Goal: Task Accomplishment & Management: Manage account settings

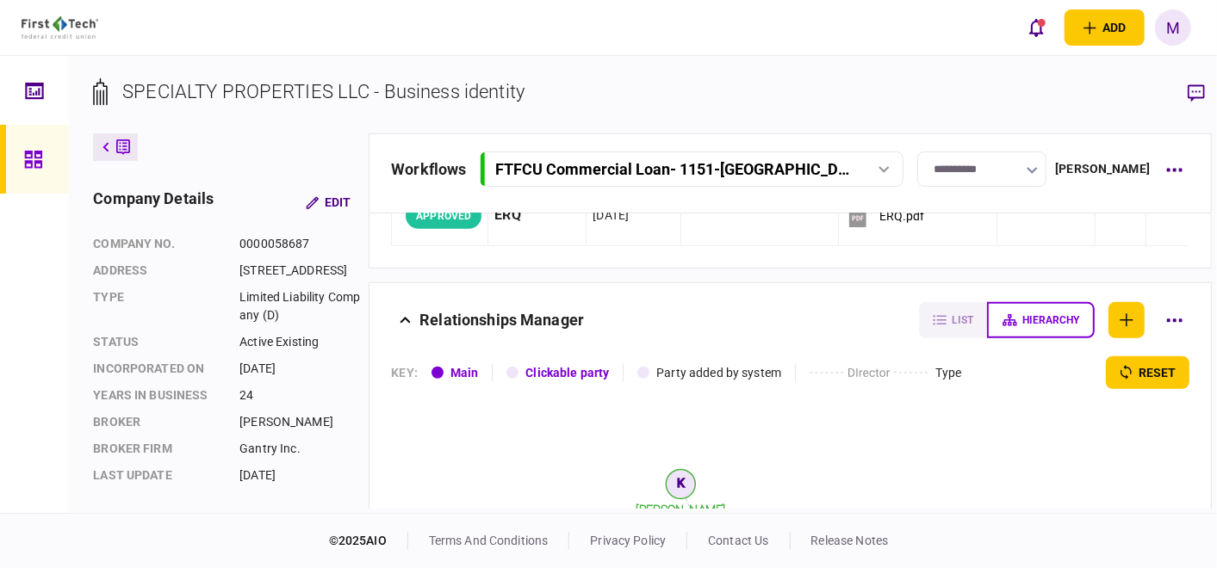
scroll to position [382, 0]
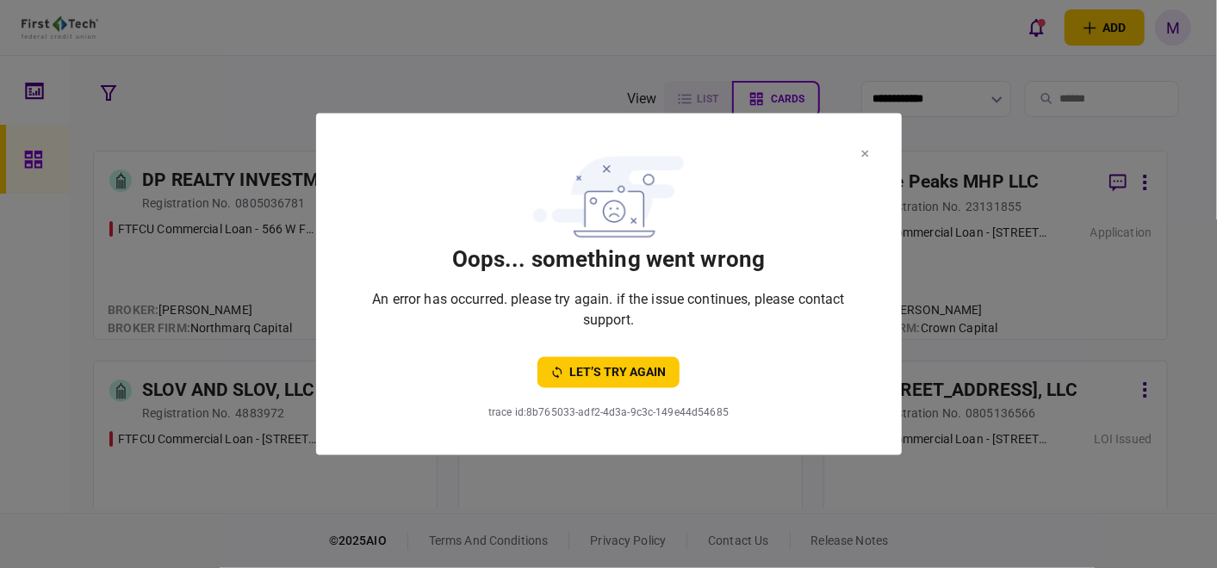
click at [864, 151] on icon at bounding box center [865, 154] width 8 height 7
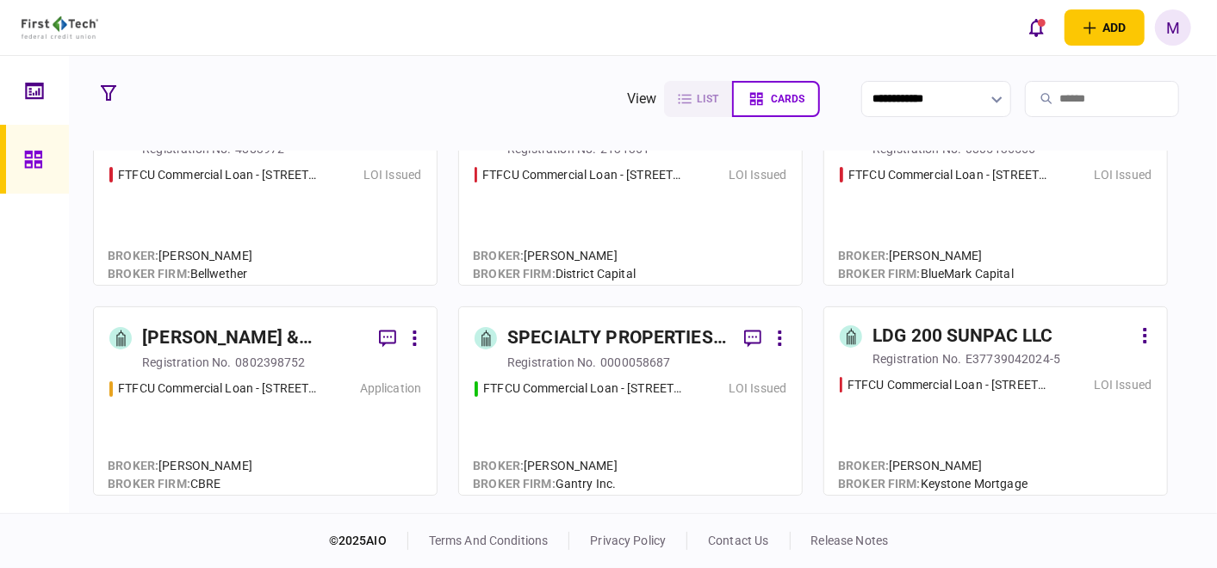
scroll to position [287, 0]
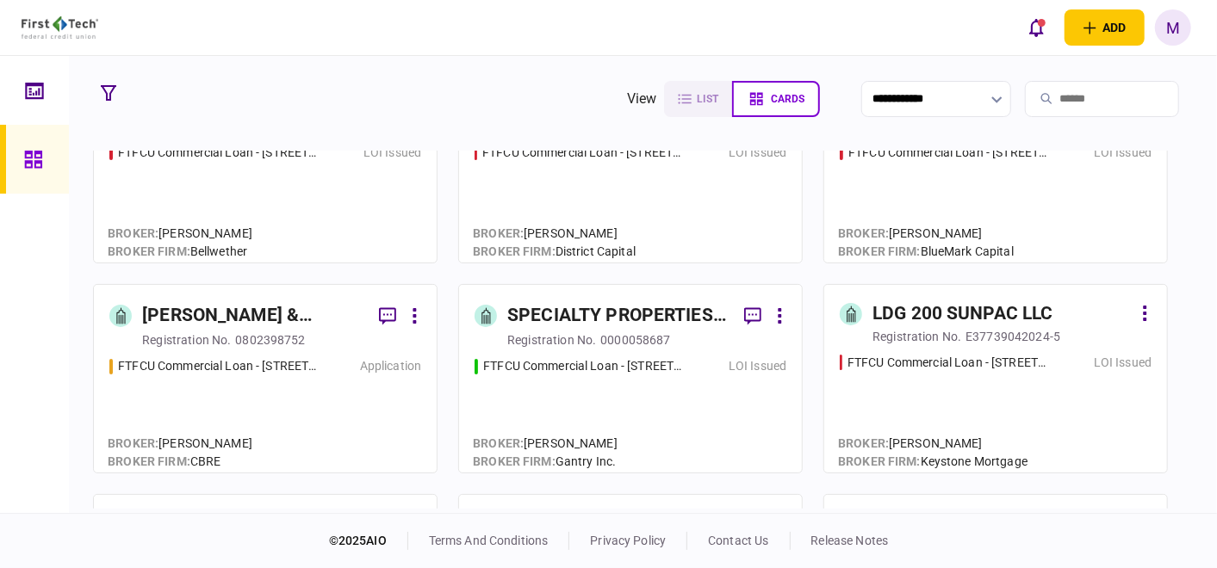
click at [644, 411] on div "FTFCU Commercial Loan - 1151-B Hospital Way Pocatello LOI Issued" at bounding box center [630, 407] width 312 height 100
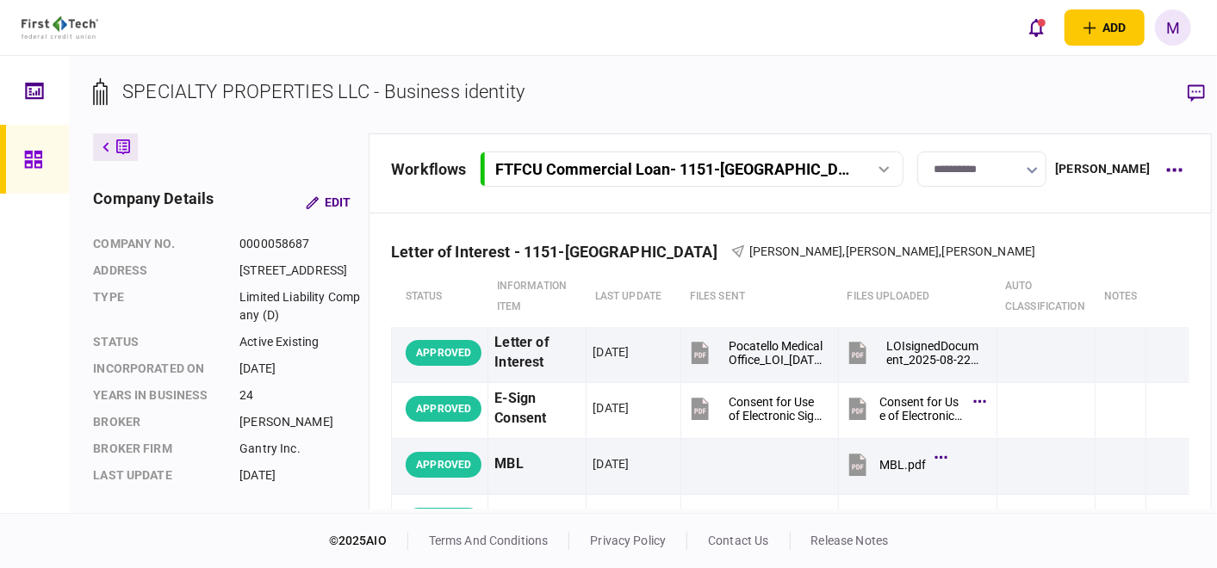
click at [1038, 168] on icon "button" at bounding box center [1031, 170] width 11 height 7
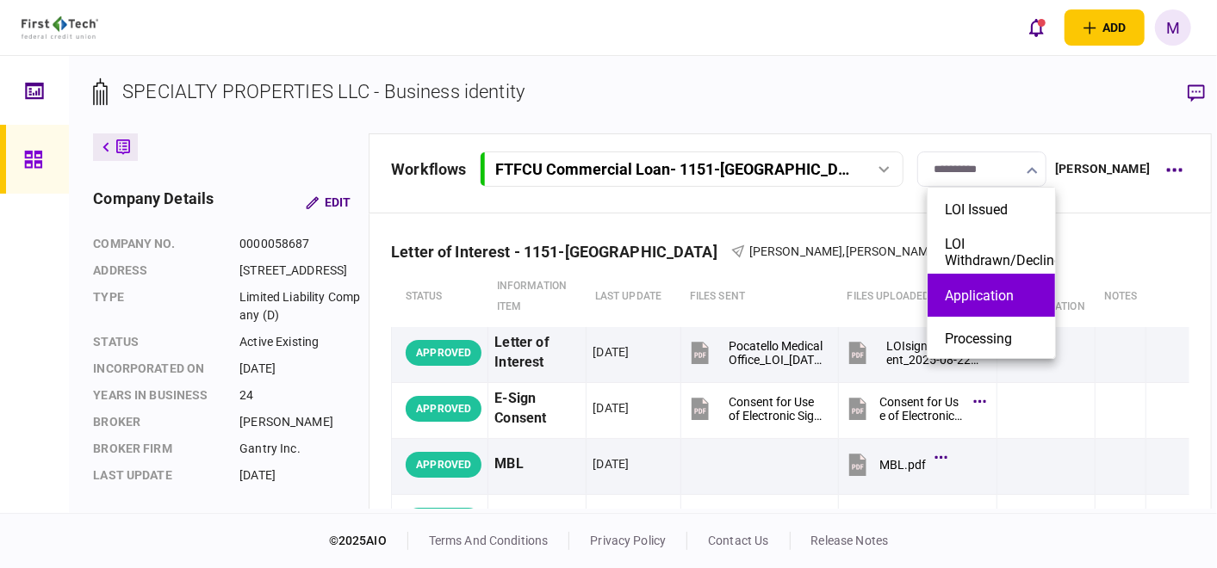
click at [1010, 288] on button "Application" at bounding box center [991, 296] width 93 height 16
type input "**********"
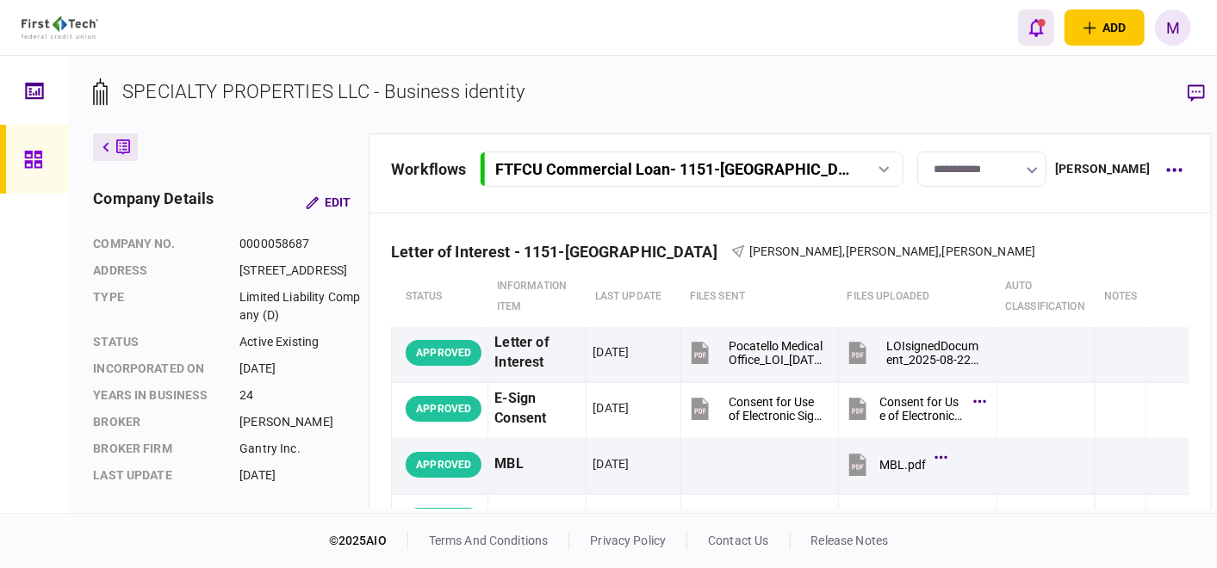
click at [1043, 31] on button "open notifications list" at bounding box center [1036, 27] width 36 height 36
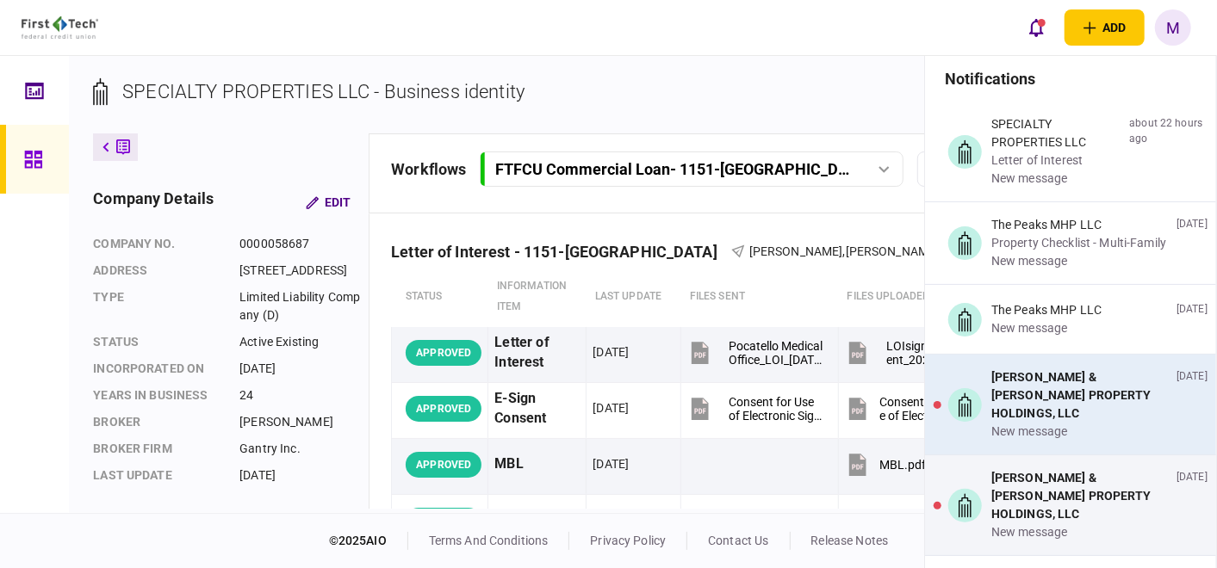
click at [1070, 401] on div "[PERSON_NAME] & [PERSON_NAME] PROPERTY HOLDINGS, LLC" at bounding box center [1080, 396] width 178 height 54
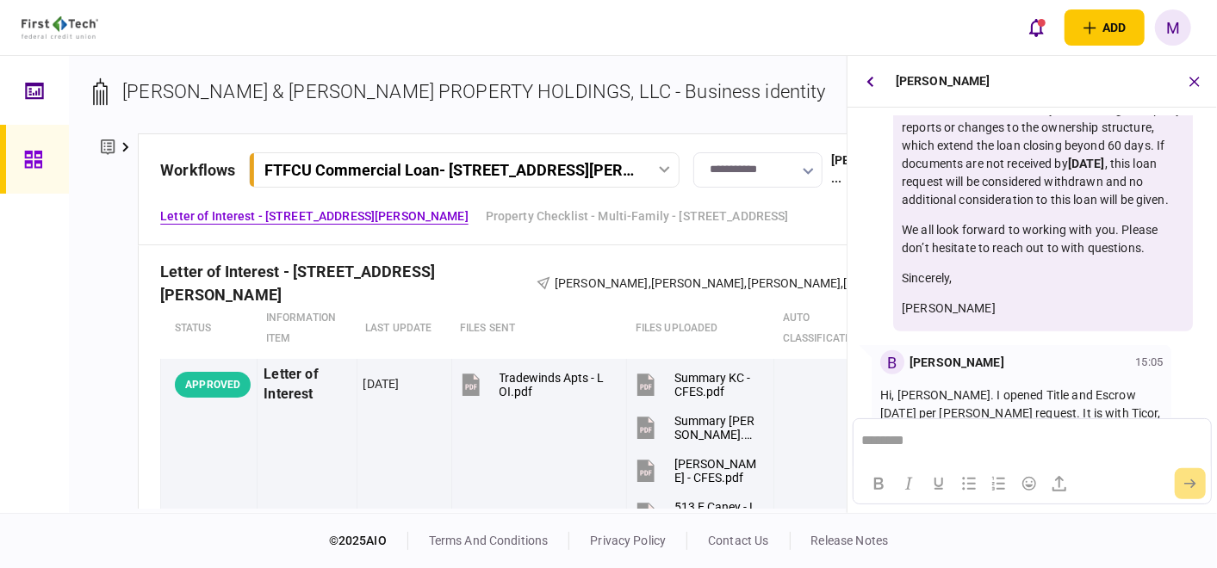
scroll to position [569, 0]
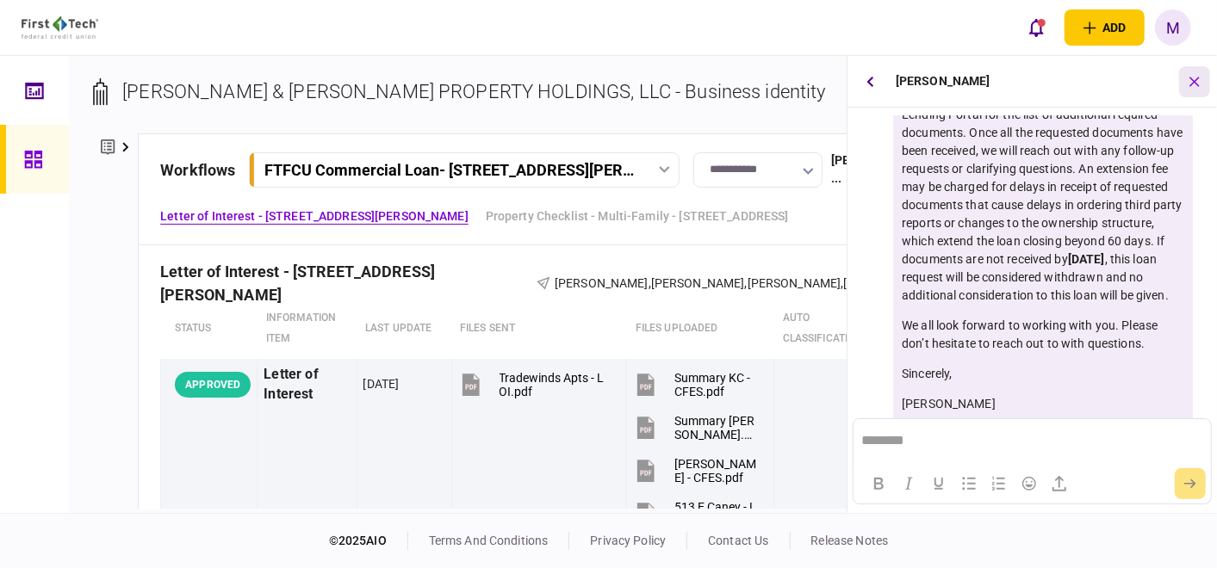
click at [1205, 82] on button "button" at bounding box center [1194, 81] width 31 height 31
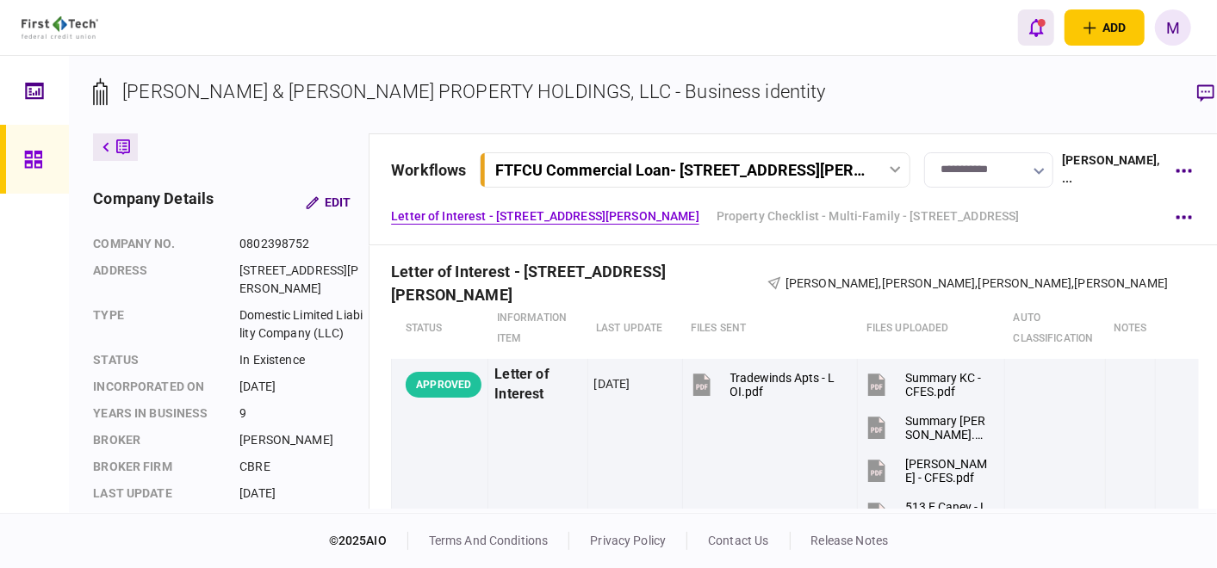
click at [1033, 37] on button "open notifications list" at bounding box center [1036, 27] width 36 height 36
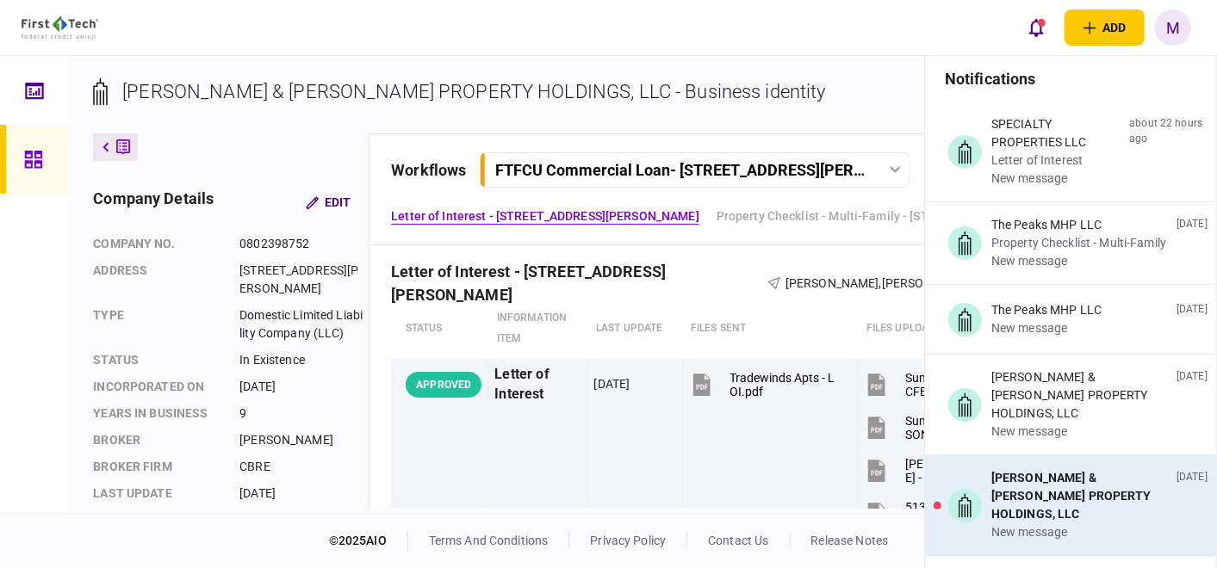
click at [1056, 524] on div "new message" at bounding box center [1080, 533] width 178 height 18
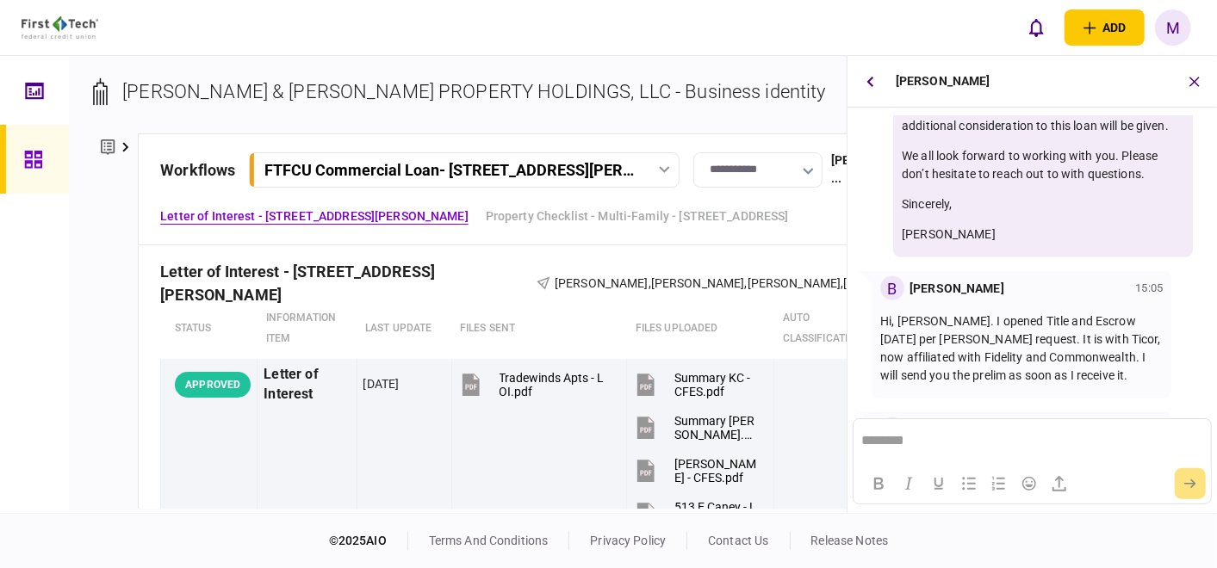
scroll to position [951, 0]
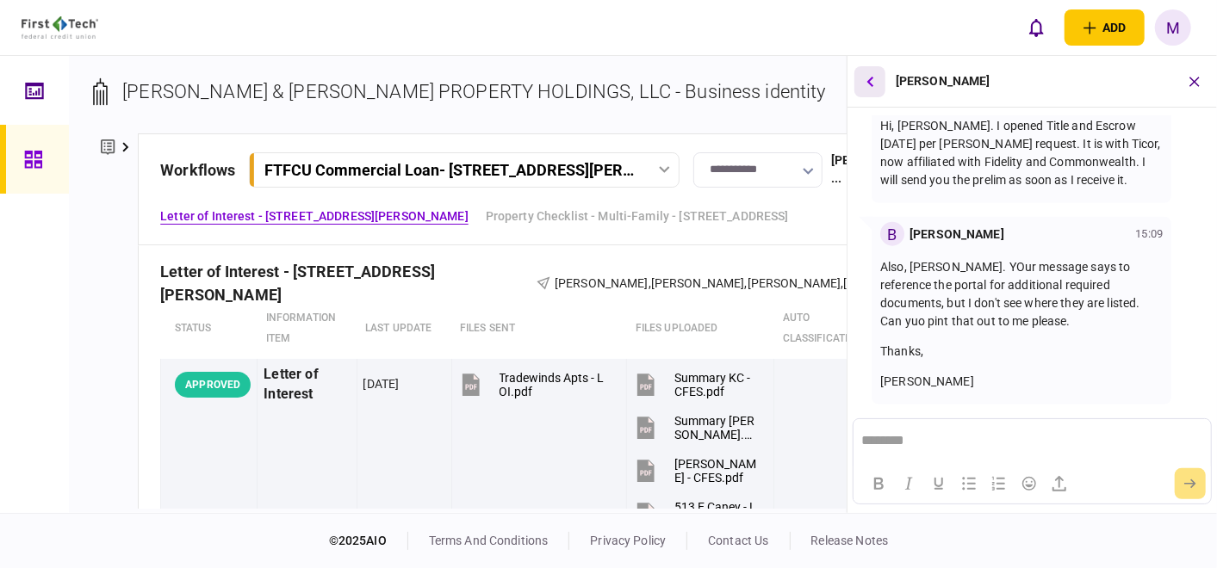
click at [877, 78] on button "button" at bounding box center [869, 81] width 31 height 31
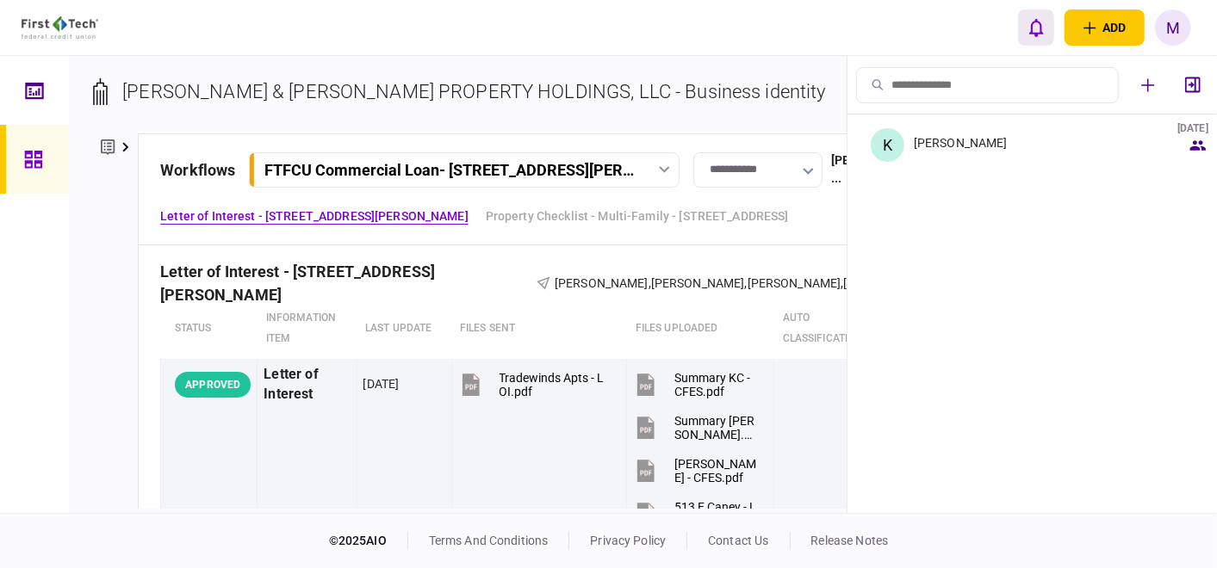
click at [1019, 26] on button "open notifications list" at bounding box center [1036, 27] width 36 height 36
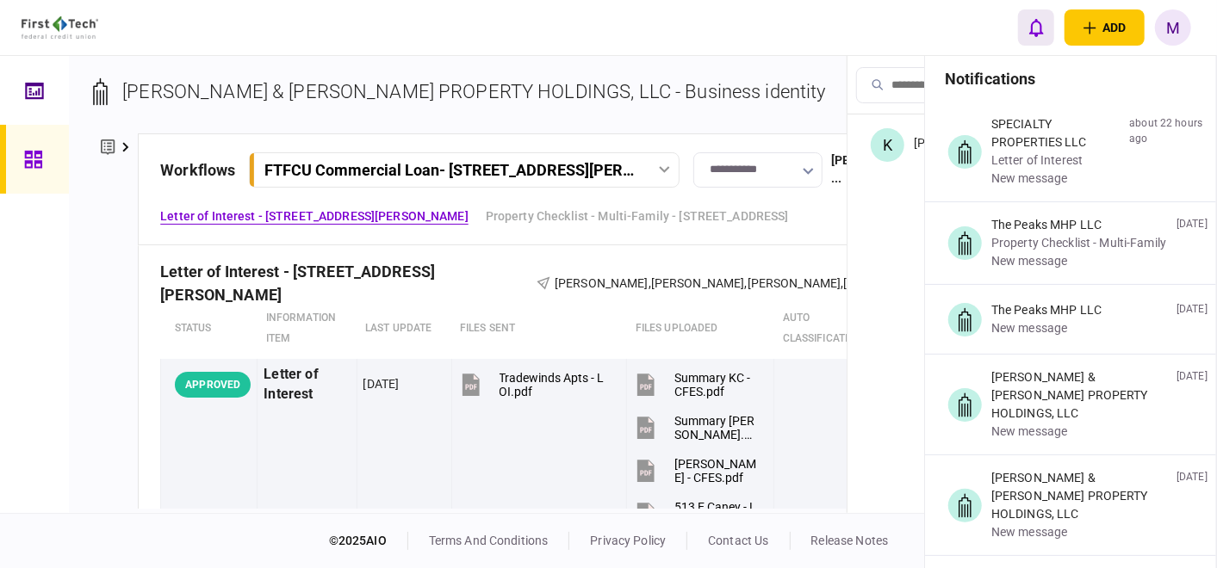
click at [1019, 26] on button "open notifications list" at bounding box center [1036, 27] width 36 height 36
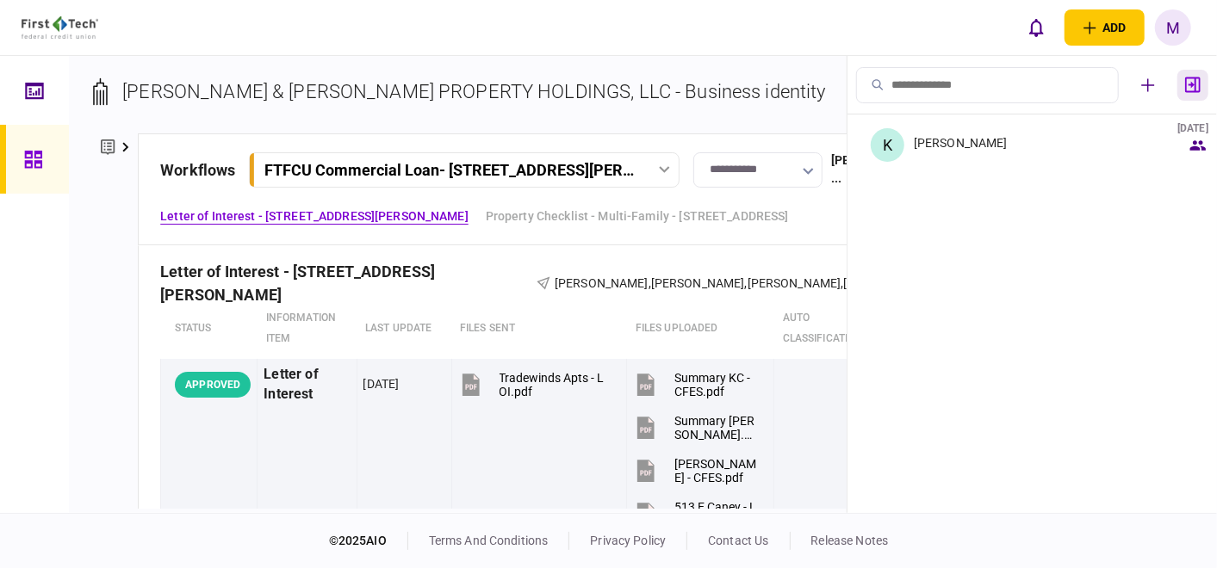
click at [1203, 82] on button "button" at bounding box center [1192, 85] width 31 height 31
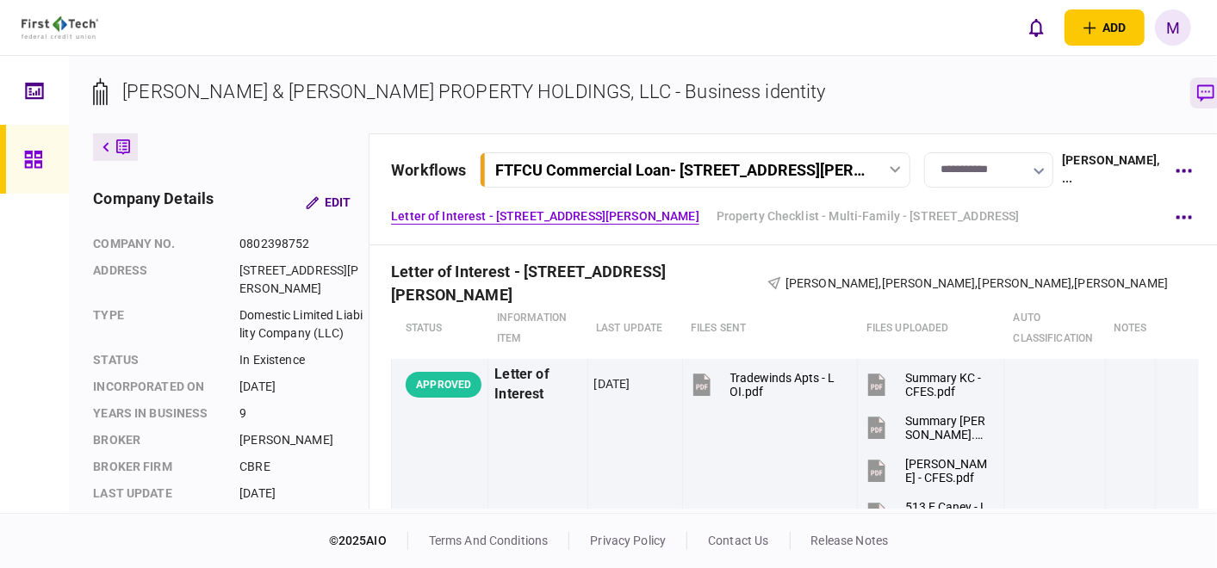
click at [1197, 96] on icon "button" at bounding box center [1205, 93] width 17 height 18
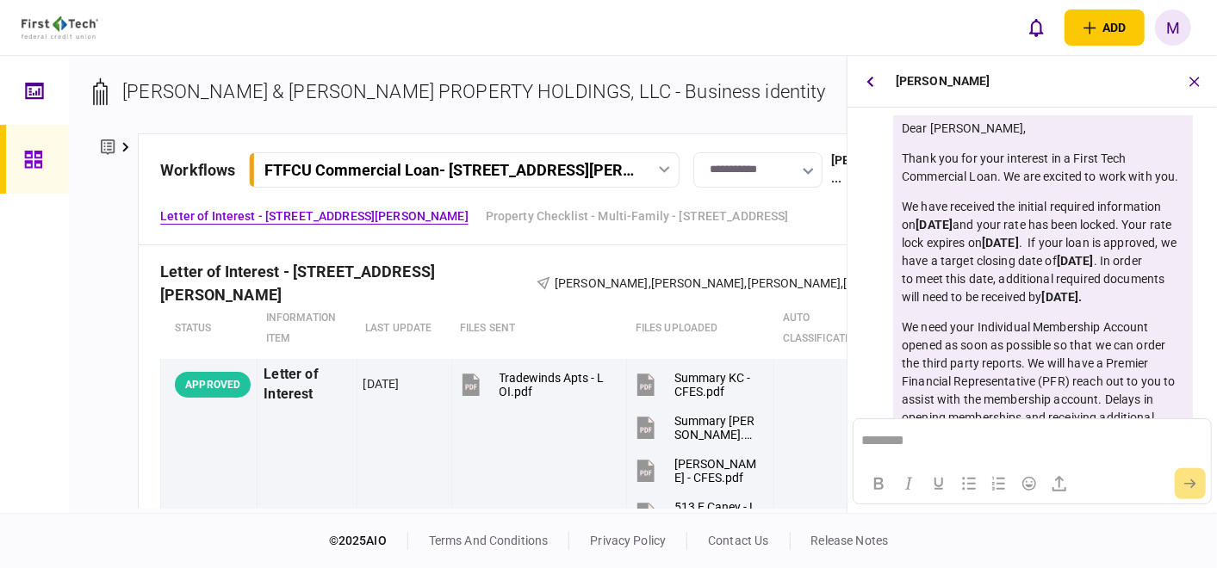
scroll to position [0, 0]
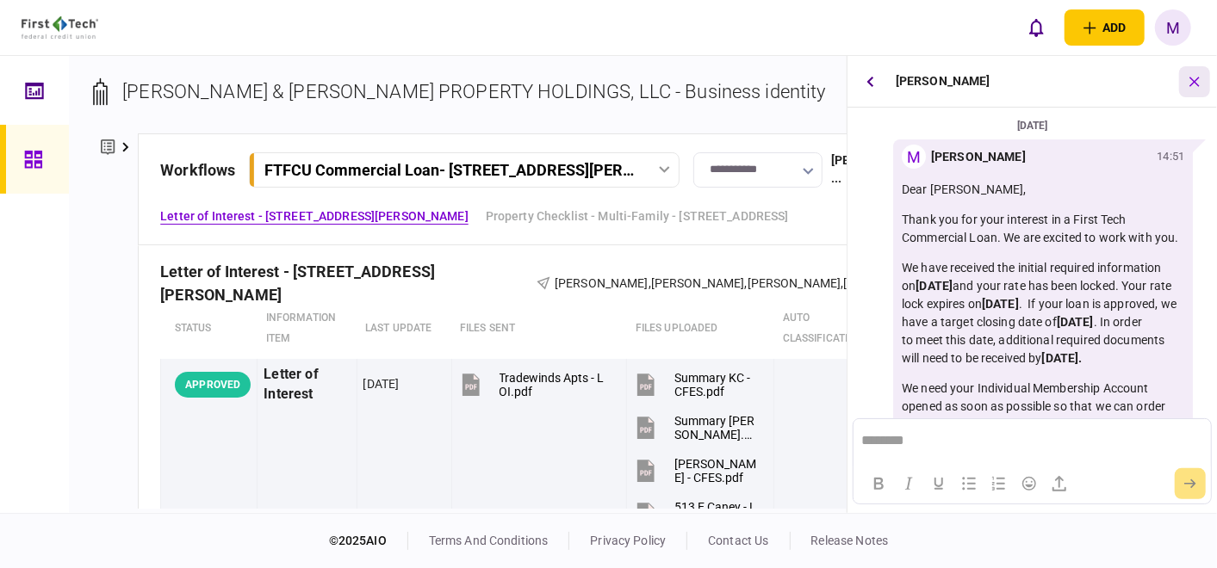
click at [1198, 76] on icon "button" at bounding box center [1195, 81] width 20 height 20
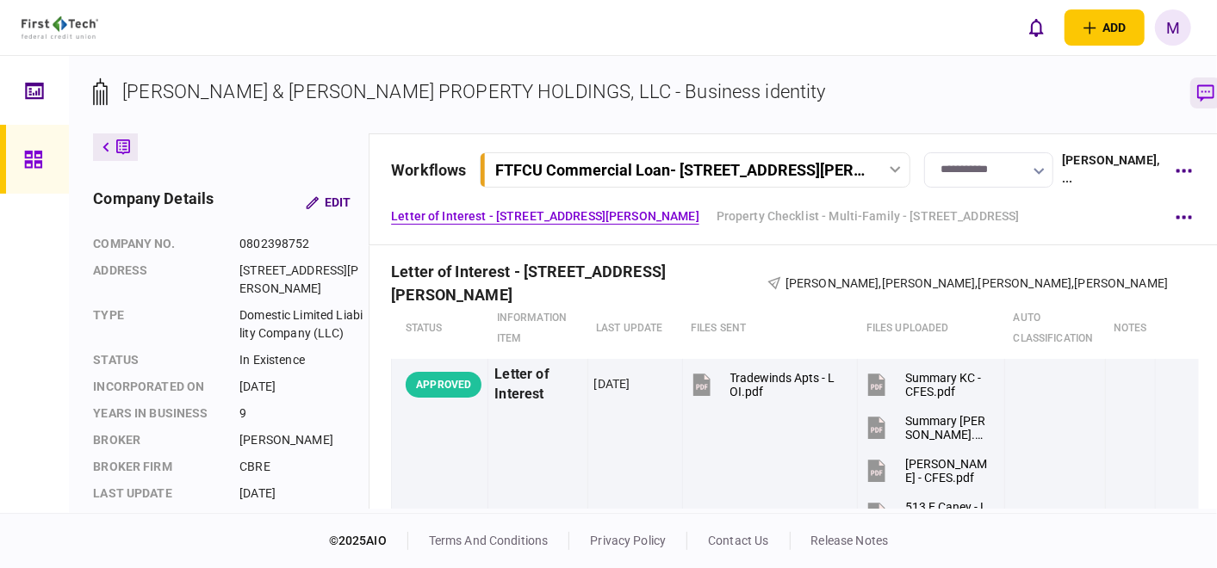
click at [1197, 86] on icon "button" at bounding box center [1205, 92] width 17 height 17
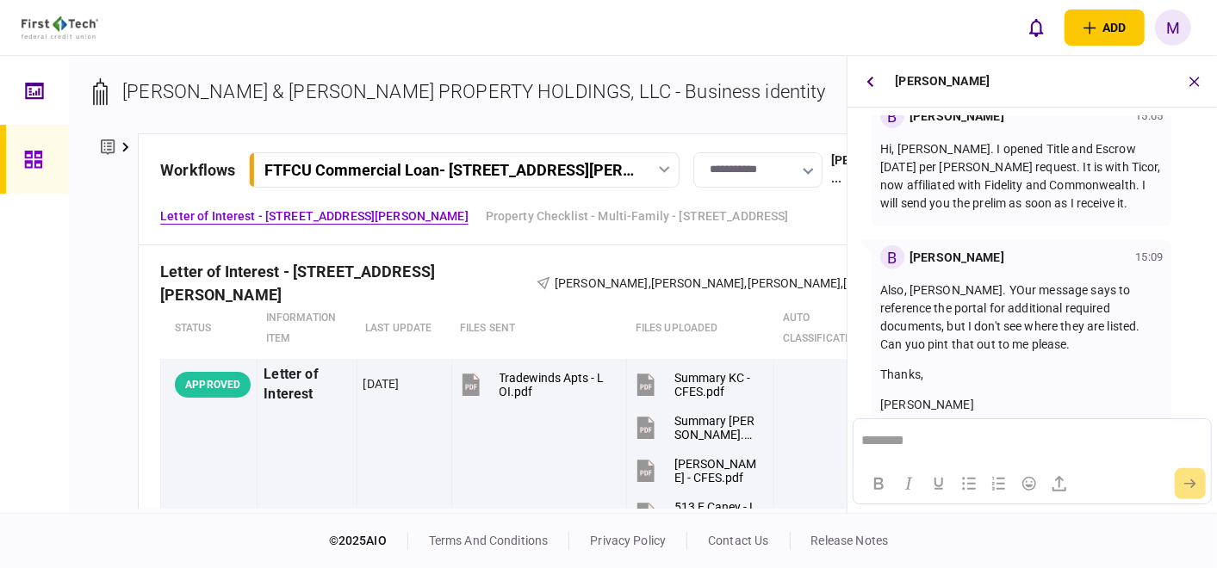
scroll to position [951, 0]
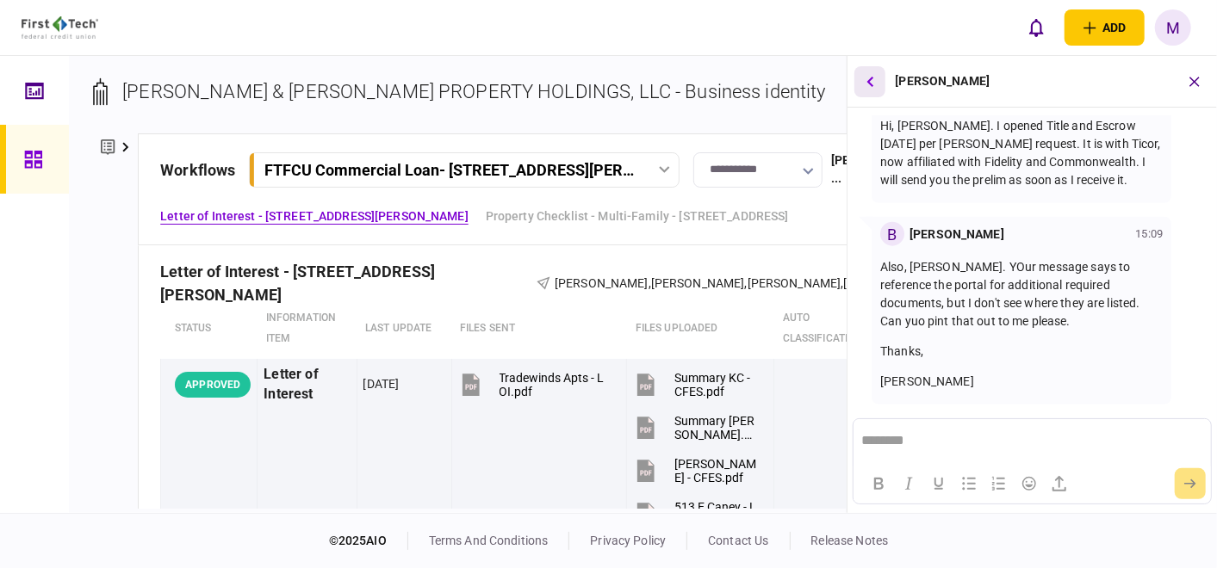
click at [866, 82] on icon "button" at bounding box center [869, 81] width 7 height 11
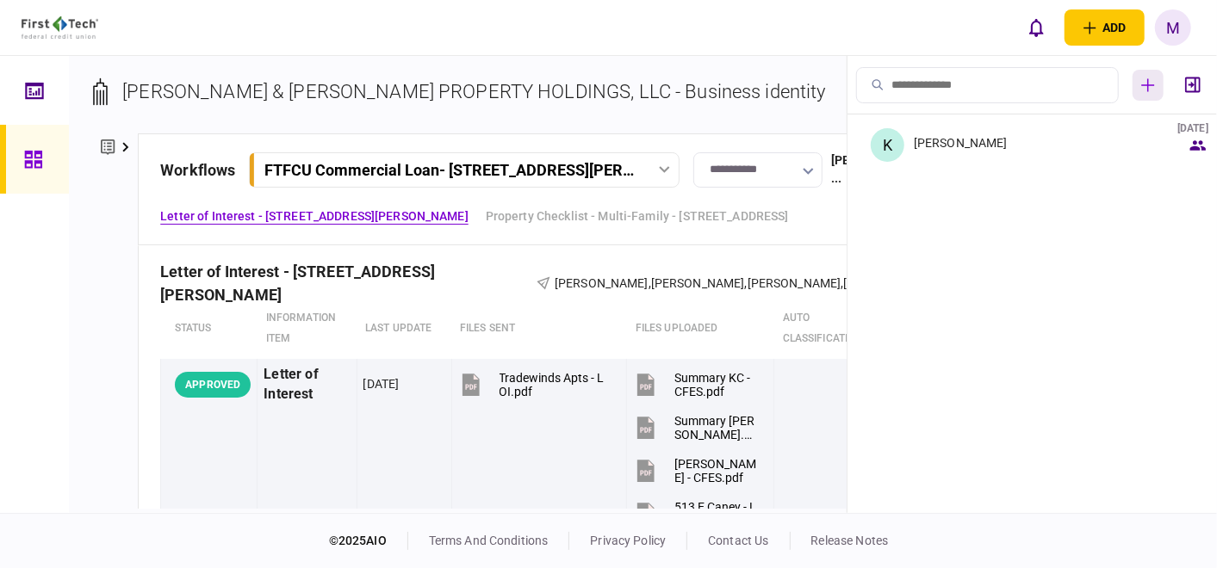
click at [1147, 81] on icon "button" at bounding box center [1148, 85] width 14 height 14
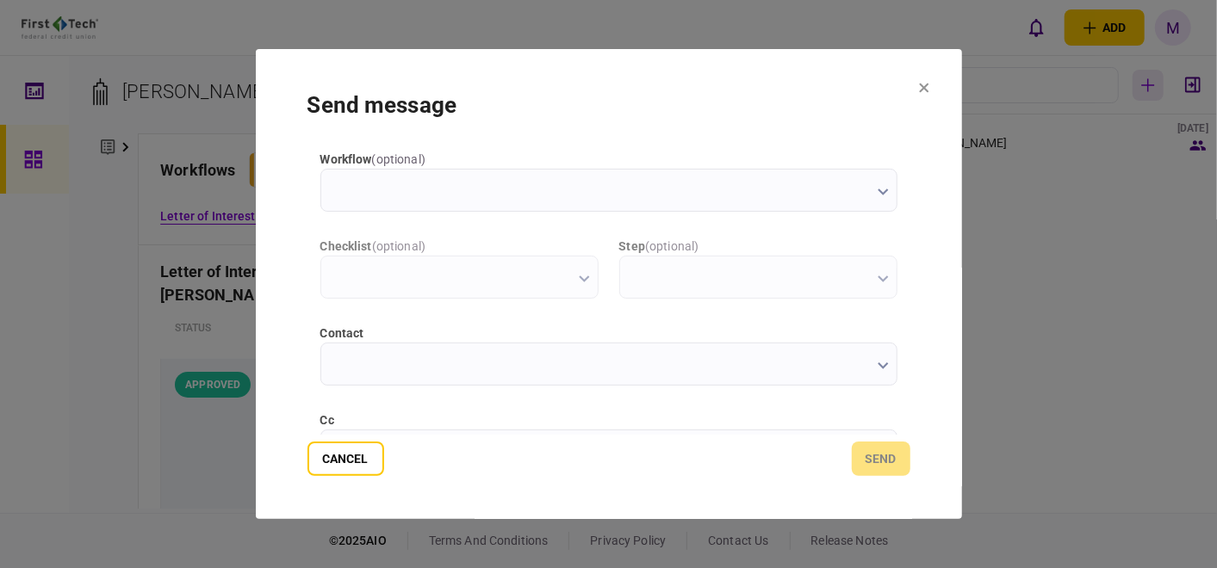
scroll to position [0, 0]
click at [351, 455] on button "Cancel" at bounding box center [345, 459] width 77 height 34
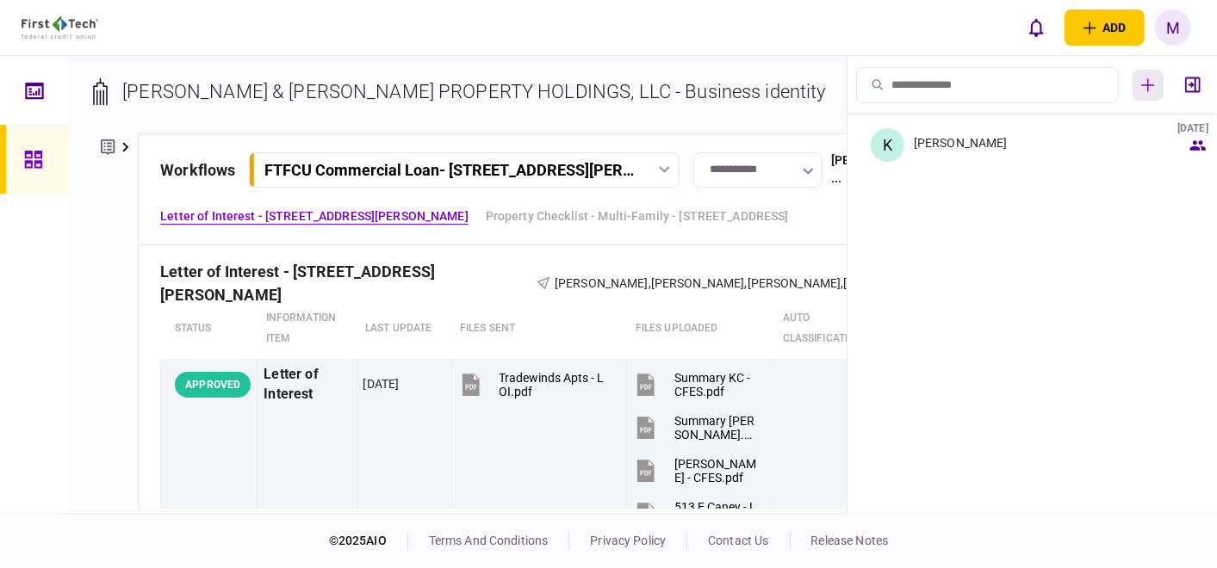
click at [1152, 90] on icon "button" at bounding box center [1148, 85] width 14 height 14
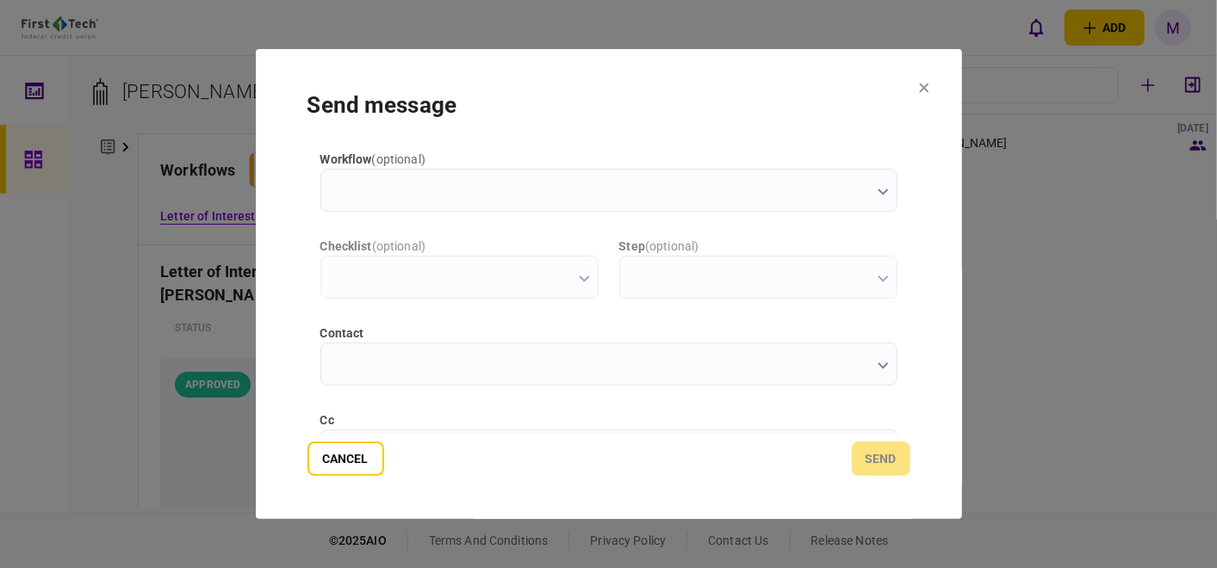
click at [877, 369] on icon "button" at bounding box center [882, 365] width 11 height 7
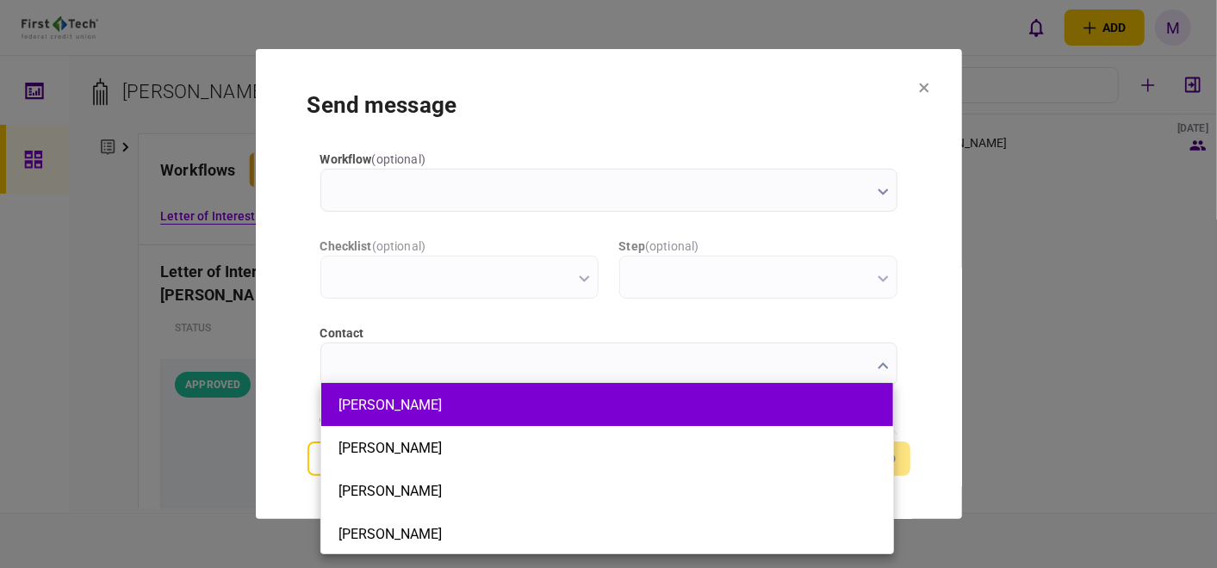
click at [722, 413] on li "Keith Cullum" at bounding box center [607, 404] width 572 height 43
type input "**********"
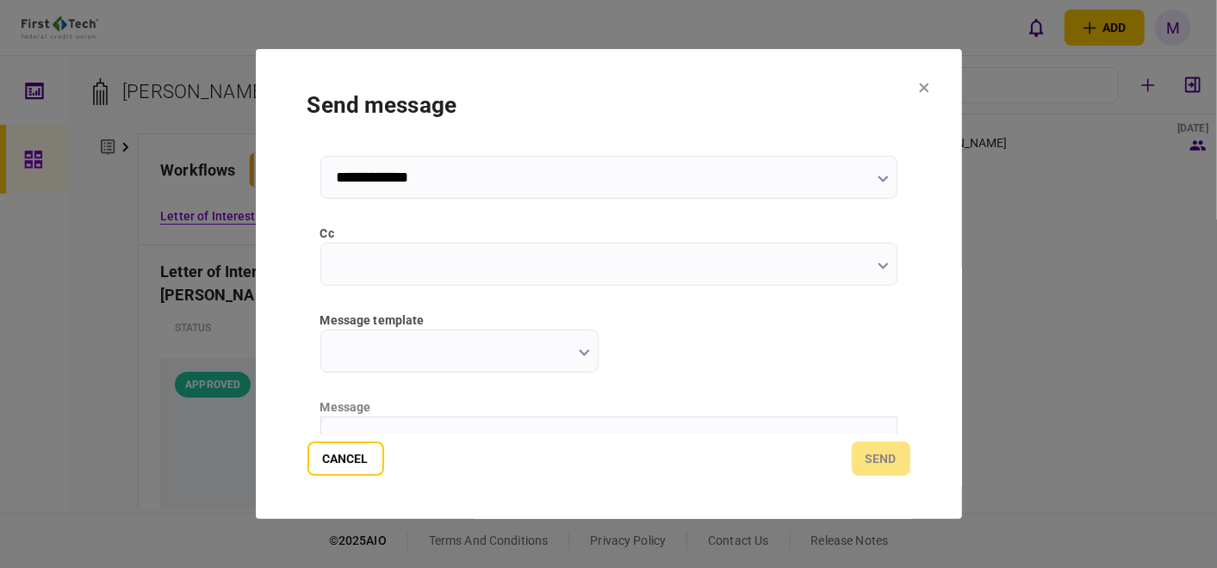
scroll to position [191, 0]
click at [877, 263] on icon "button" at bounding box center [882, 261] width 11 height 7
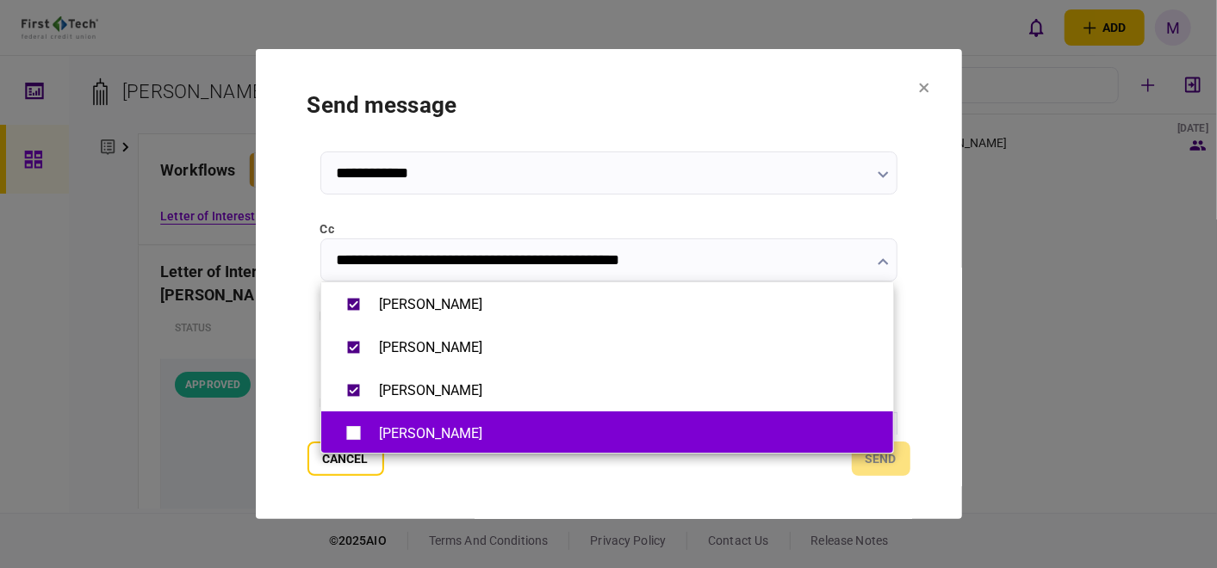
type input "**********"
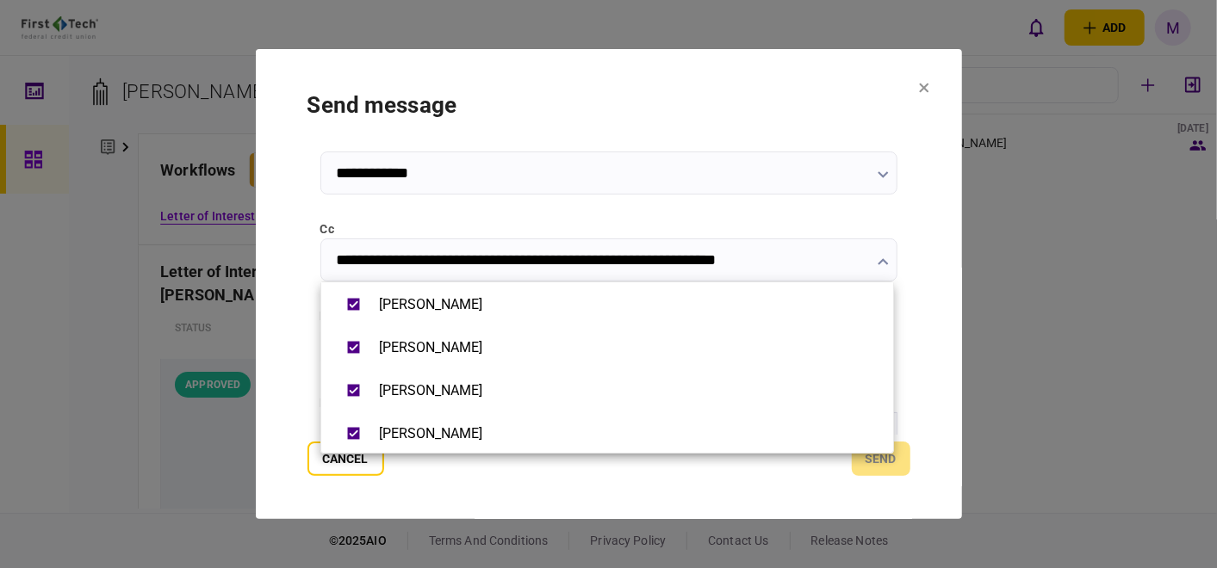
click at [951, 337] on div at bounding box center [608, 284] width 1217 height 568
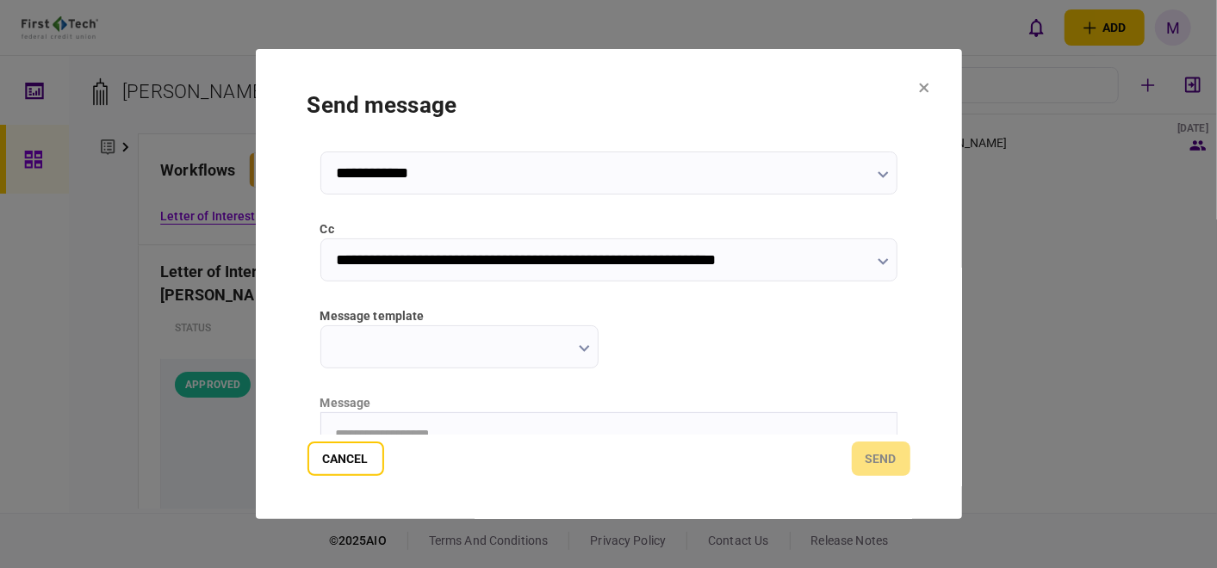
click at [583, 339] on input "message template" at bounding box center [459, 346] width 278 height 43
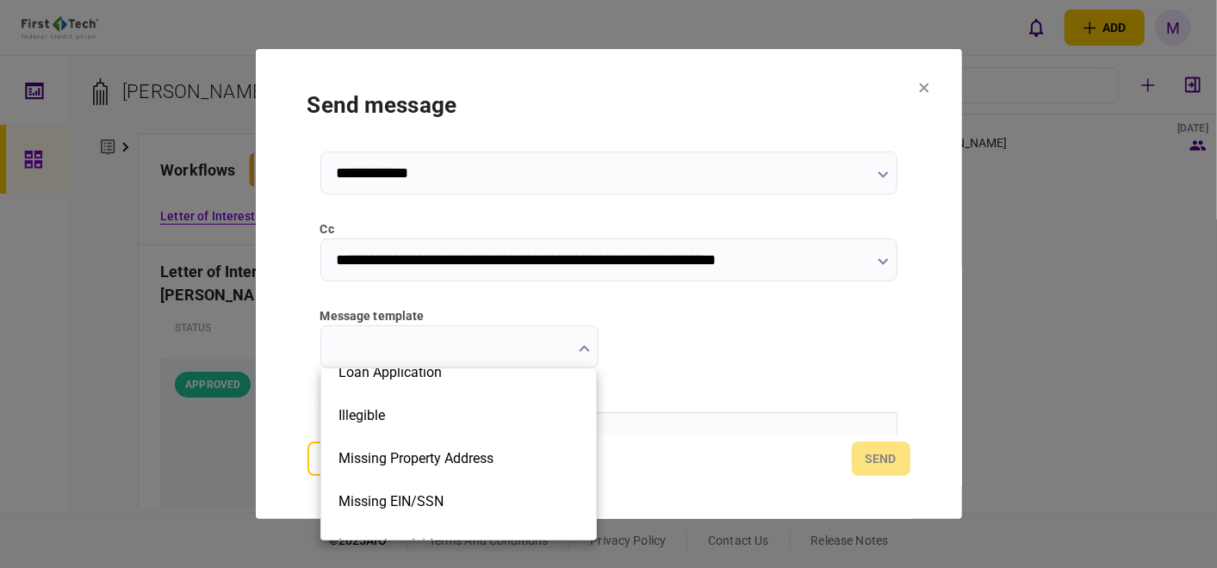
scroll to position [96, 0]
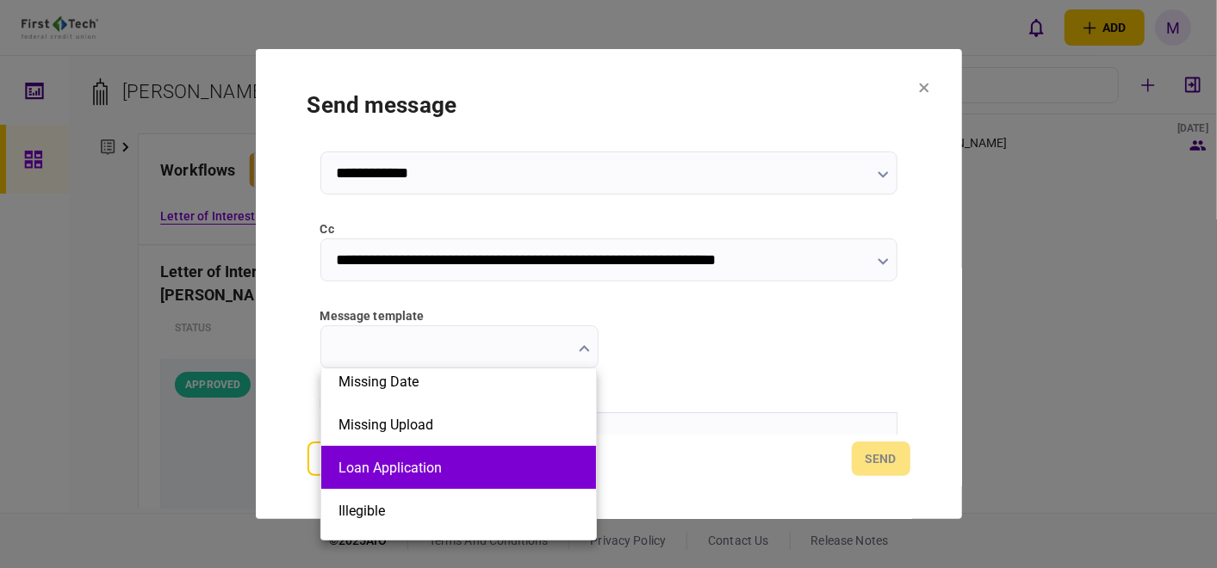
click at [491, 464] on button "Loan Application" at bounding box center [458, 468] width 240 height 16
type input "**********"
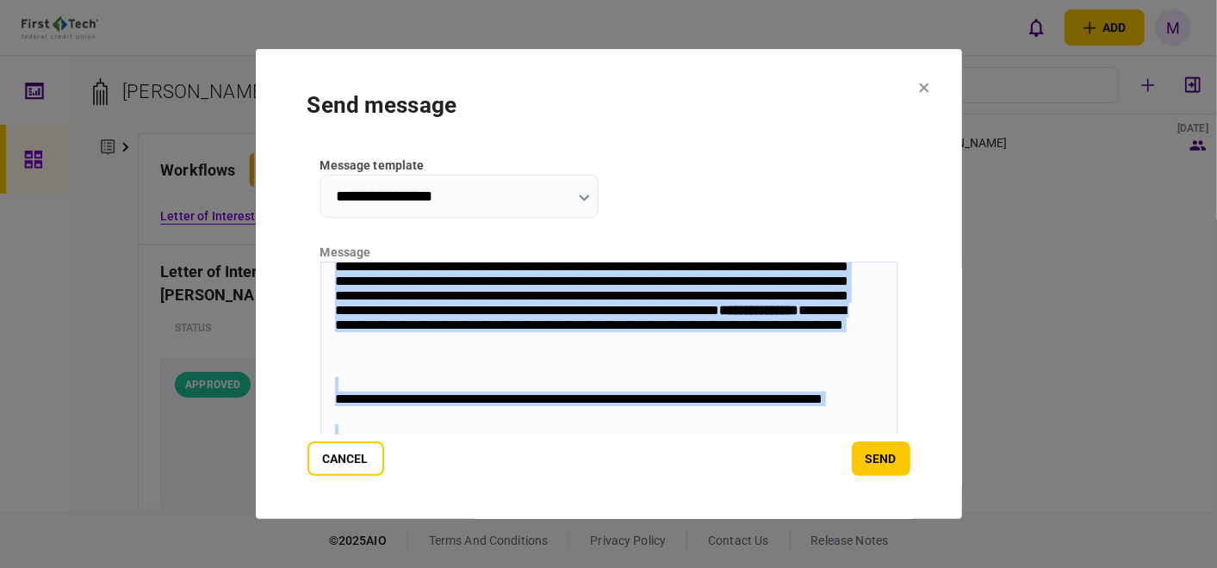
scroll to position [383, 0]
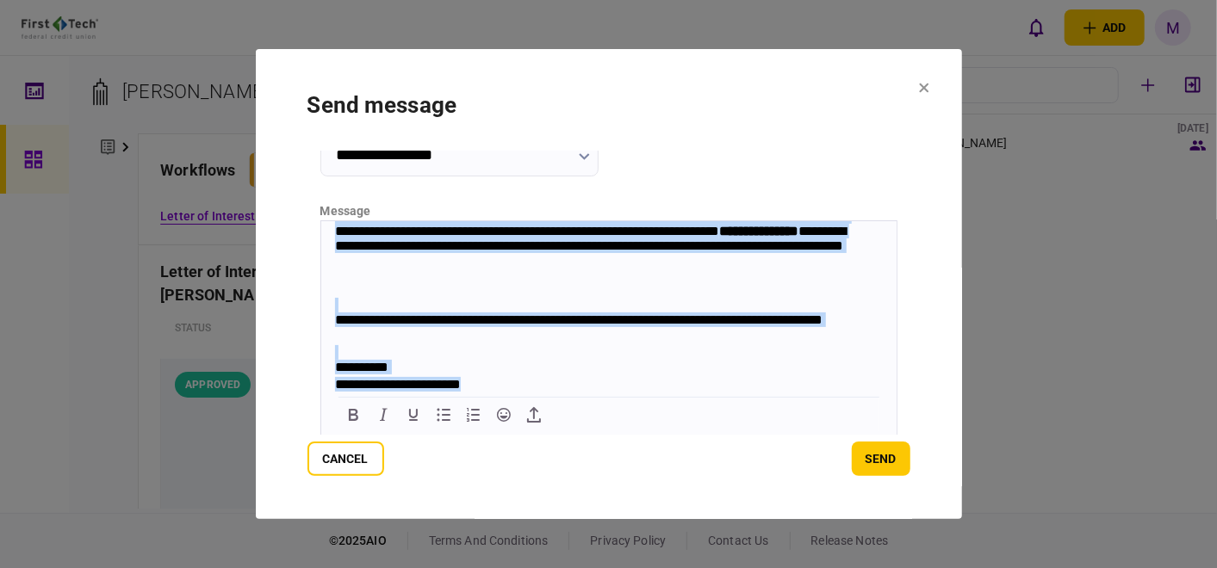
drag, startPoint x: 333, startPoint y: 234, endPoint x: 752, endPoint y: 416, distance: 456.2
click at [493, 266] on div "**********" at bounding box center [599, 230] width 530 height 133
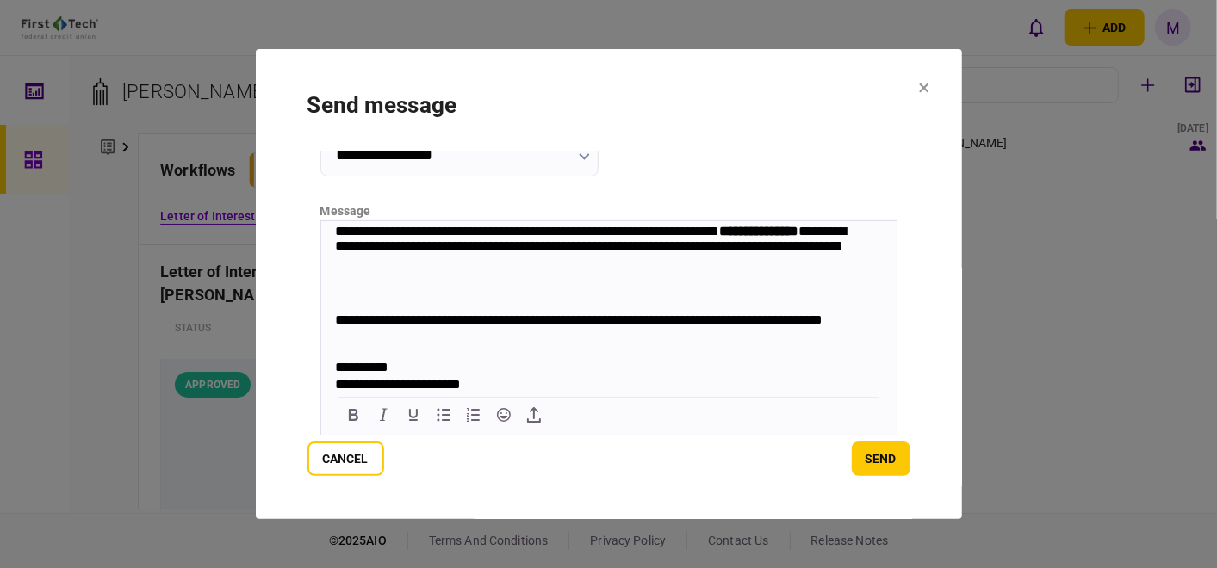
click at [493, 266] on div "**********" at bounding box center [599, 230] width 530 height 133
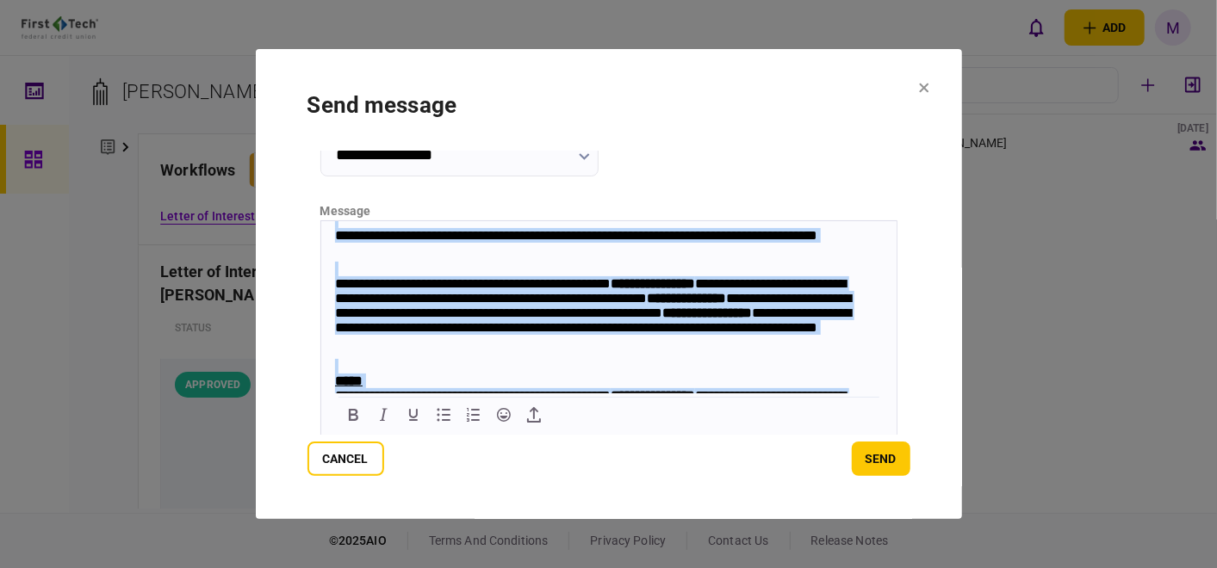
scroll to position [0, 0]
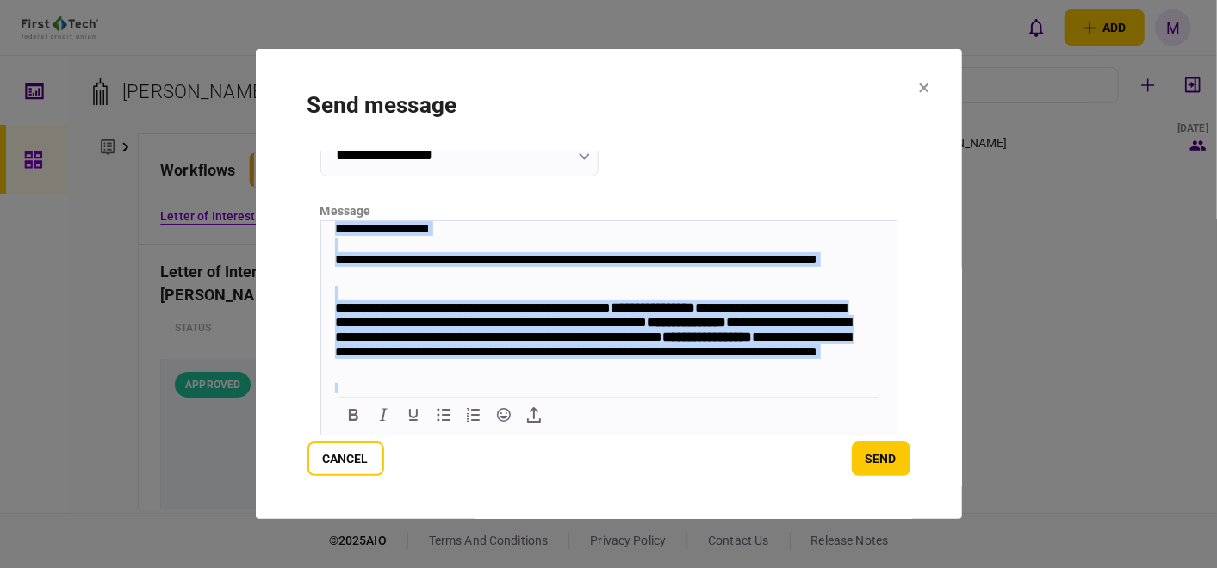
drag, startPoint x: 507, startPoint y: 381, endPoint x: 331, endPoint y: 216, distance: 241.3
copy body "**********"
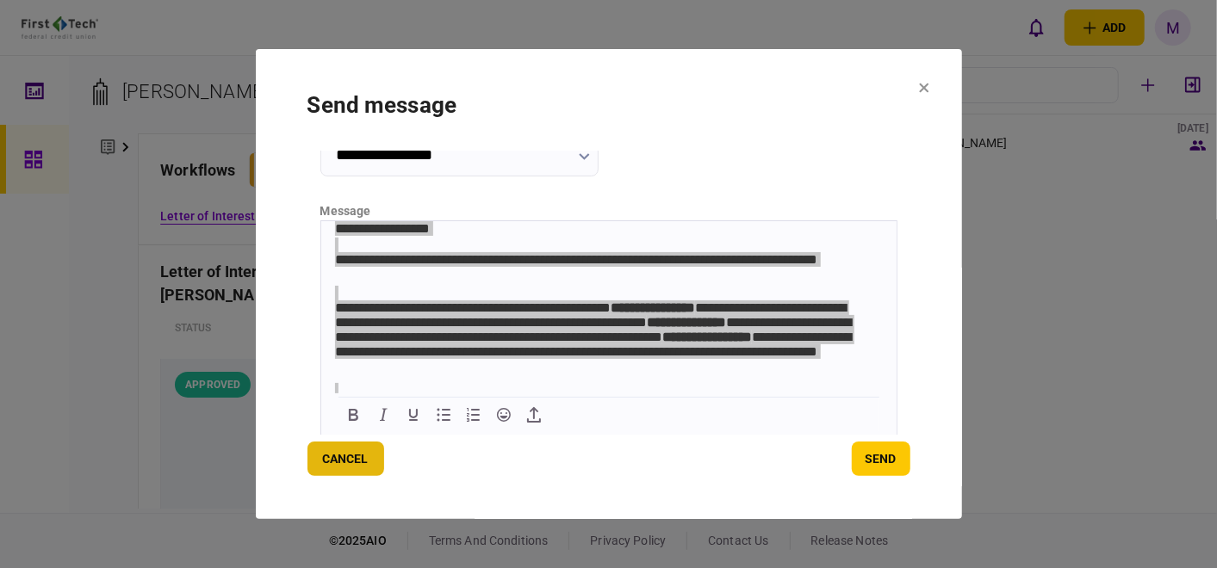
click at [347, 463] on button "Cancel" at bounding box center [345, 459] width 77 height 34
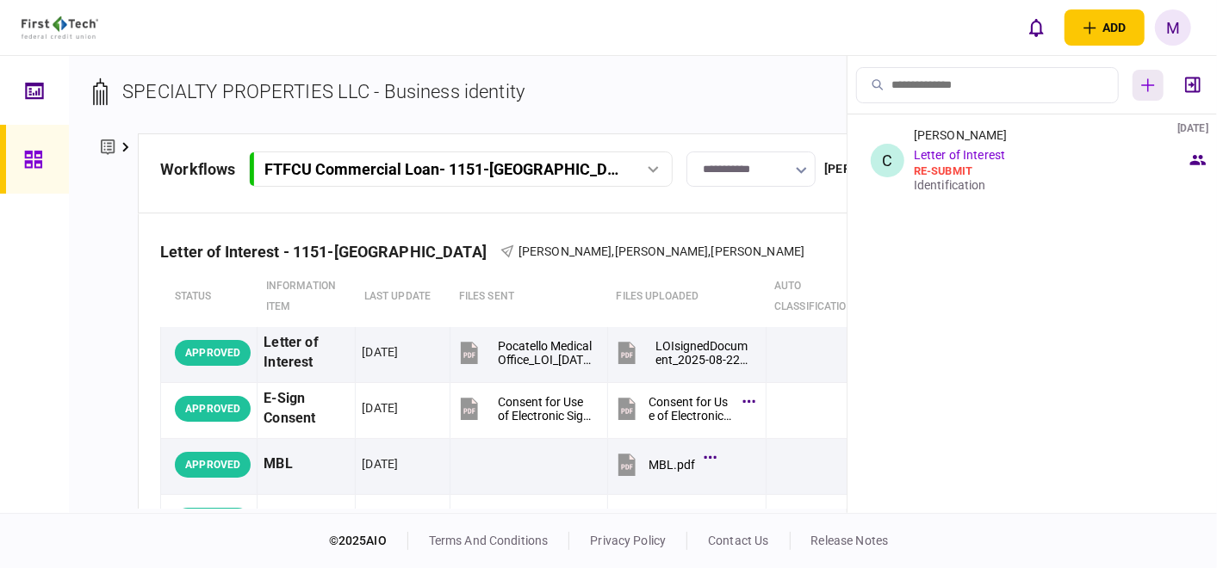
click at [1153, 81] on icon "button" at bounding box center [1148, 85] width 14 height 14
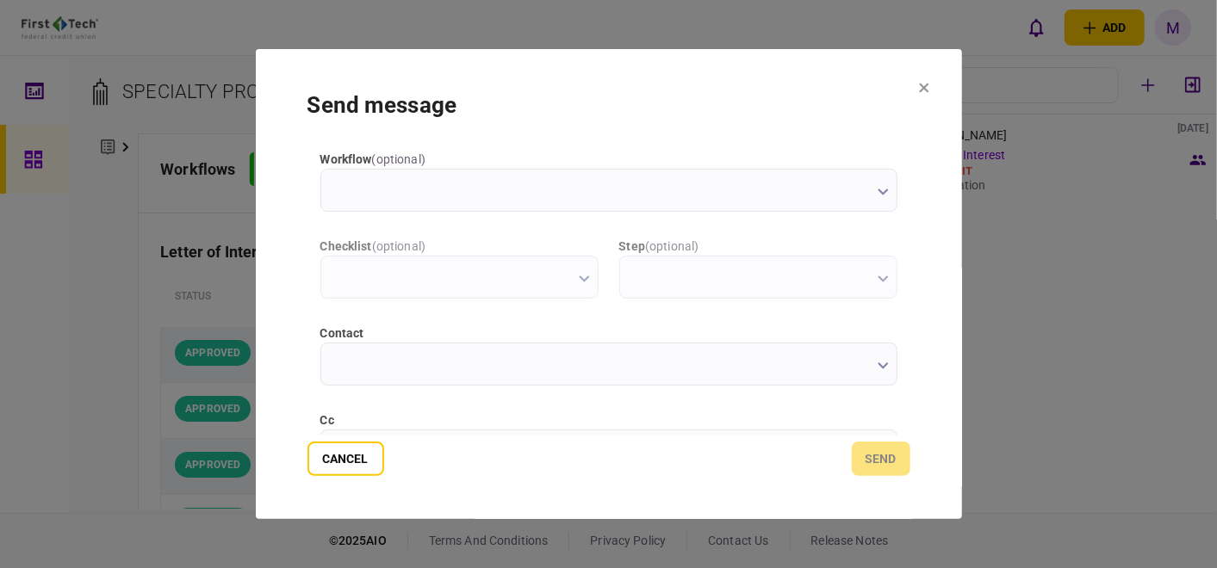
click at [883, 368] on icon "button" at bounding box center [882, 365] width 11 height 7
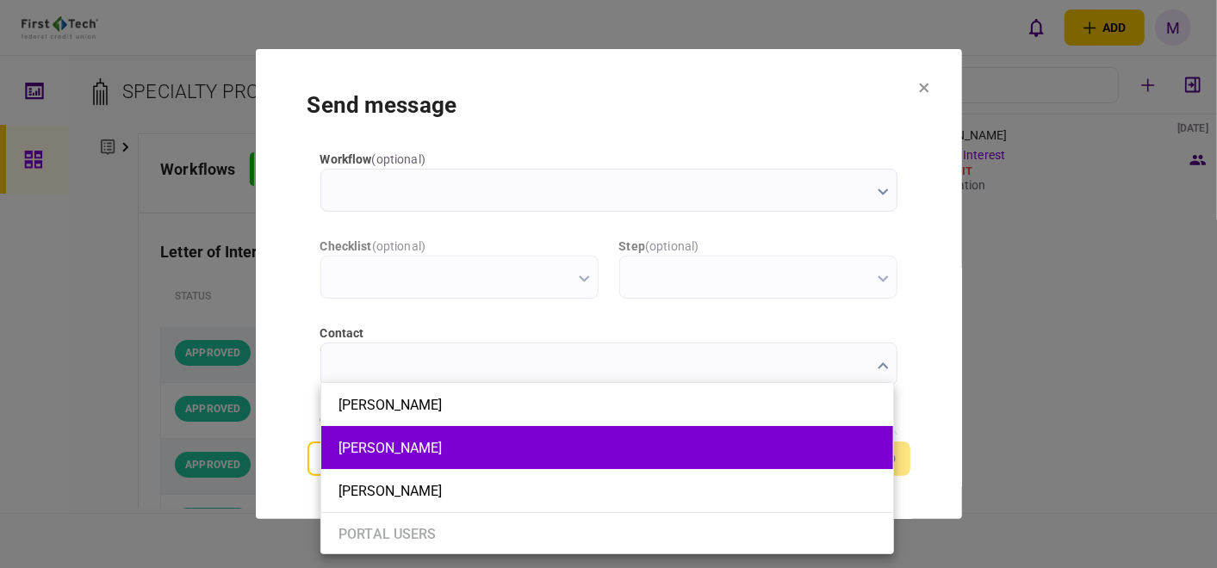
click at [474, 441] on button "Charles Eldredge" at bounding box center [606, 448] width 537 height 16
type input "**********"
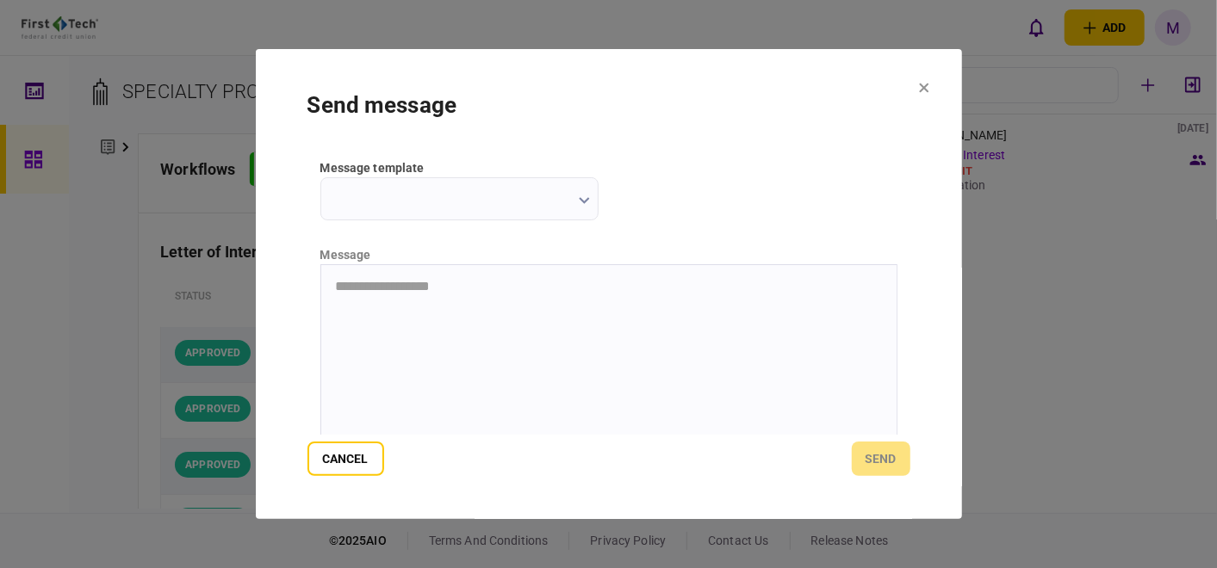
scroll to position [382, 0]
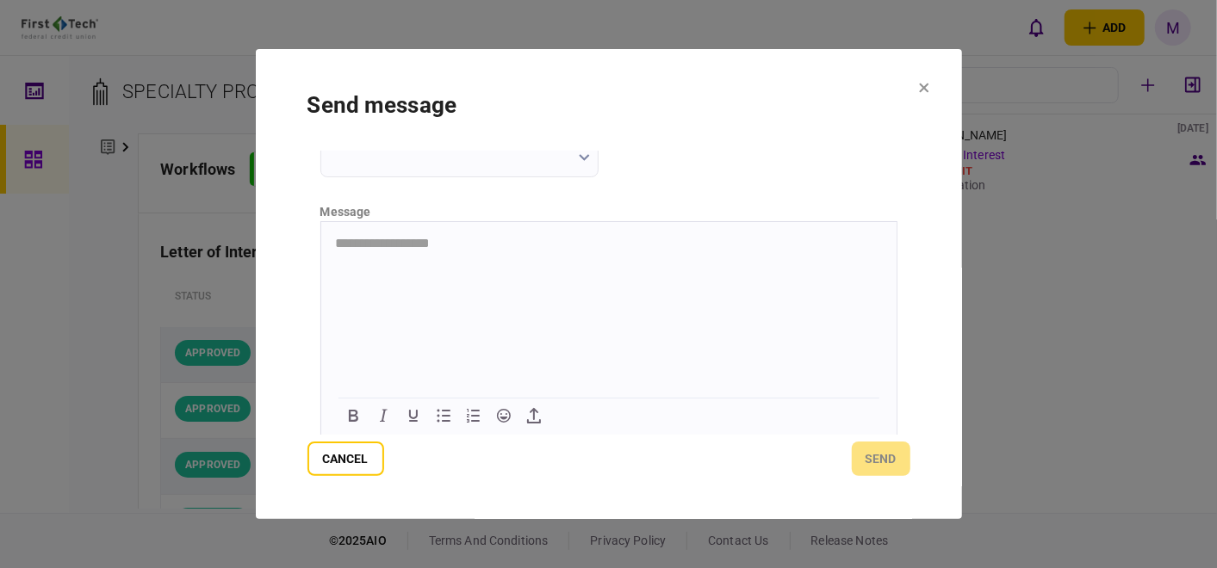
click at [591, 157] on input "message template" at bounding box center [459, 155] width 278 height 43
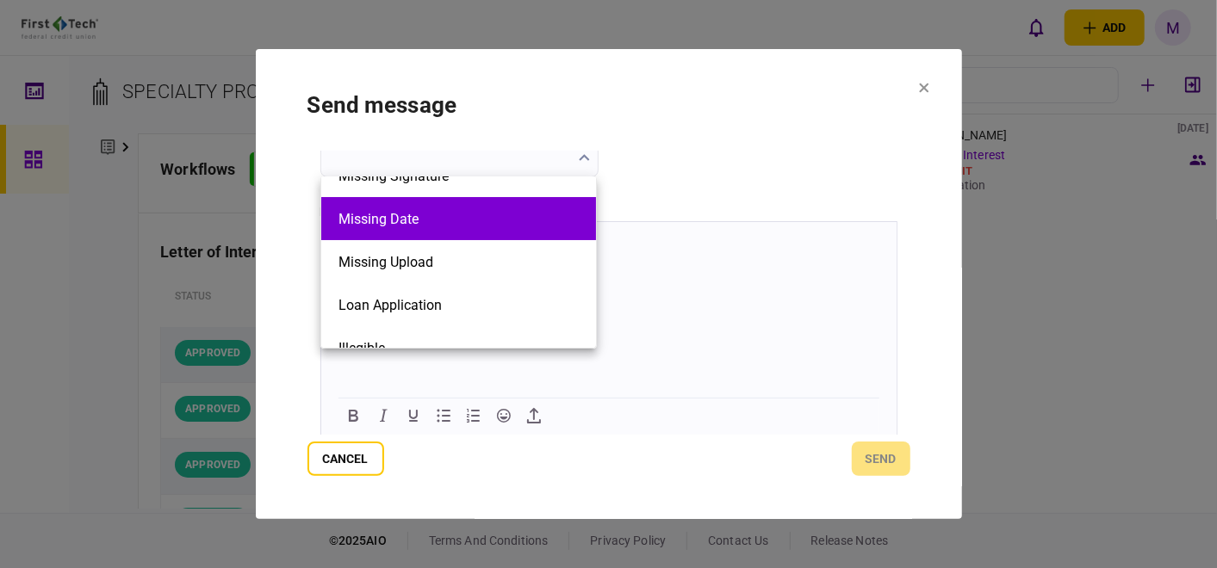
scroll to position [96, 0]
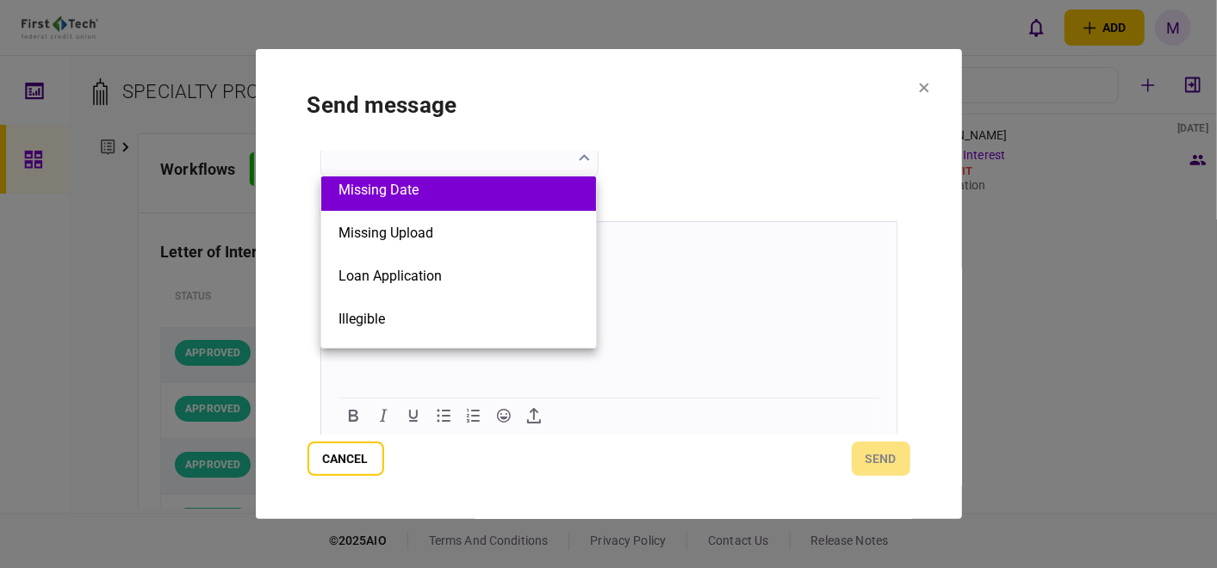
click at [504, 279] on button "Loan Application" at bounding box center [458, 276] width 240 height 16
type input "**********"
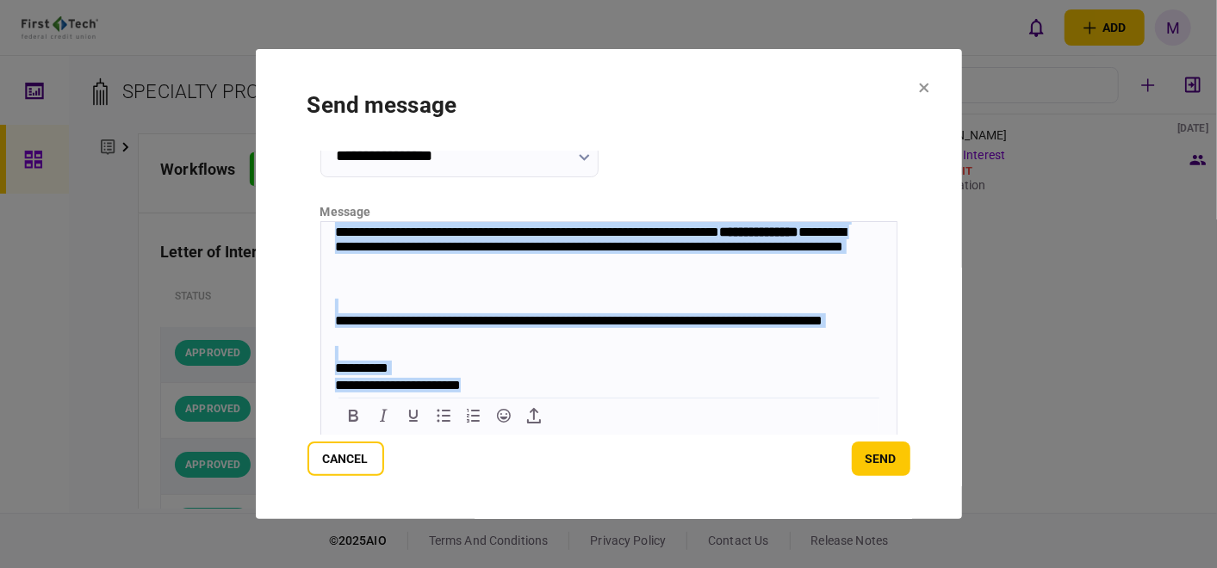
scroll to position [383, 0]
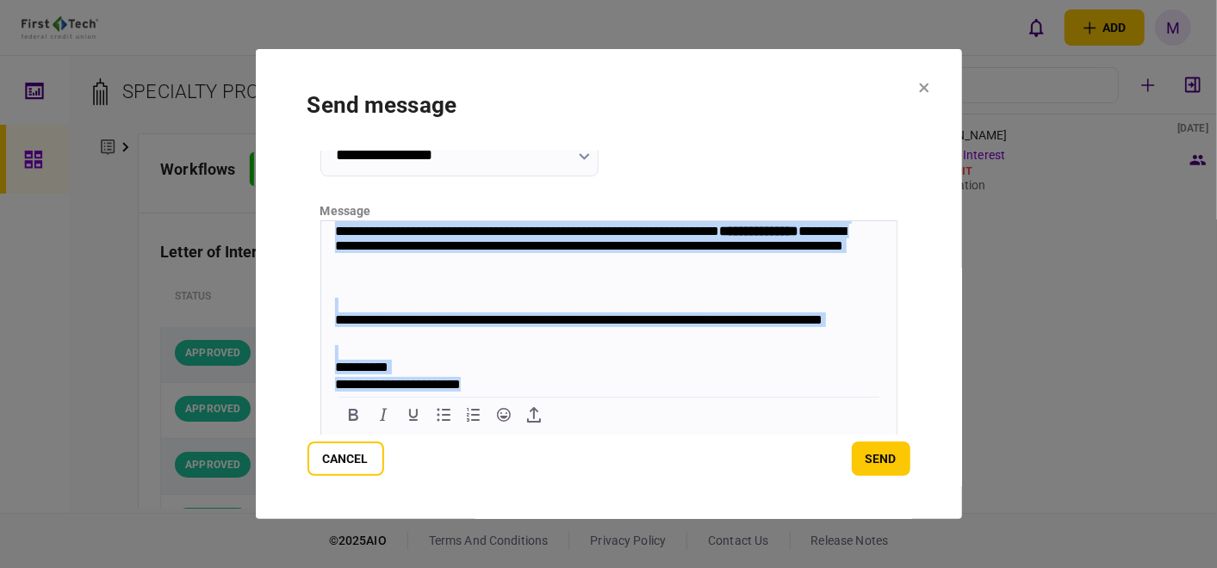
drag, startPoint x: 331, startPoint y: 229, endPoint x: 608, endPoint y: 446, distance: 352.1
copy body "**********"
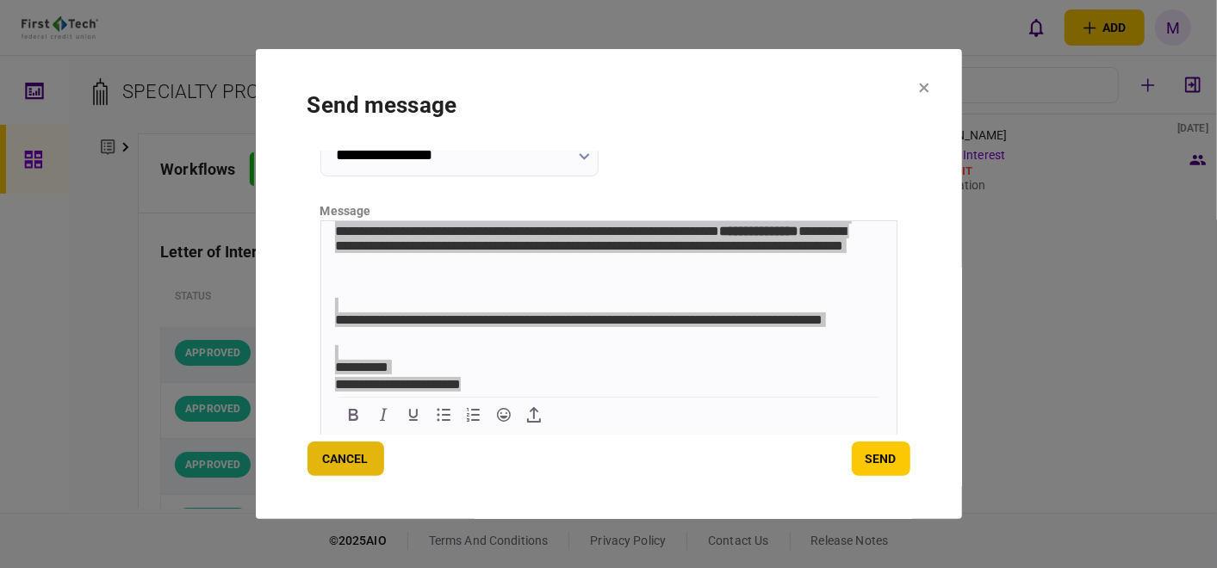
click at [360, 456] on button "Cancel" at bounding box center [345, 459] width 77 height 34
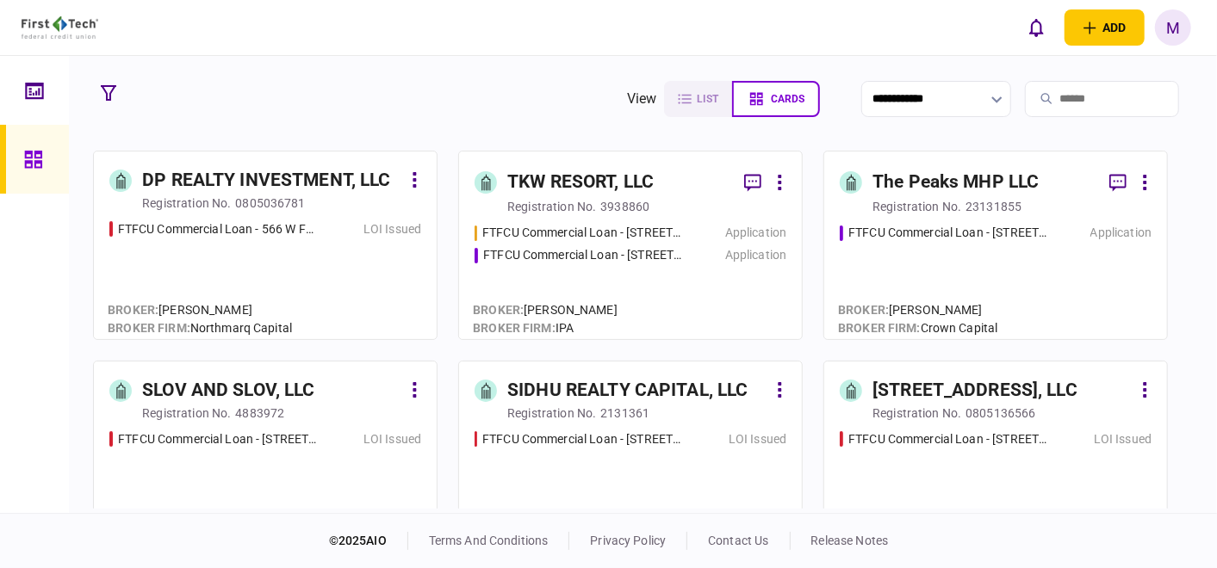
click at [322, 459] on div "FTFCU Commercial Loan - [STREET_ADDRESS] LOI Issued" at bounding box center [265, 483] width 312 height 104
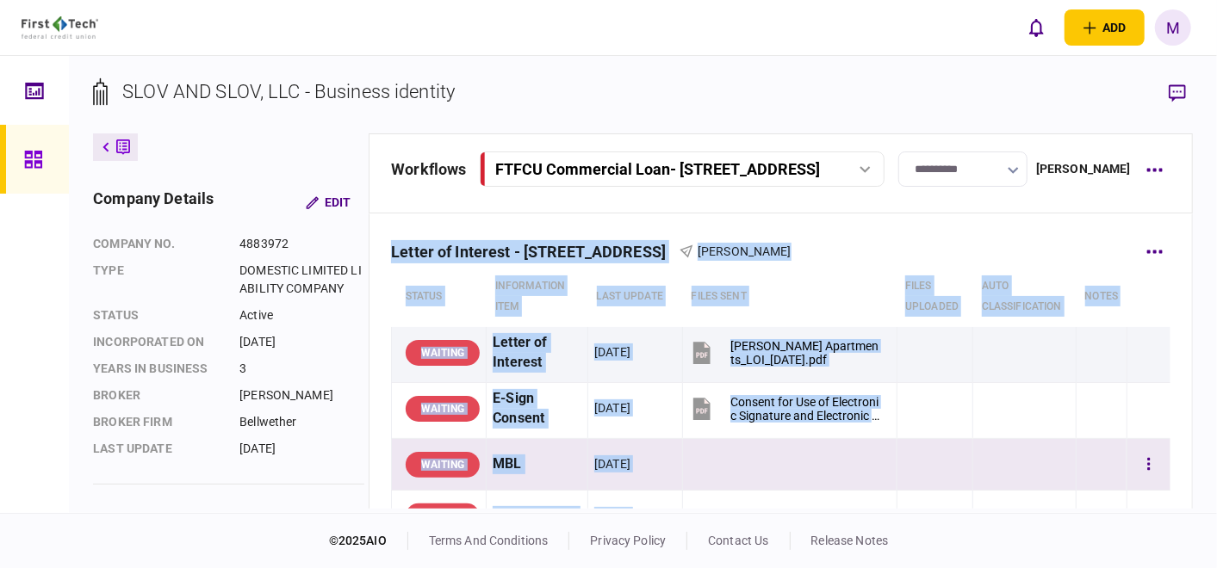
click at [1076, 448] on td at bounding box center [1101, 465] width 51 height 52
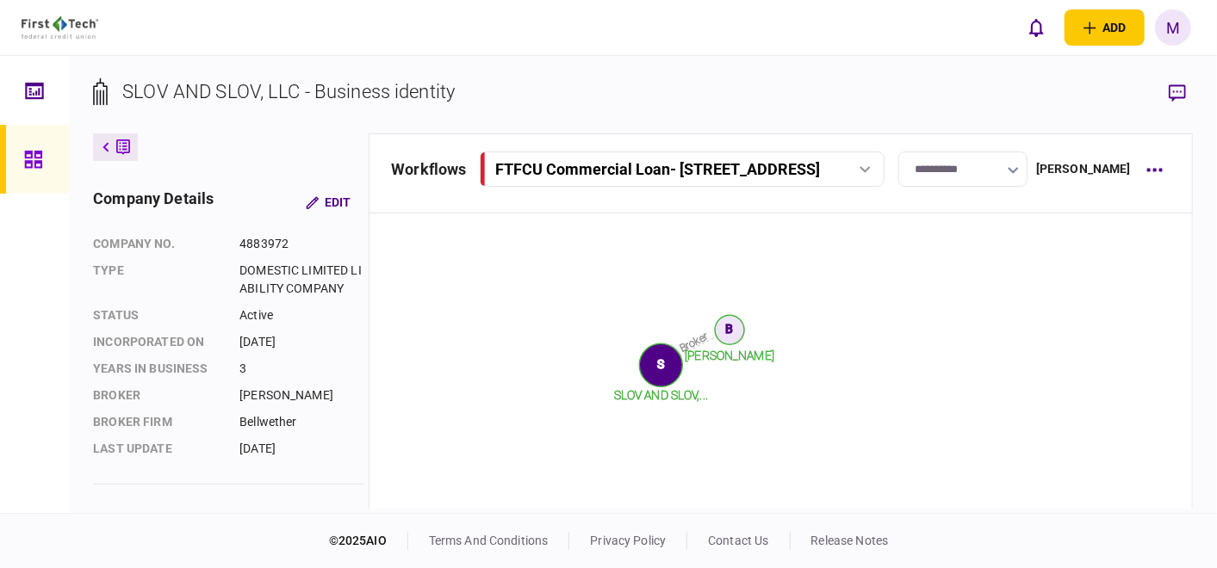
scroll to position [733, 0]
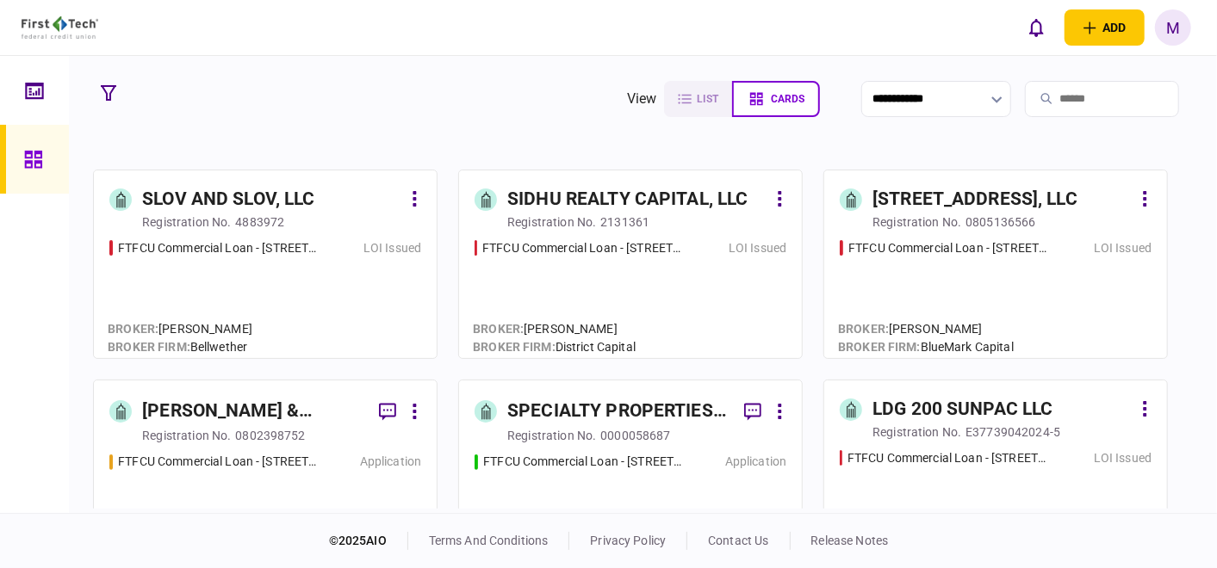
scroll to position [287, 0]
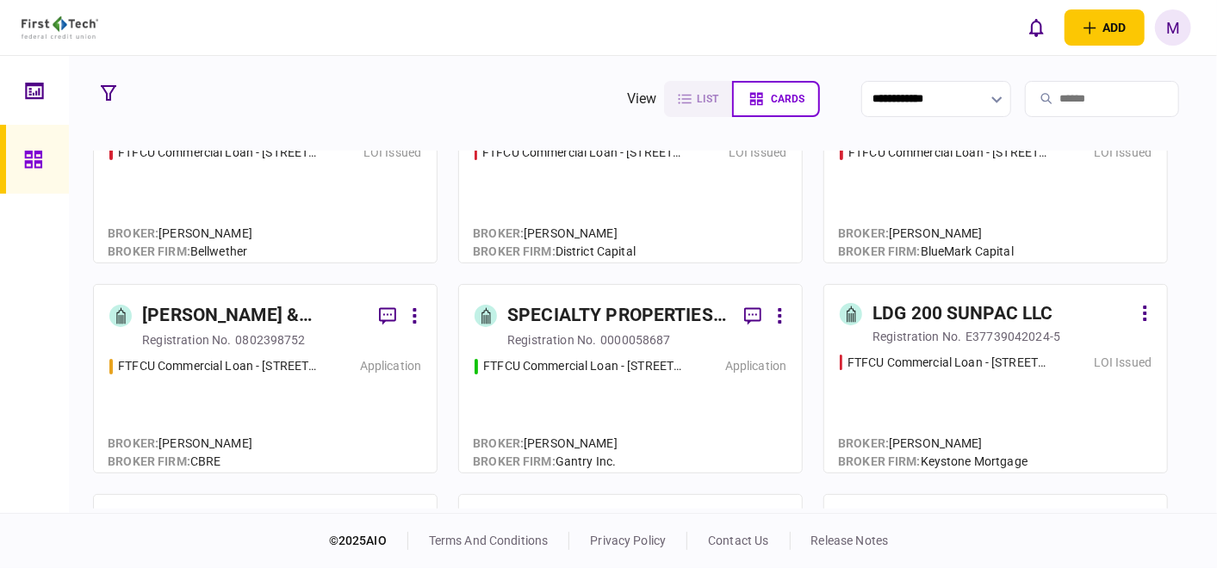
click at [559, 375] on div "FTFCU Commercial Loan - 1151-B Hospital Way Pocatello Application" at bounding box center [630, 407] width 312 height 100
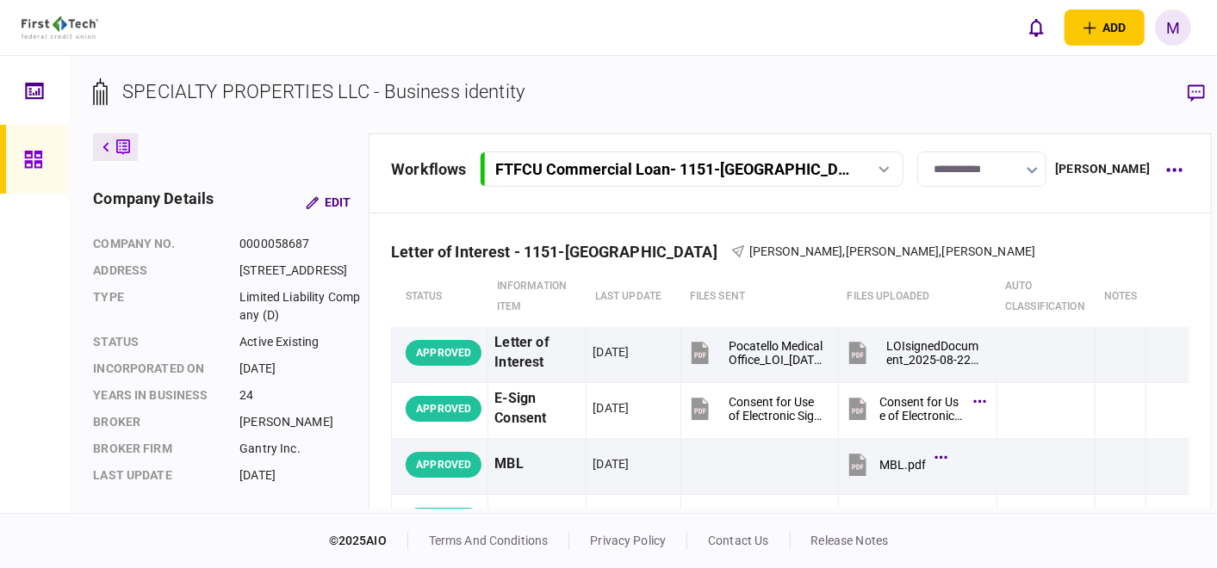
scroll to position [447, 0]
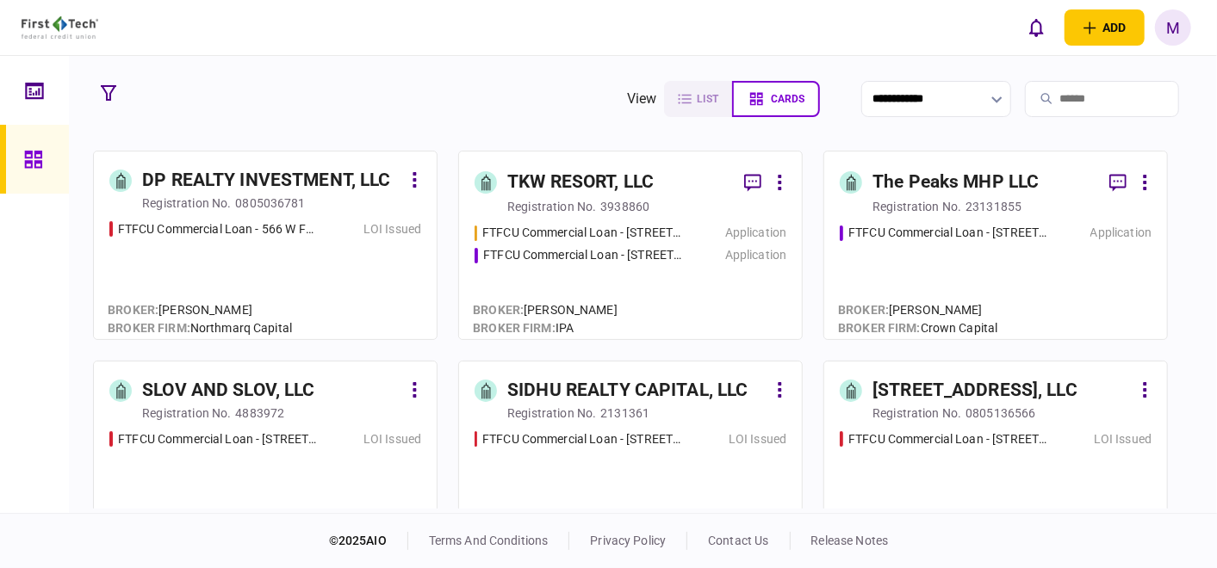
click at [878, 284] on div "FTFCU Commercial Loan - 6110 N US Hwy 89 Flagstaff AZ Application" at bounding box center [996, 274] width 312 height 100
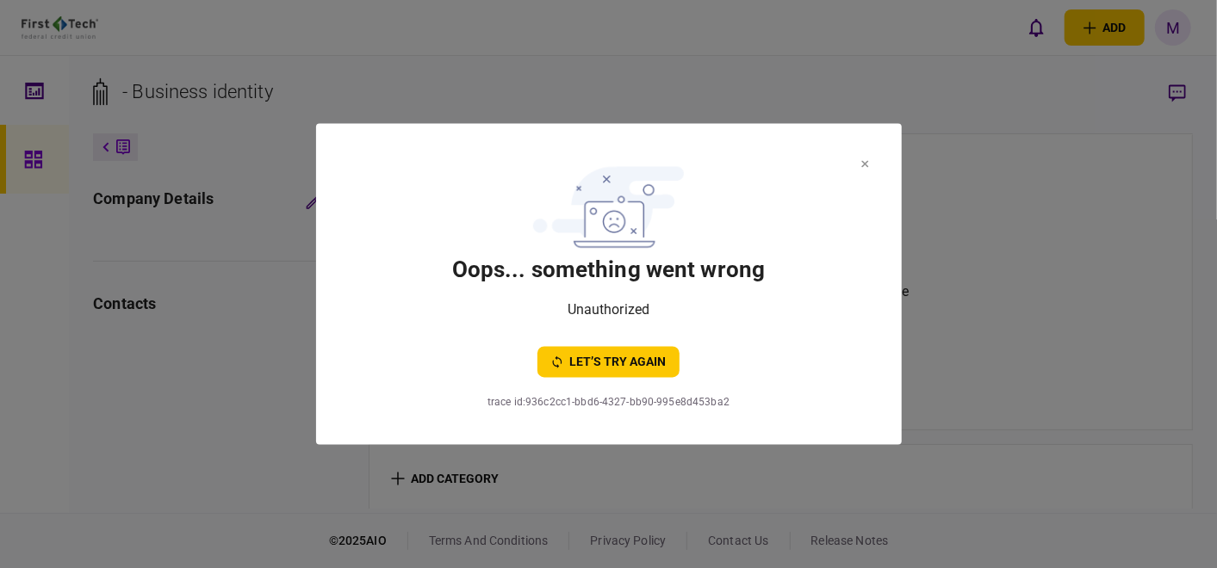
click at [864, 161] on icon at bounding box center [865, 164] width 8 height 7
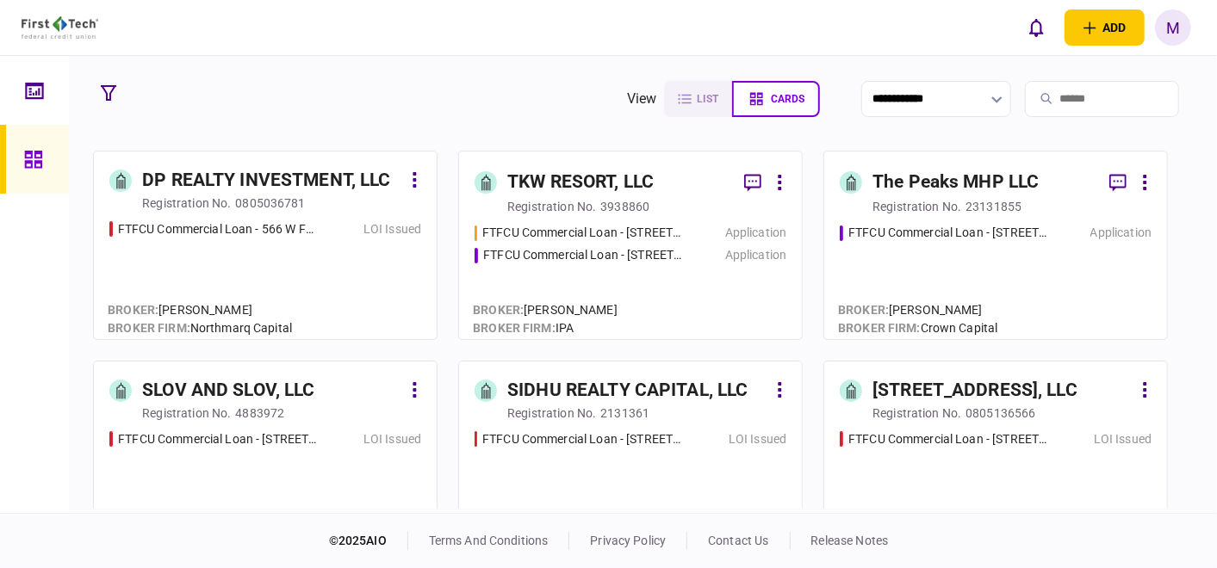
click at [698, 287] on div "FTFCU Commercial Loan - [STREET_ADDRESS][PERSON_NAME] Application FTFCU Commerc…" at bounding box center [630, 274] width 312 height 100
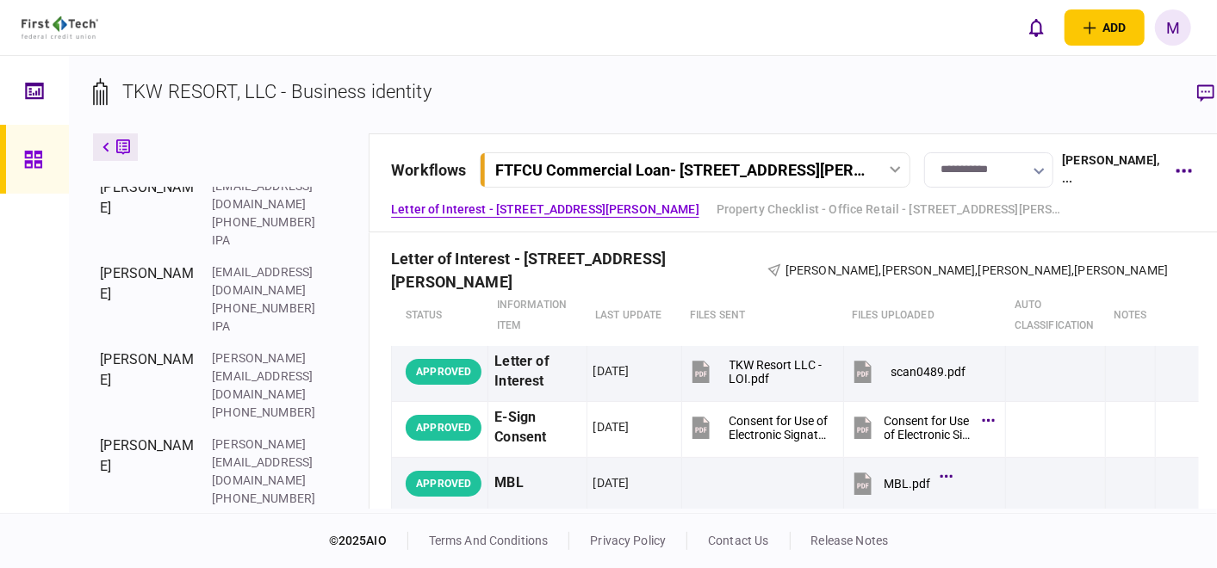
scroll to position [619, 0]
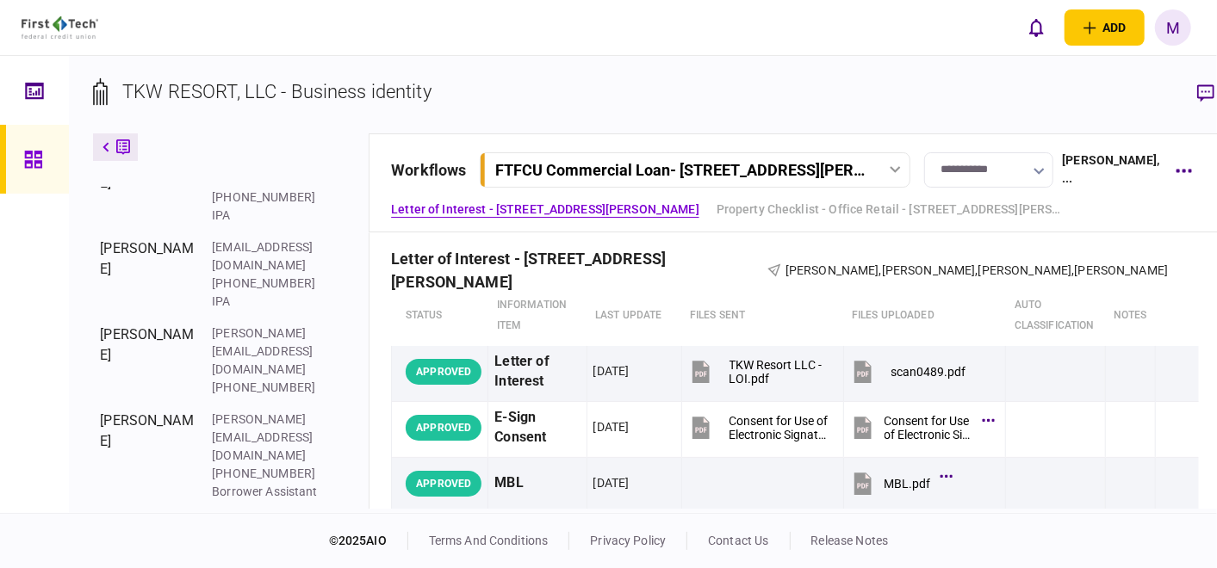
click at [839, 171] on div "FTFCU Commercial Loan - [STREET_ADDRESS][PERSON_NAME]" at bounding box center [696, 170] width 423 height 18
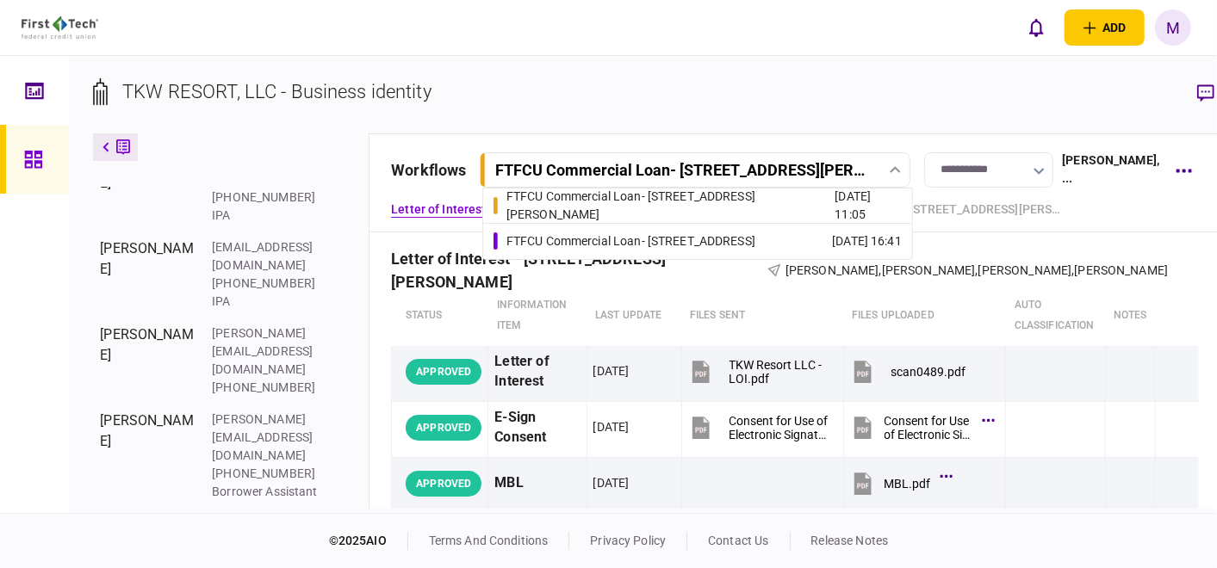
click at [832, 233] on div "[DATE] 16:41" at bounding box center [867, 241] width 70 height 18
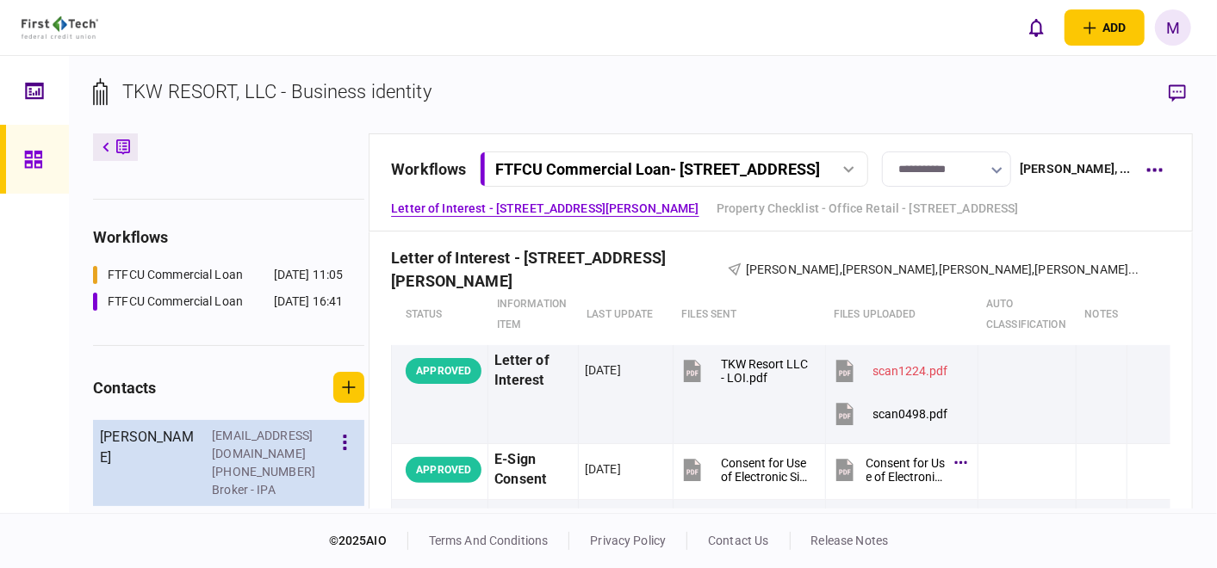
scroll to position [287, 0]
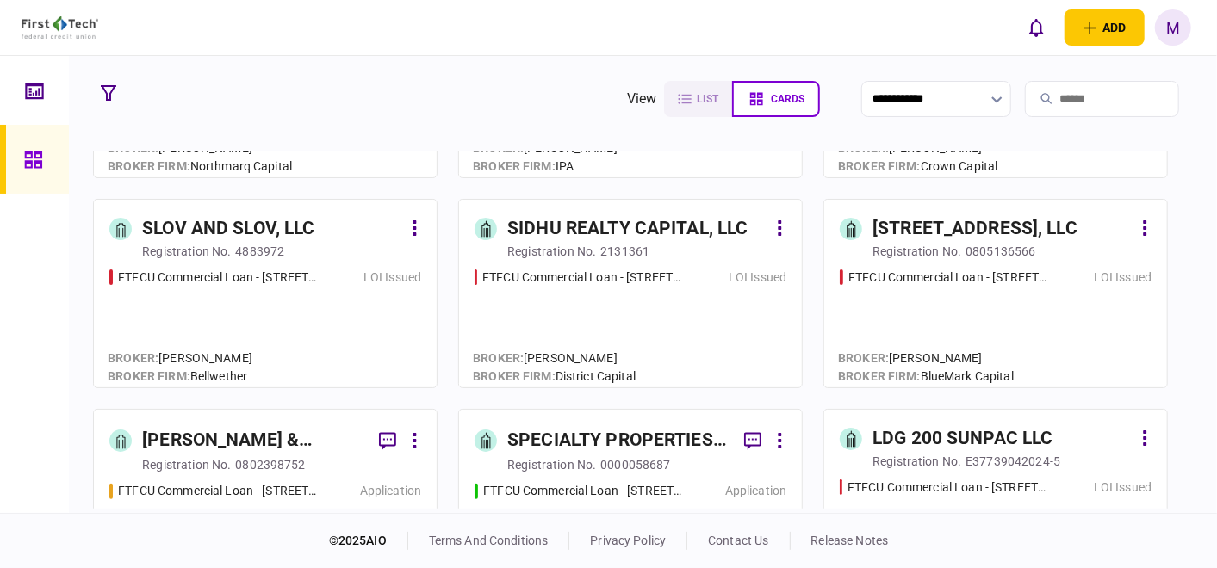
scroll to position [191, 0]
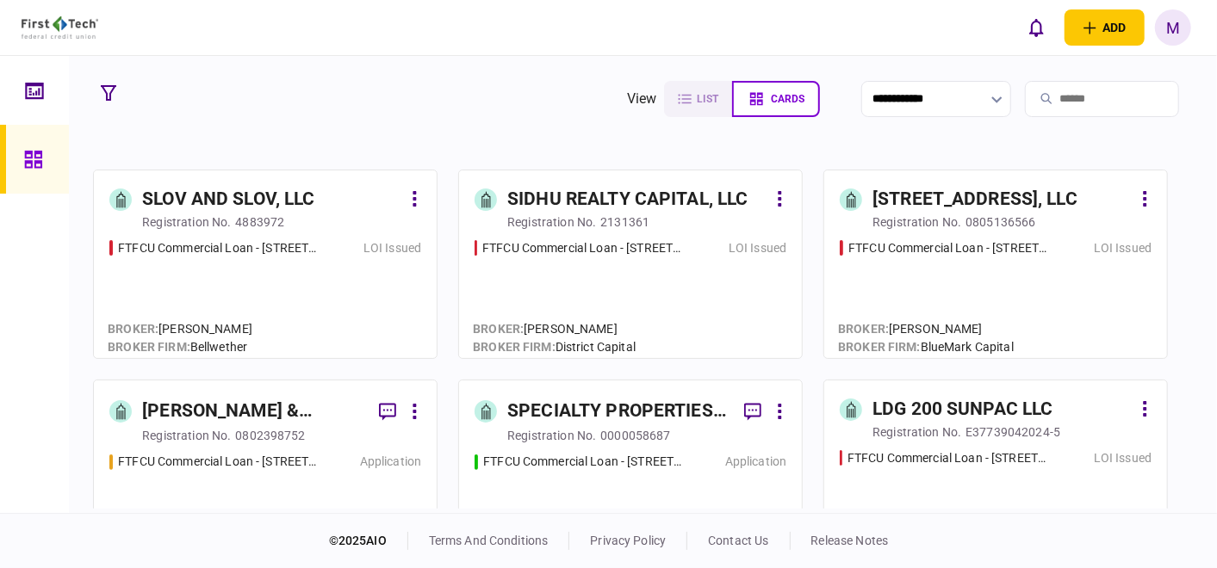
click at [294, 276] on div "FTFCU Commercial Loan - [STREET_ADDRESS] LOI Issued" at bounding box center [265, 291] width 312 height 104
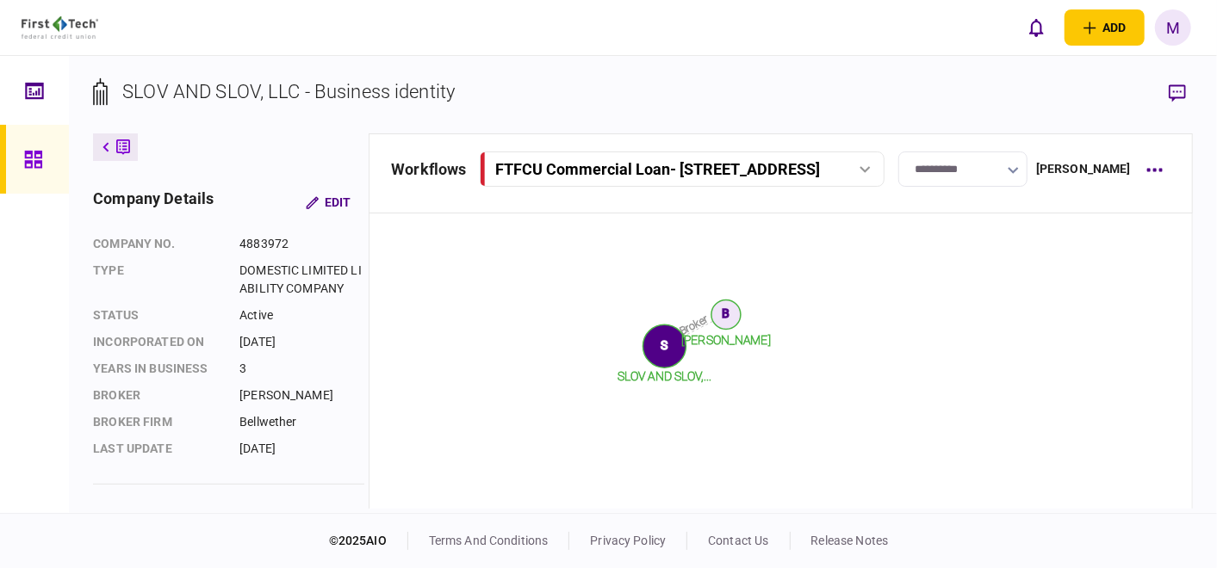
scroll to position [733, 0]
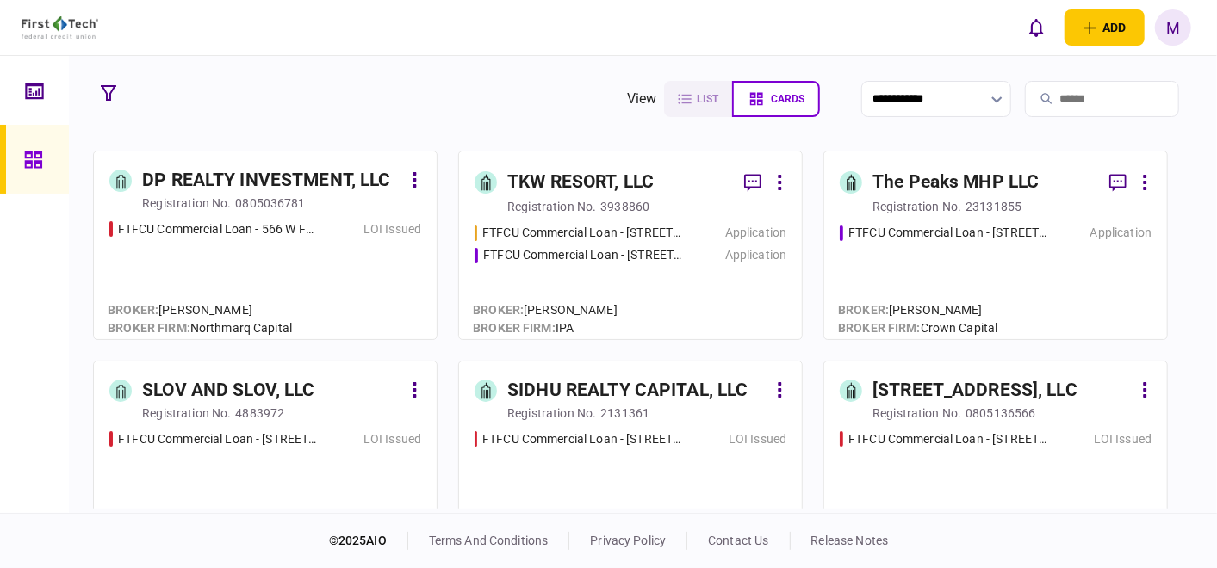
click at [644, 290] on div "FTFCU Commercial Loan - [STREET_ADDRESS][PERSON_NAME] Application FTFCU Commerc…" at bounding box center [630, 274] width 312 height 100
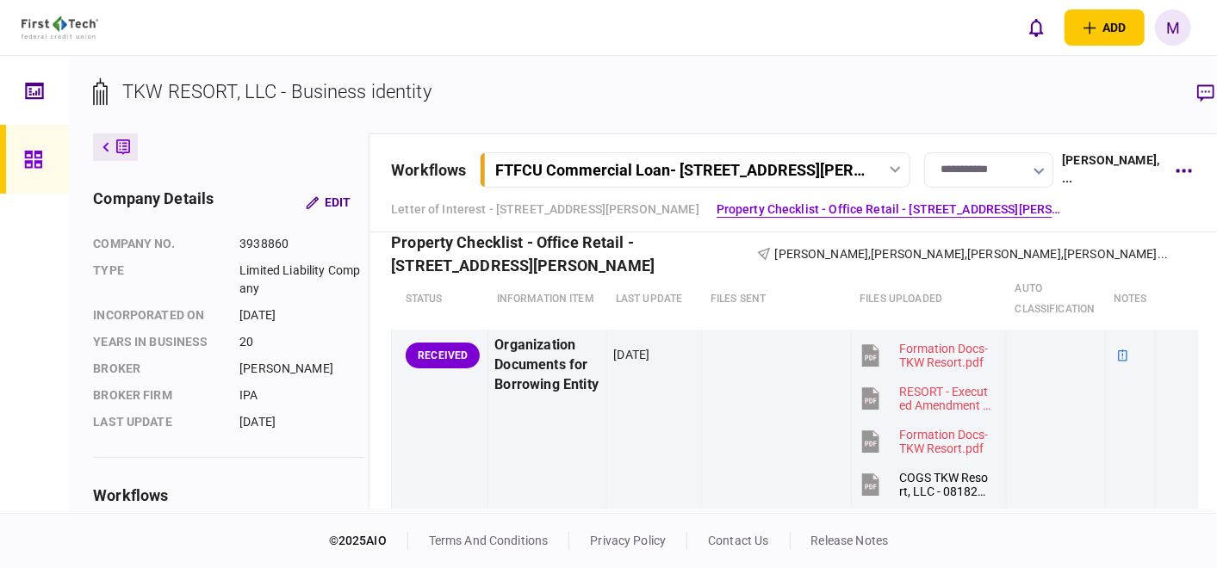
scroll to position [573, 0]
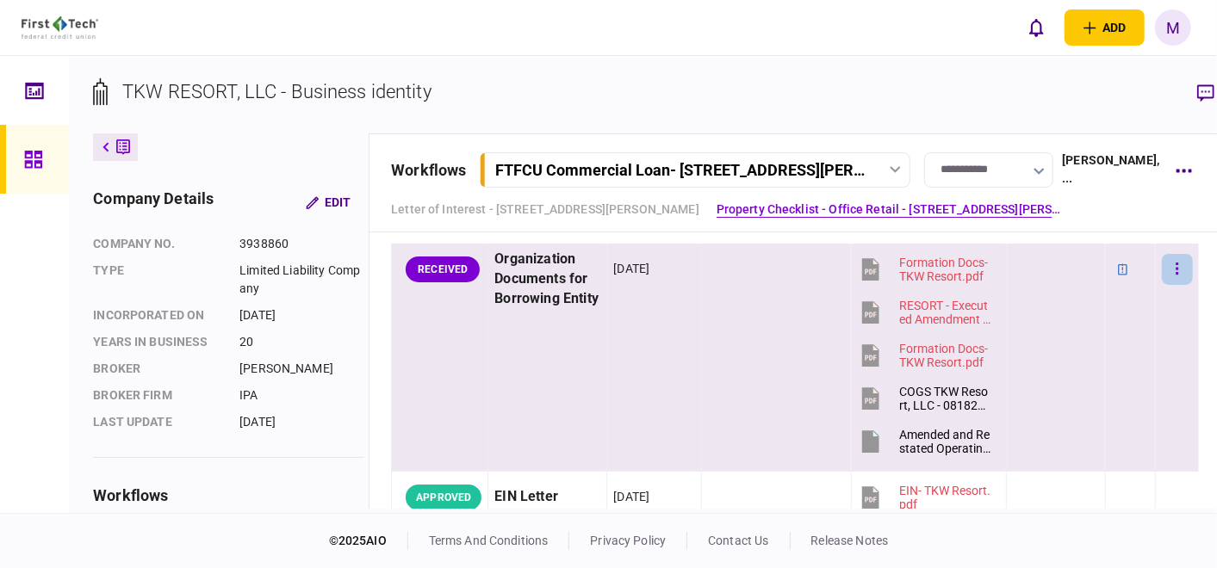
click at [1175, 266] on icon "button" at bounding box center [1176, 269] width 3 height 16
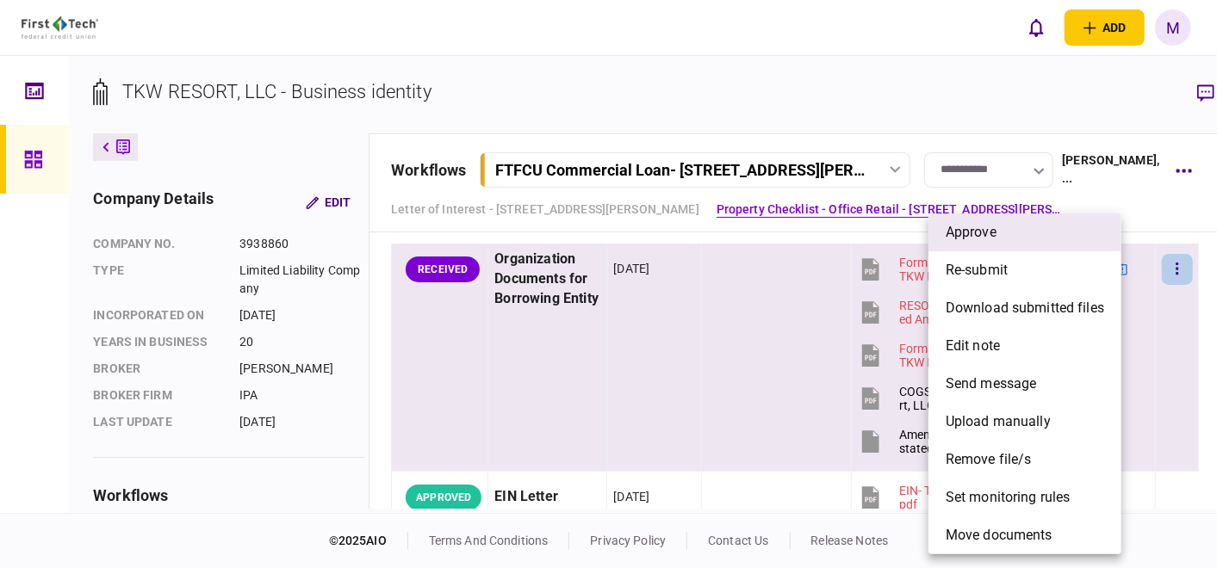
click at [1013, 239] on li "approve" at bounding box center [1024, 233] width 193 height 38
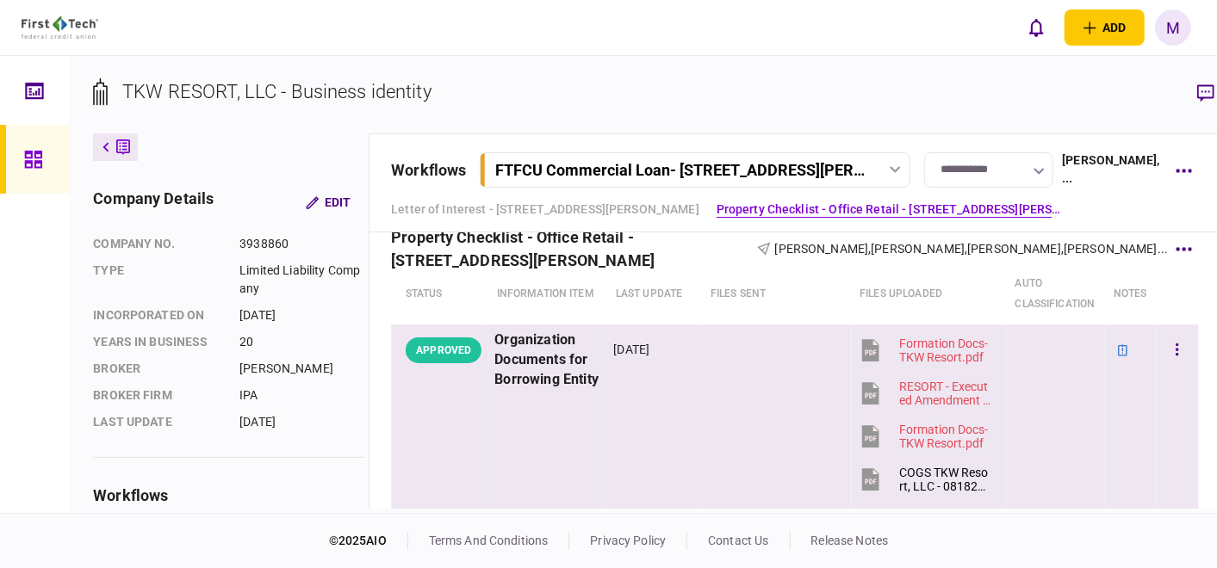
scroll to position [0, 0]
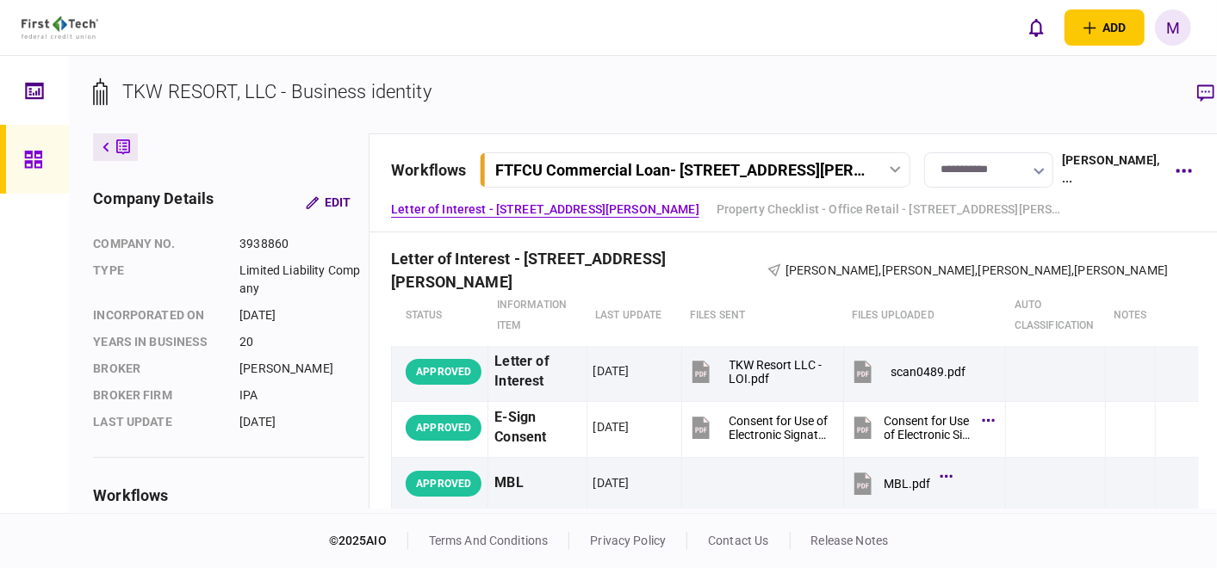
click at [889, 170] on icon at bounding box center [894, 169] width 11 height 7
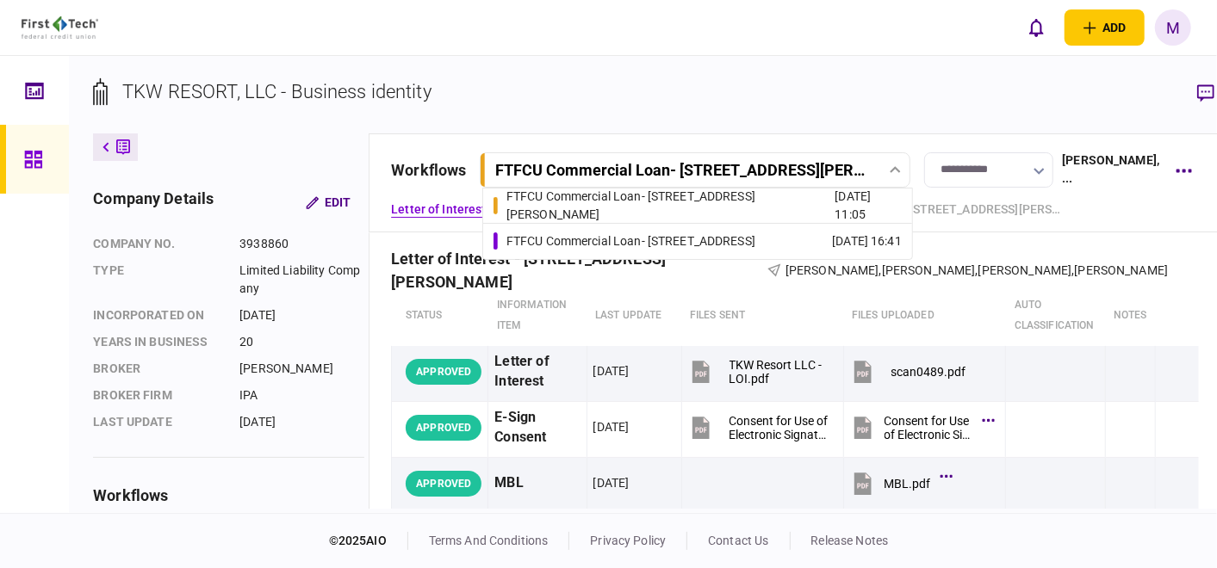
click at [832, 235] on div "[DATE] 16:41" at bounding box center [867, 241] width 70 height 18
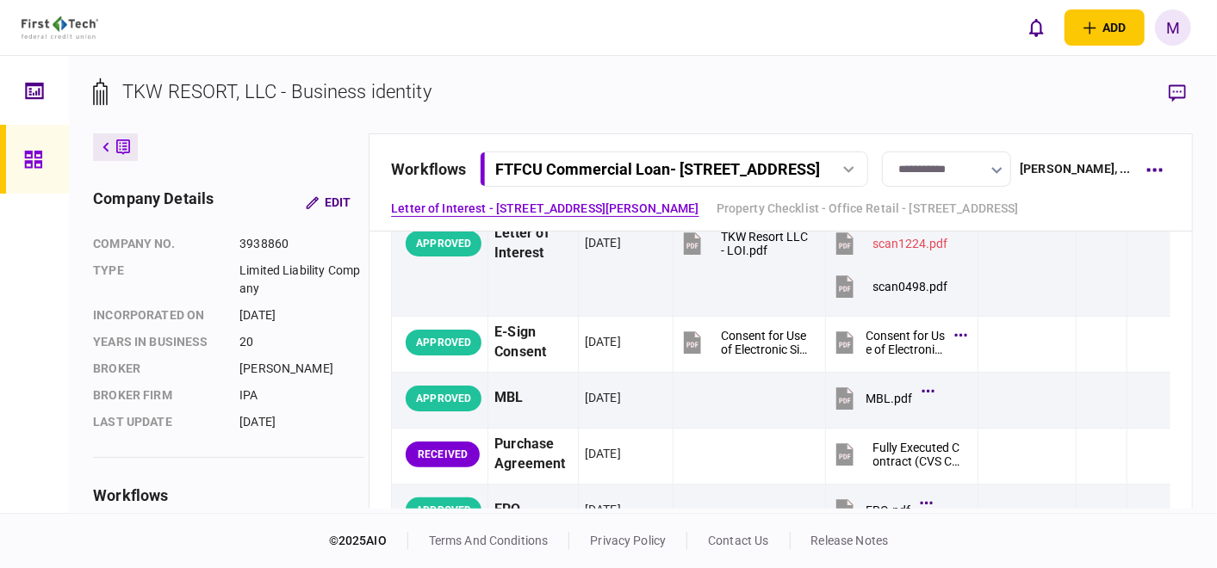
scroll to position [287, 0]
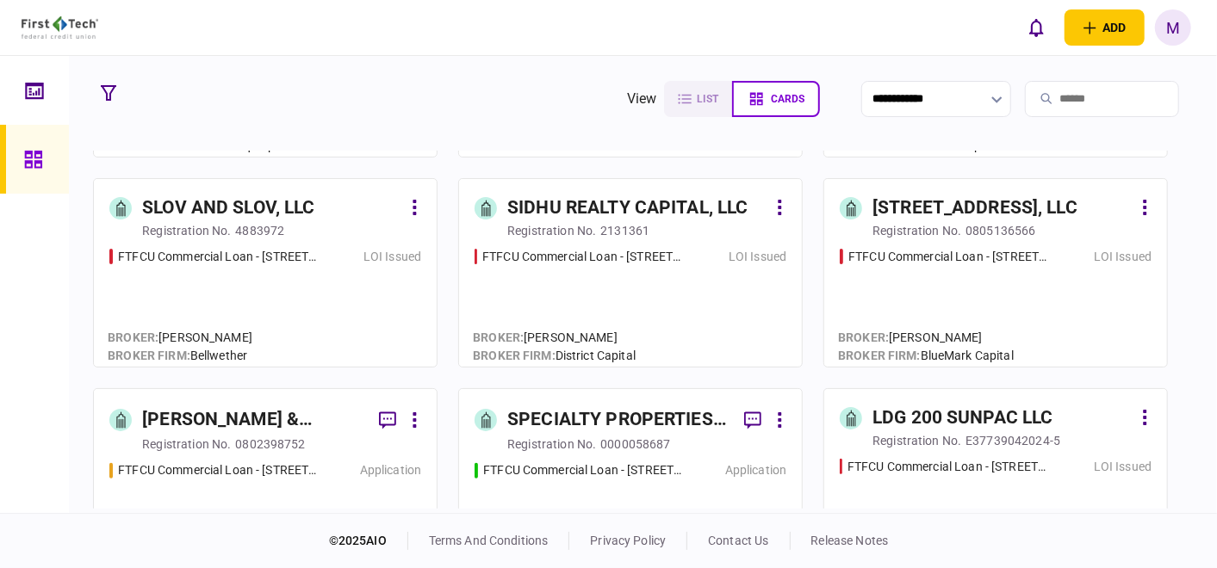
scroll to position [191, 0]
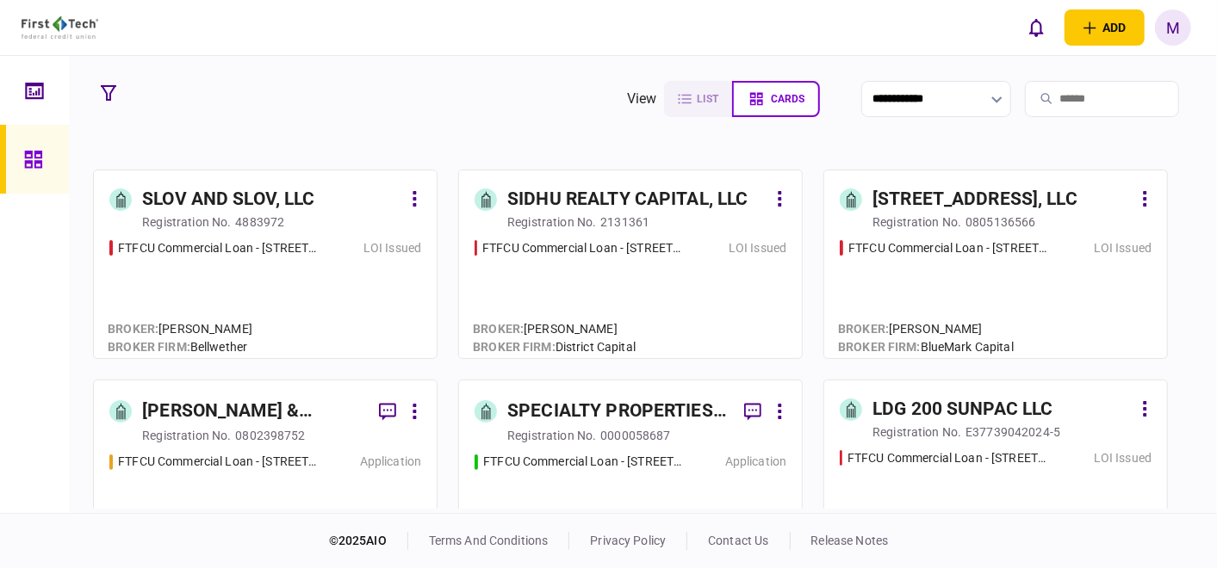
click at [671, 480] on div "FTFCU Commercial Loan - 1151-B Hospital Way Pocatello Application" at bounding box center [630, 503] width 312 height 100
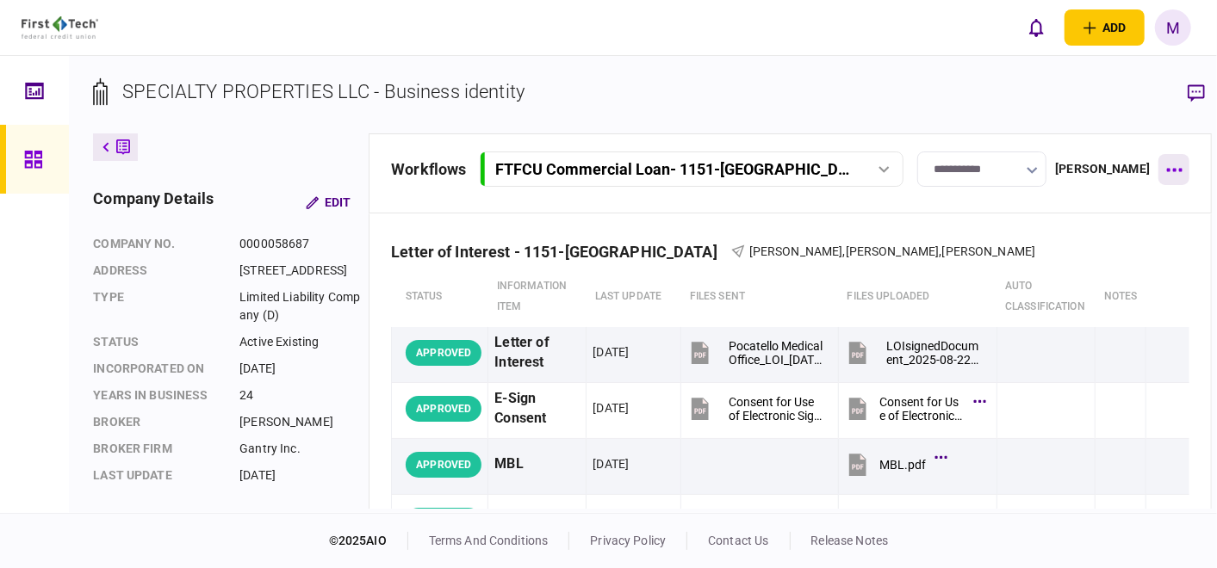
click at [1158, 166] on button "button" at bounding box center [1173, 169] width 31 height 31
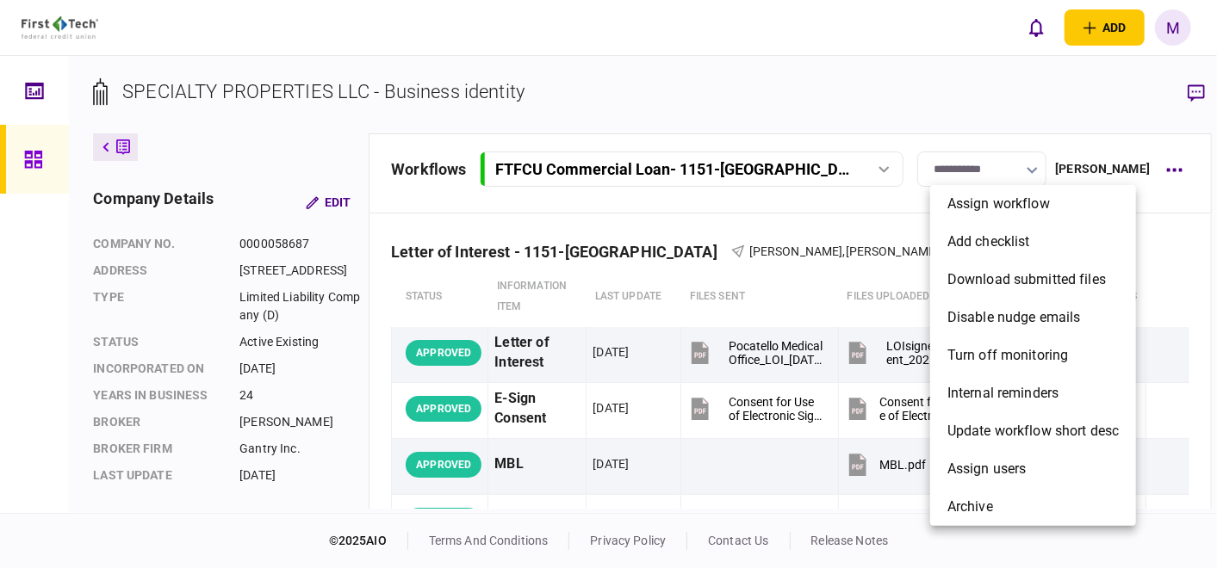
click at [1091, 171] on div at bounding box center [608, 284] width 1217 height 568
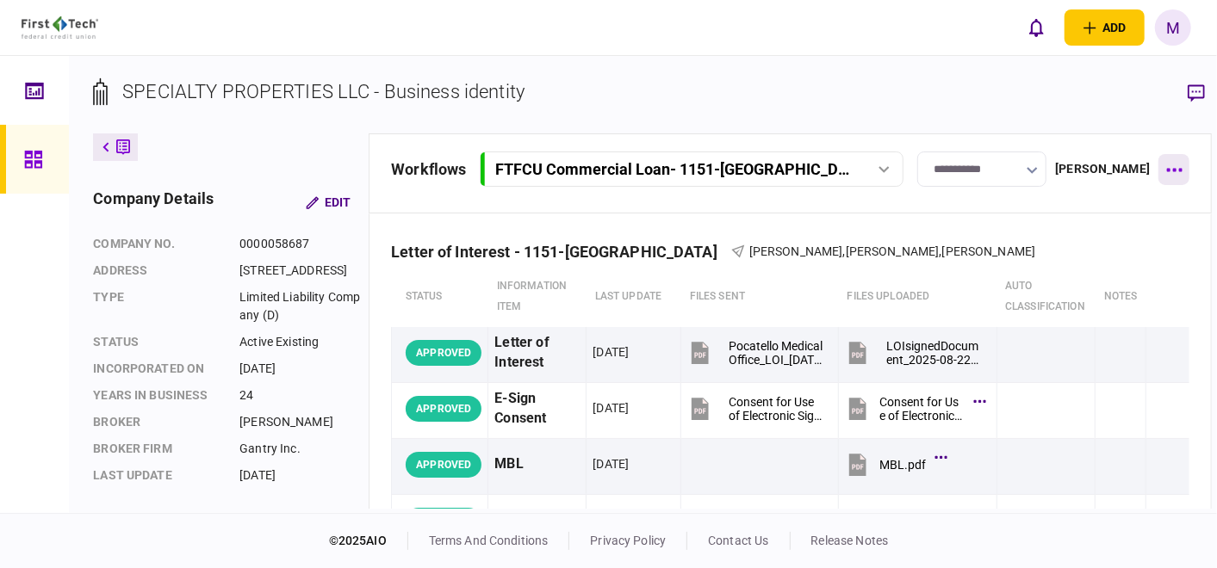
click at [1158, 164] on button "button" at bounding box center [1173, 169] width 31 height 31
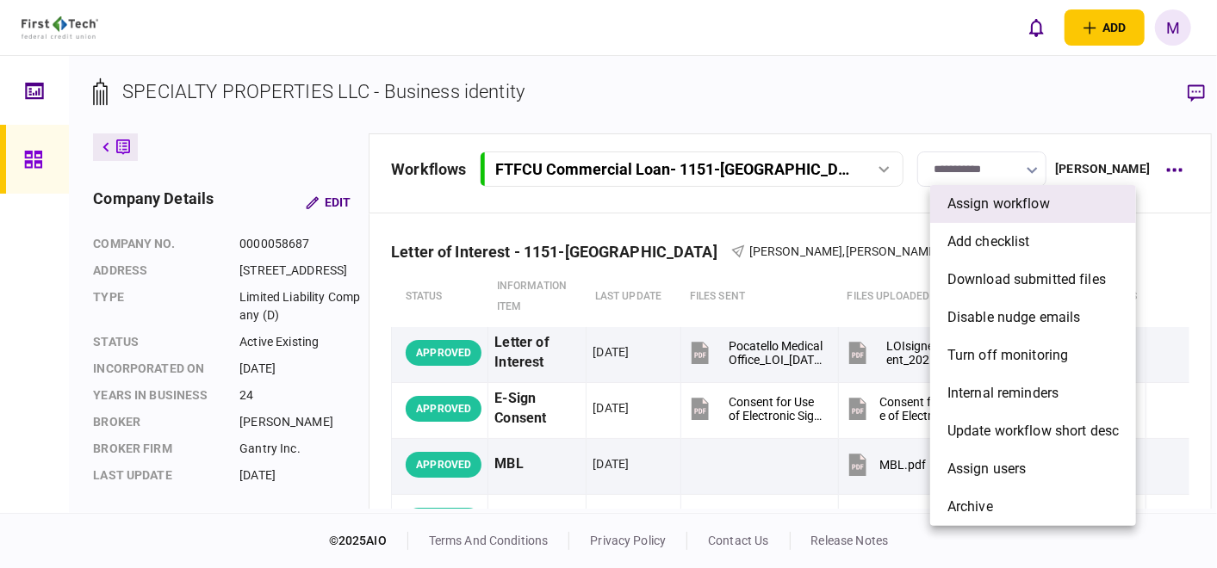
click at [1003, 211] on span "assign workflow" at bounding box center [998, 204] width 102 height 21
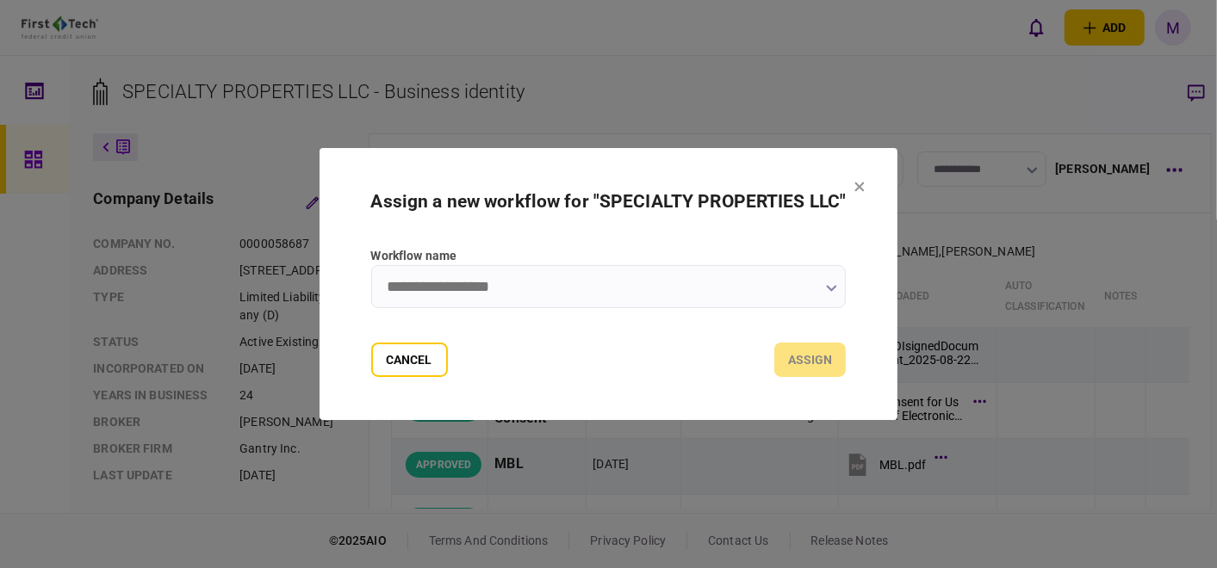
click at [591, 296] on input "Workflow name" at bounding box center [608, 286] width 475 height 43
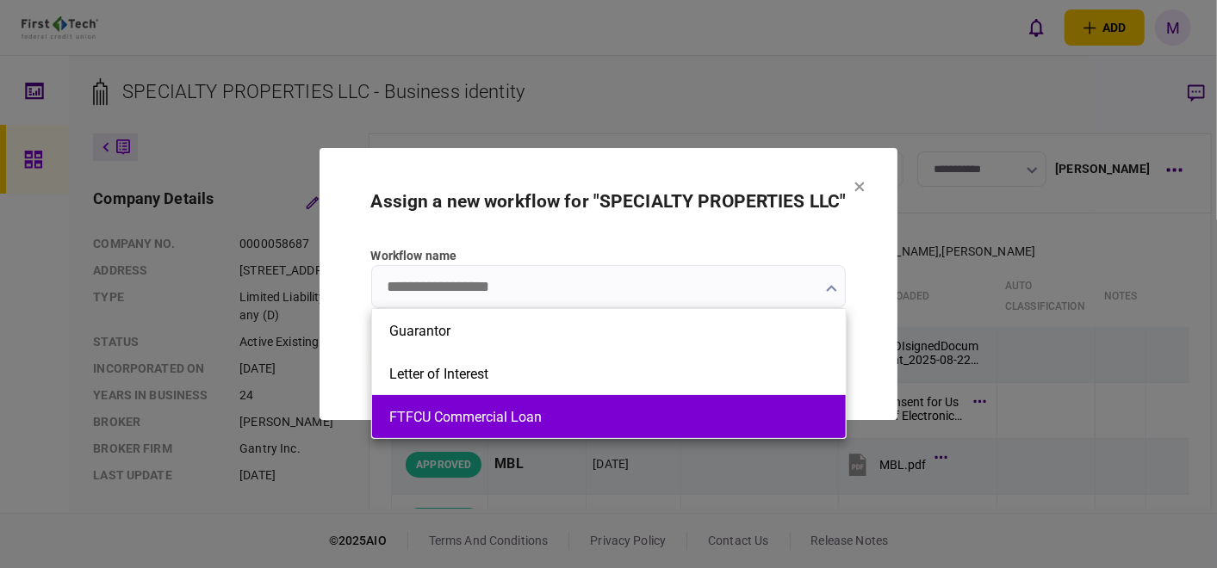
click at [555, 403] on li "FTFCU Commercial Loan" at bounding box center [609, 416] width 474 height 43
type input "**********"
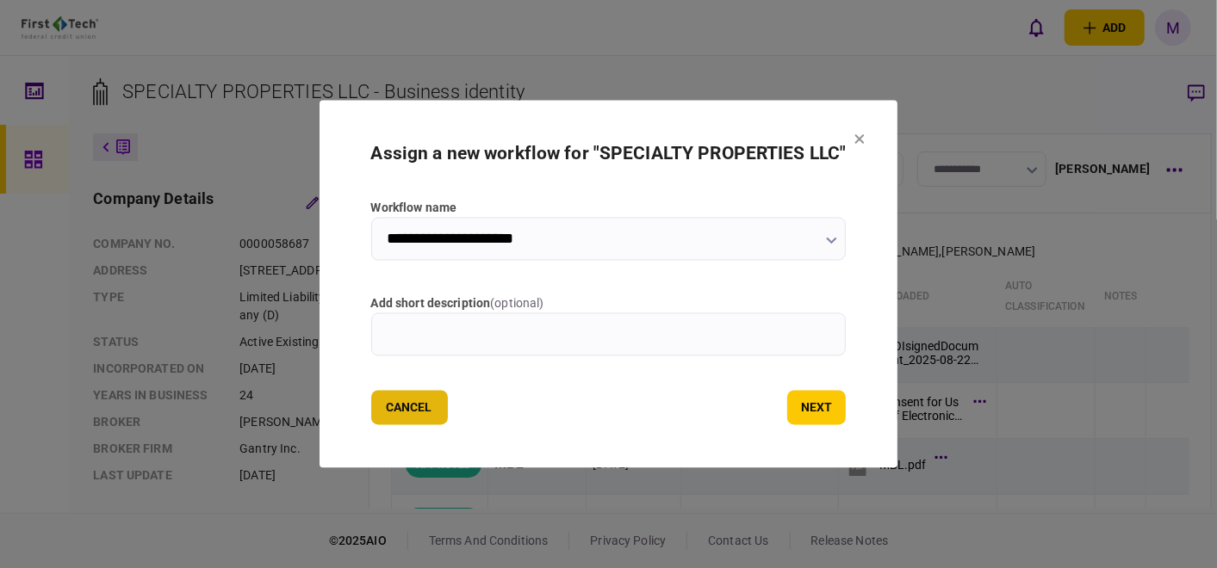
click at [419, 410] on button "Cancel" at bounding box center [409, 408] width 77 height 34
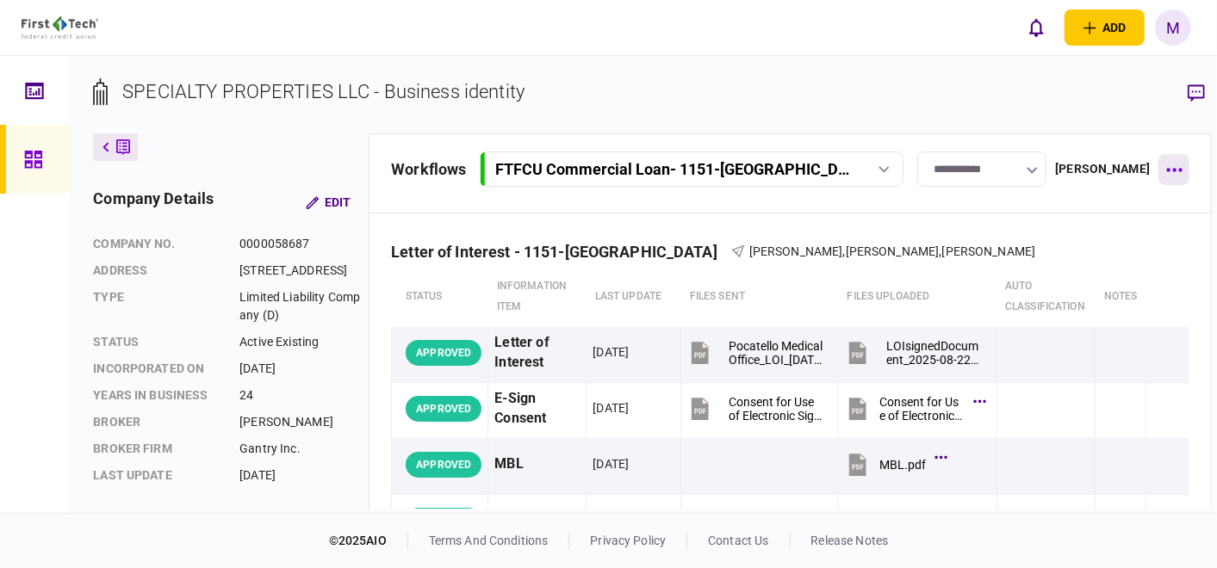
click at [1158, 169] on button "button" at bounding box center [1173, 169] width 31 height 31
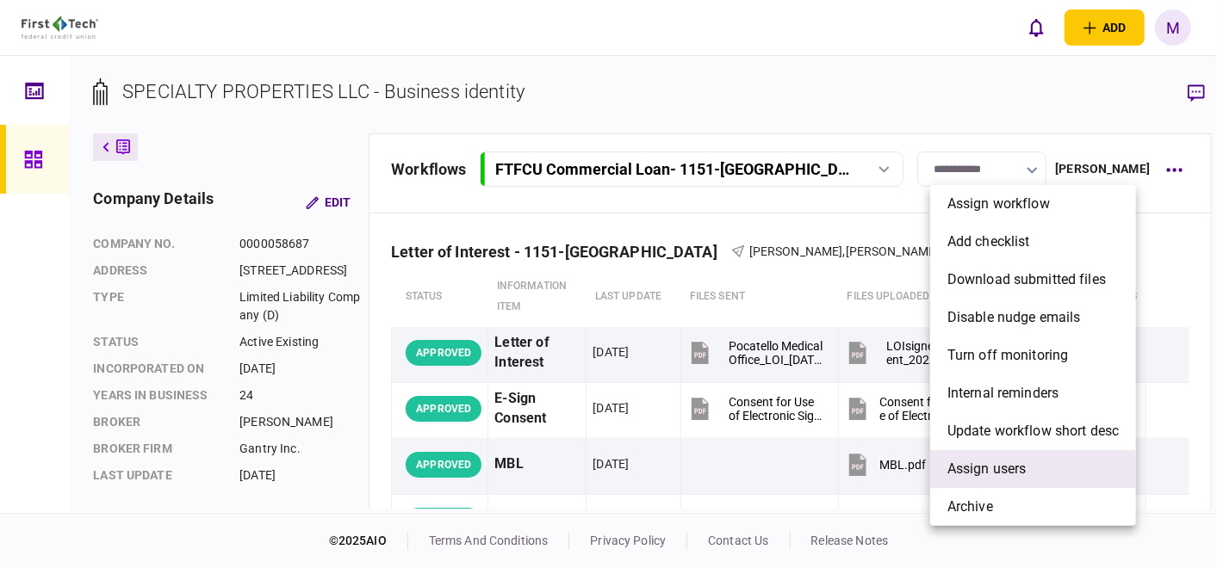
click at [1002, 474] on span "Assign users" at bounding box center [986, 469] width 79 height 21
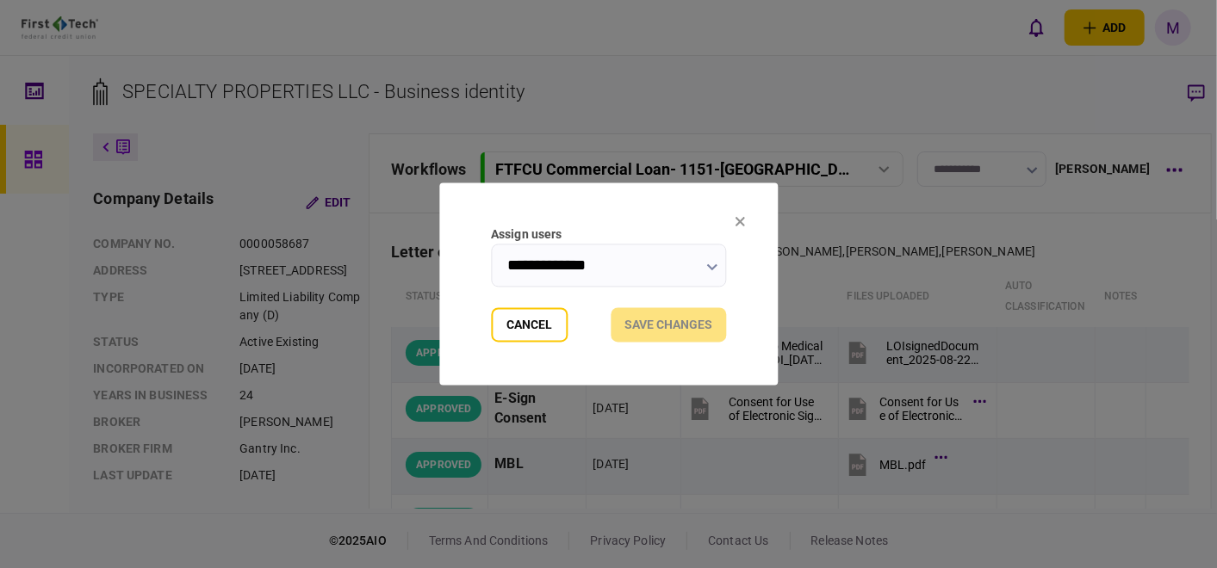
click at [718, 263] on input "**********" at bounding box center [608, 266] width 235 height 43
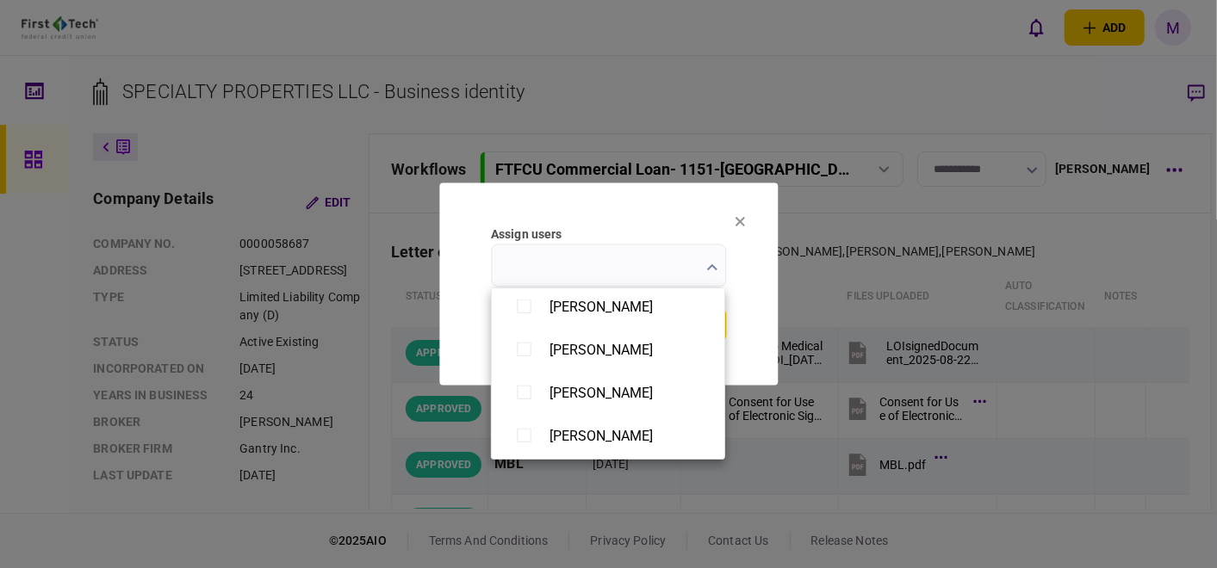
scroll to position [1339, 0]
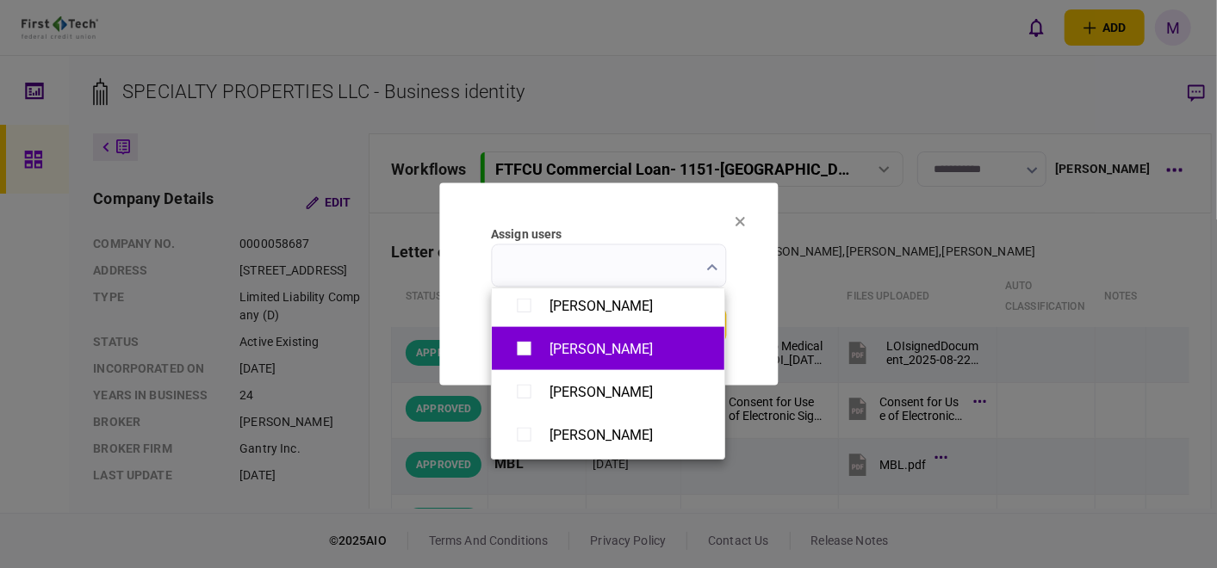
type input "**********"
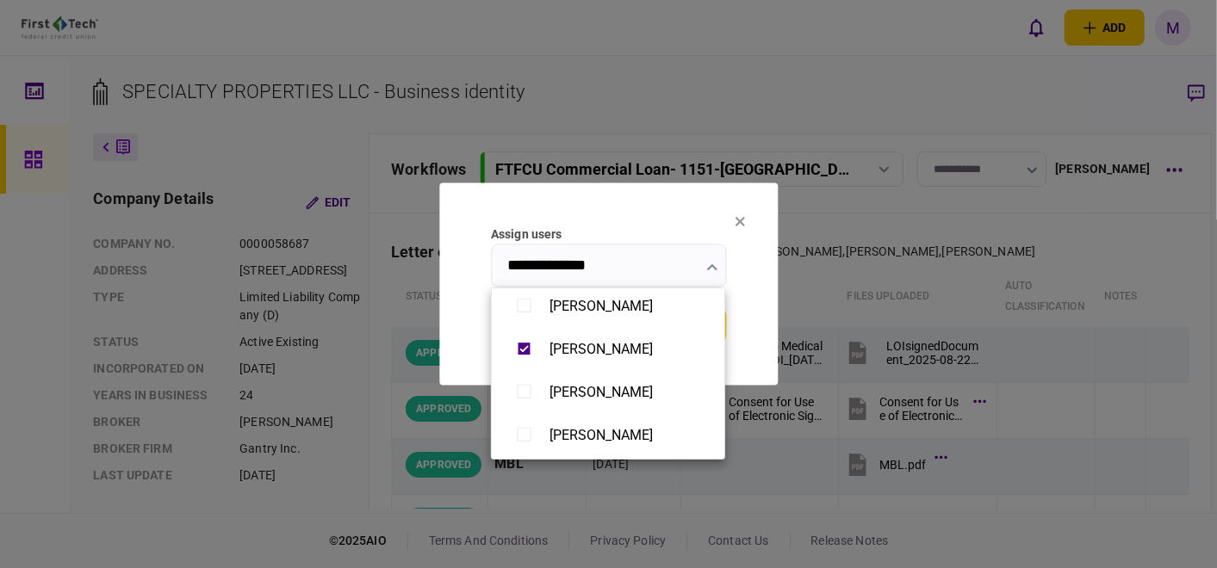
click at [750, 363] on div at bounding box center [608, 284] width 1217 height 568
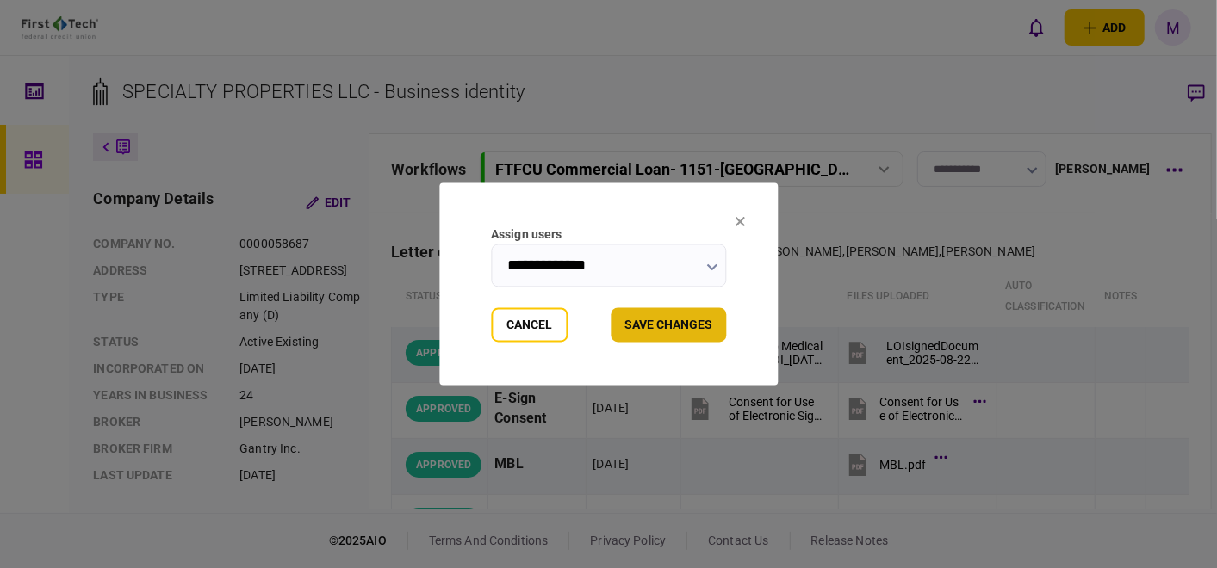
click at [676, 320] on button "Save changes" at bounding box center [667, 325] width 115 height 34
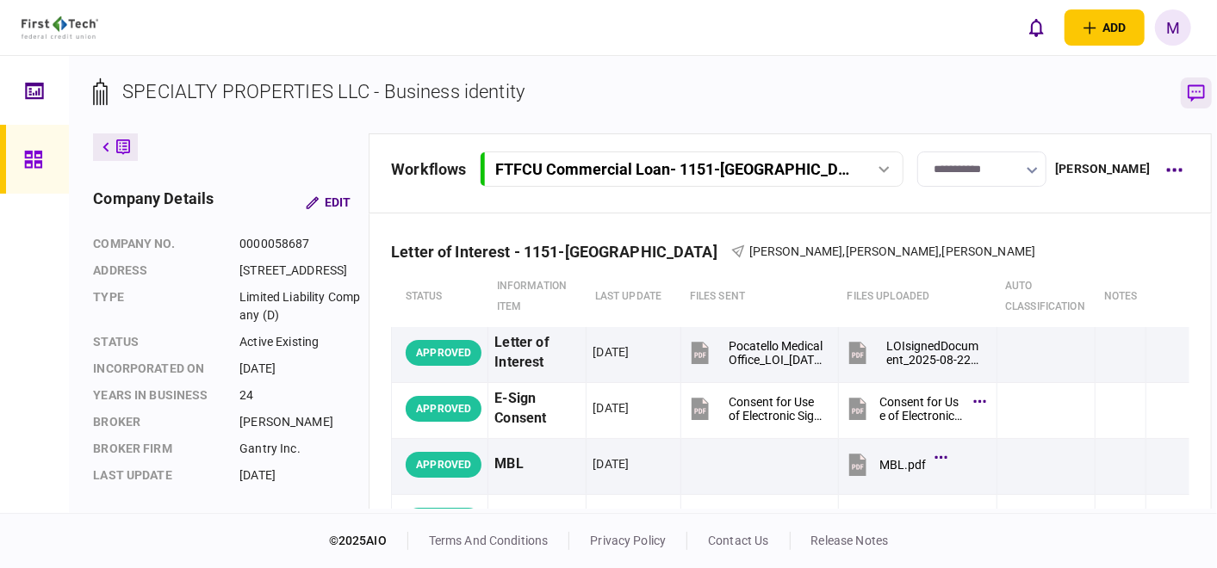
click at [1187, 96] on icon "button" at bounding box center [1195, 92] width 17 height 17
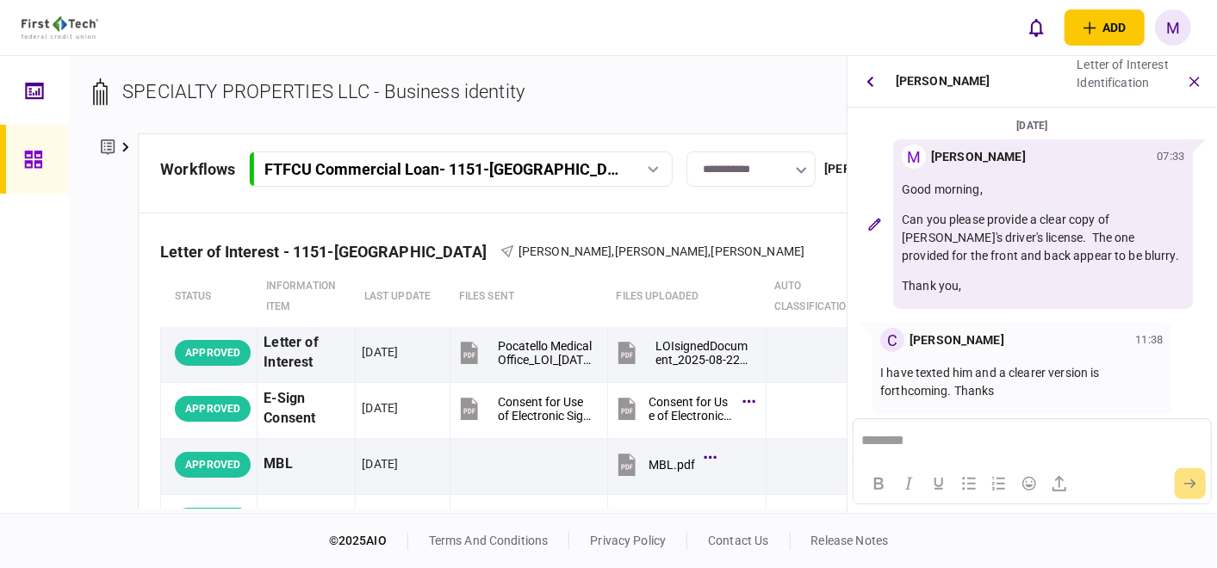
scroll to position [119, 0]
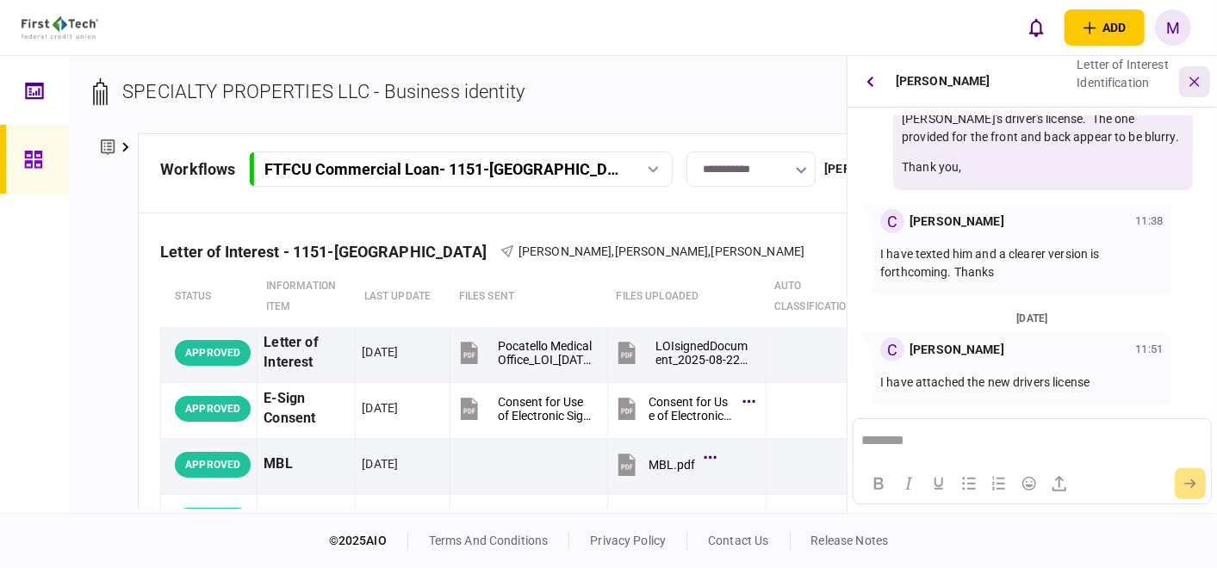
click at [1193, 86] on icon "button" at bounding box center [1195, 81] width 20 height 20
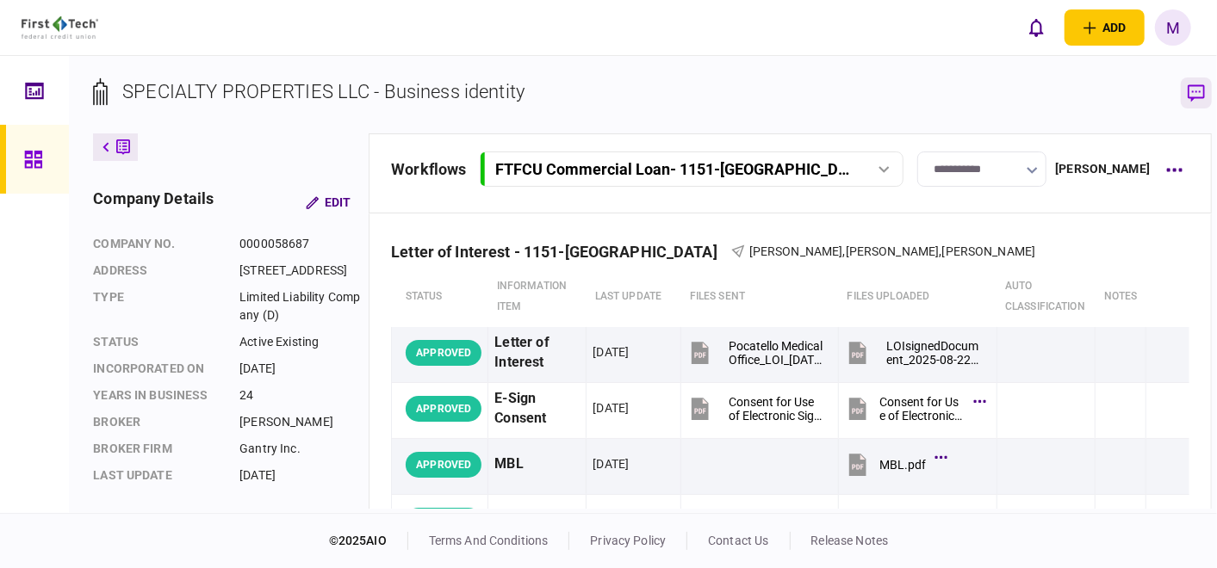
click at [1187, 86] on icon "button" at bounding box center [1195, 92] width 17 height 17
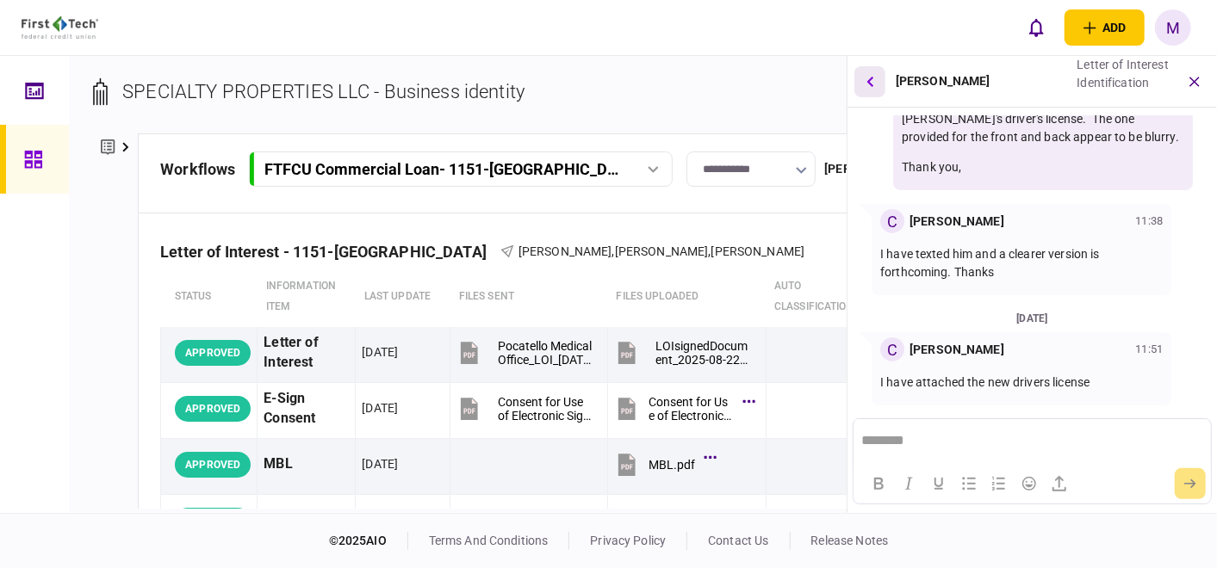
click at [871, 81] on icon "button" at bounding box center [869, 81] width 7 height 11
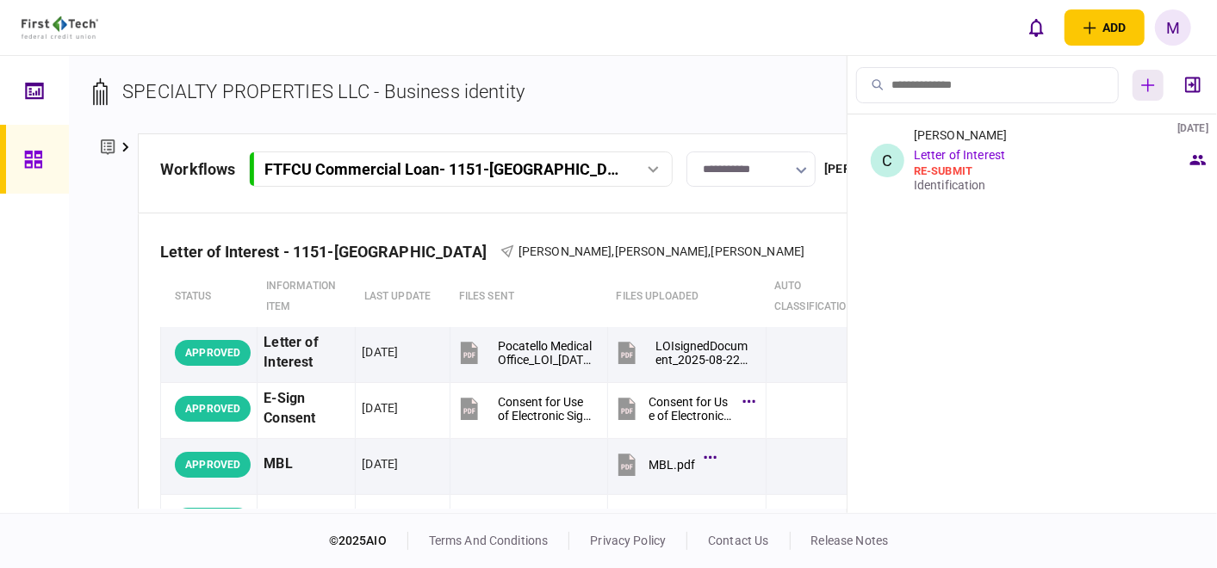
click at [1149, 77] on button "button" at bounding box center [1147, 85] width 31 height 31
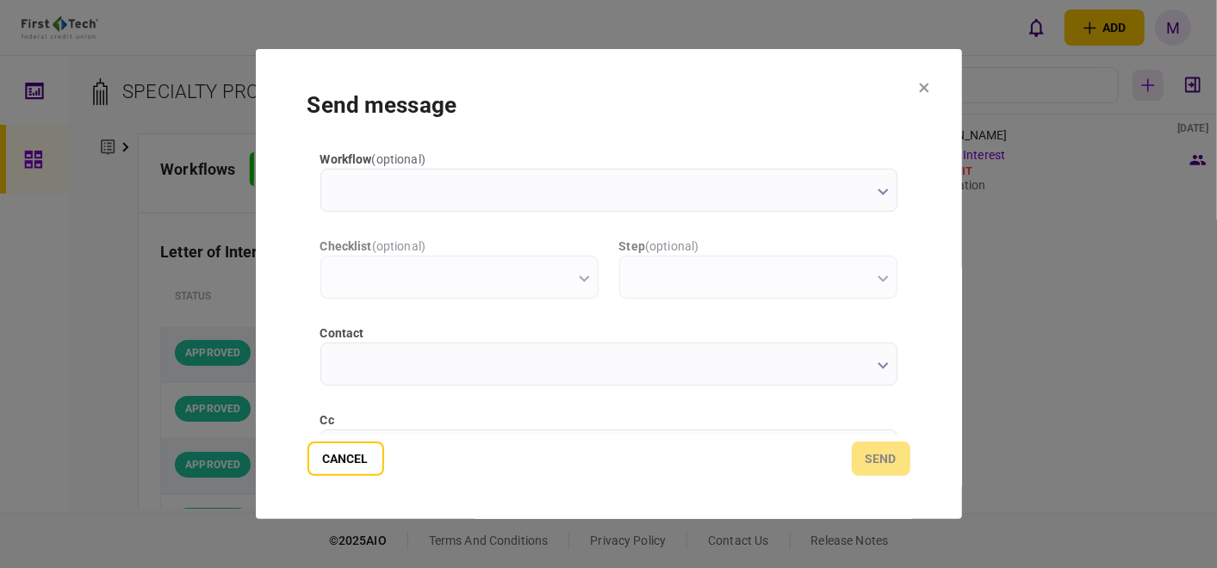
scroll to position [0, 0]
click at [880, 364] on icon "button" at bounding box center [882, 365] width 11 height 7
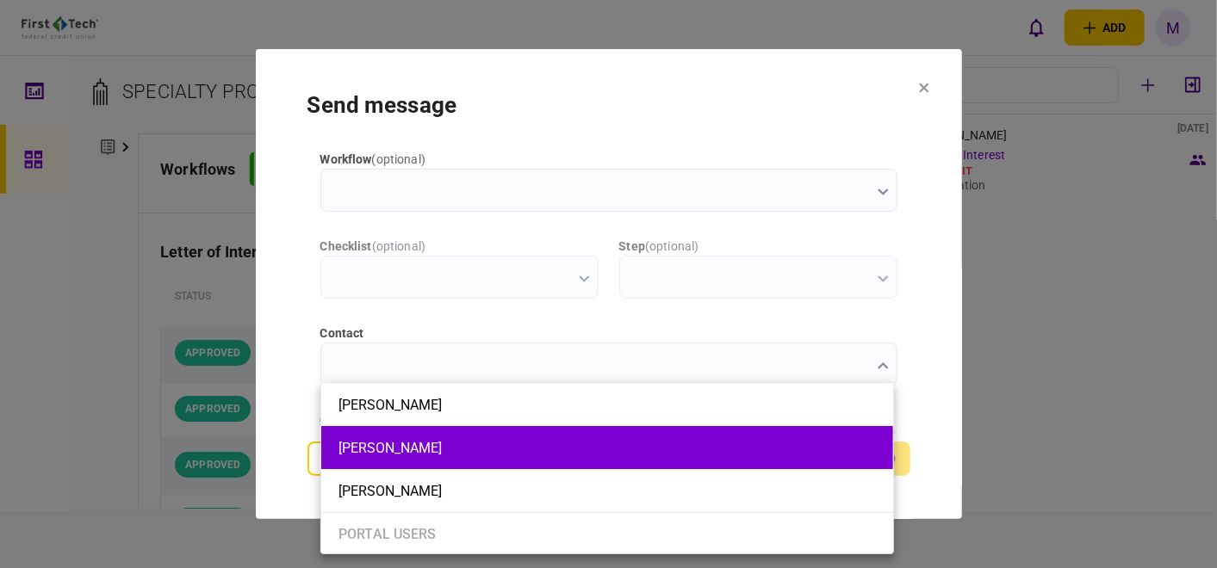
click at [515, 455] on button "Charles Eldredge" at bounding box center [606, 448] width 537 height 16
type input "**********"
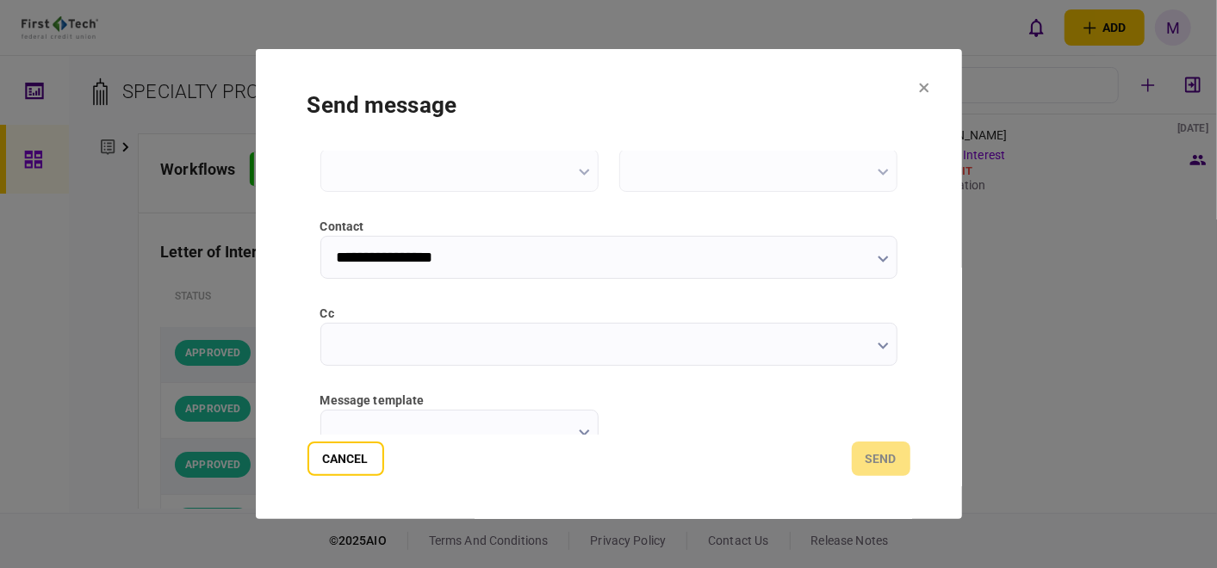
scroll to position [191, 0]
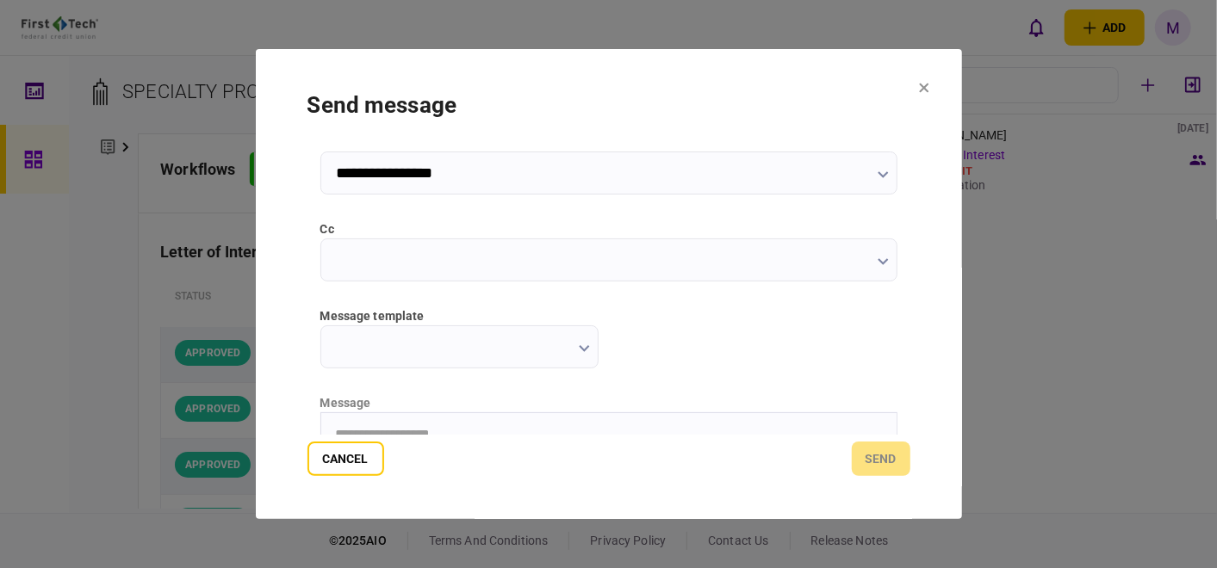
click at [880, 260] on icon "button" at bounding box center [882, 261] width 11 height 7
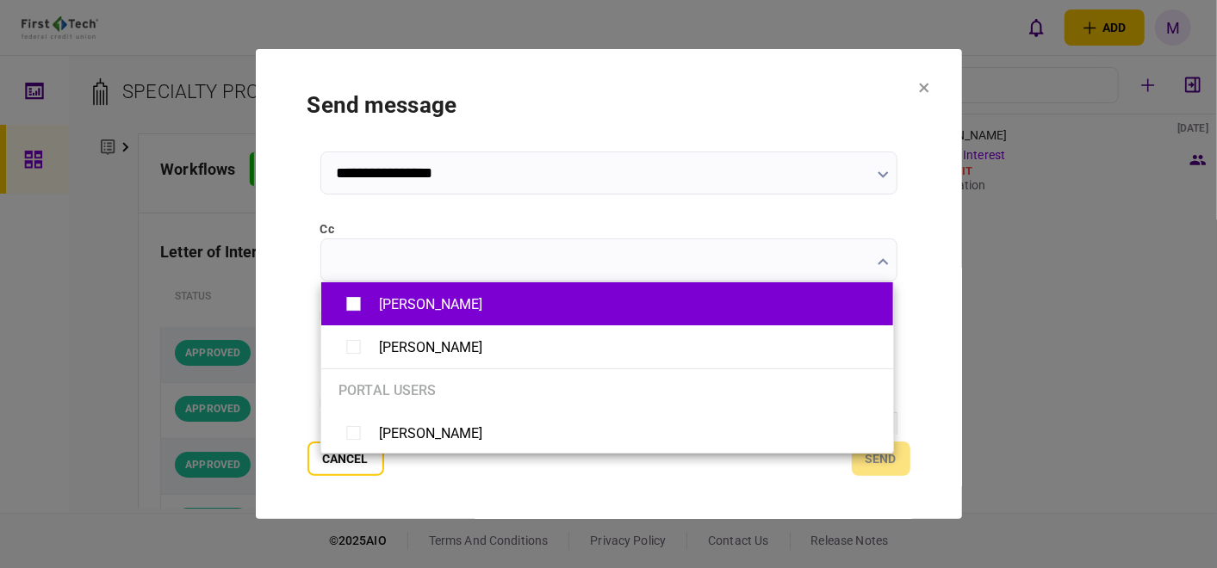
click at [530, 307] on div "[PERSON_NAME]" at bounding box center [606, 304] width 537 height 30
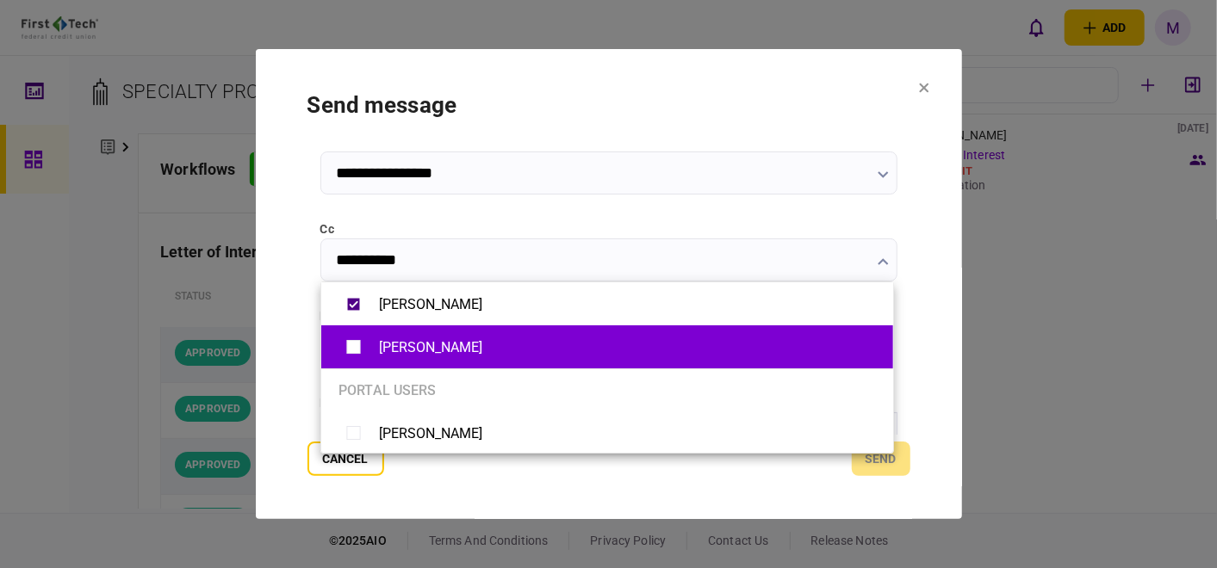
click at [499, 342] on div "Kristin Lapinskas" at bounding box center [606, 347] width 537 height 30
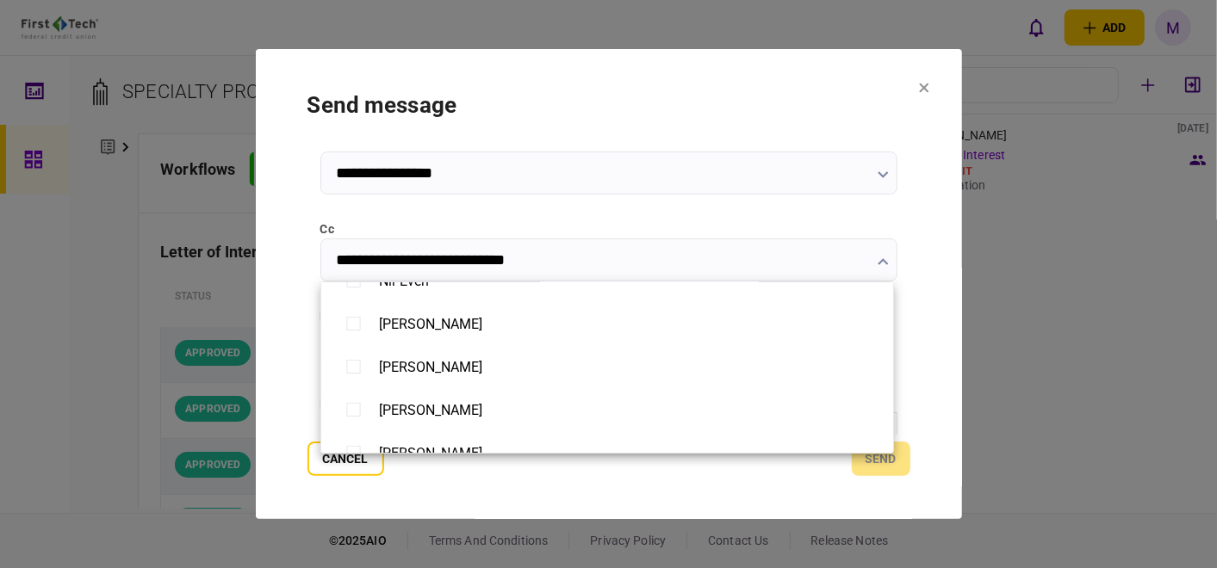
scroll to position [765, 0]
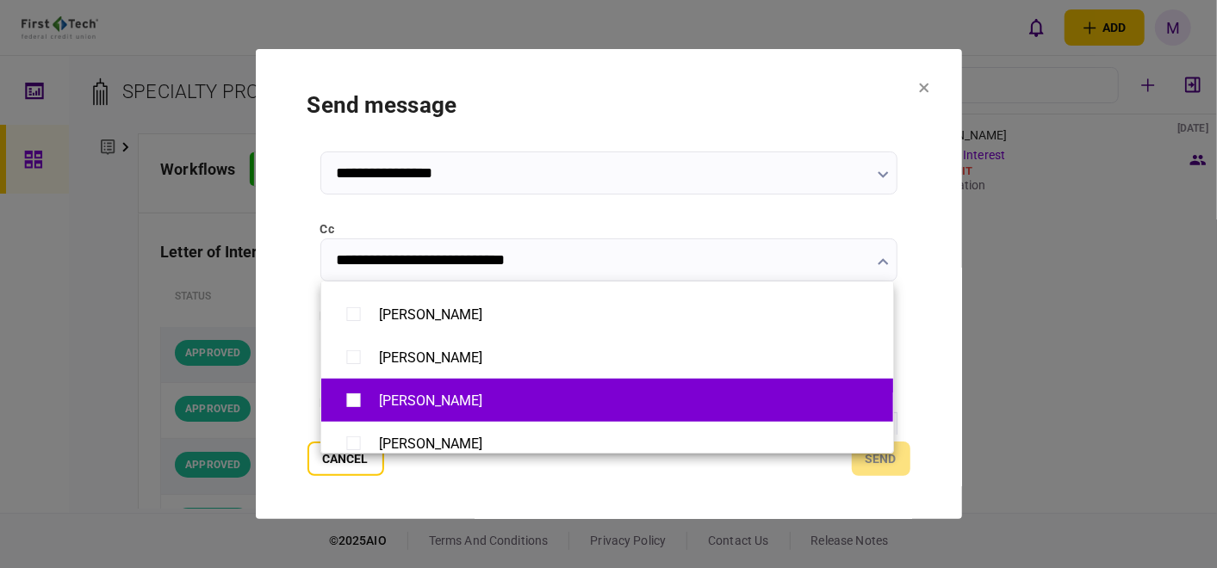
click at [465, 404] on div "[PERSON_NAME]" at bounding box center [430, 401] width 103 height 16
type input "**********"
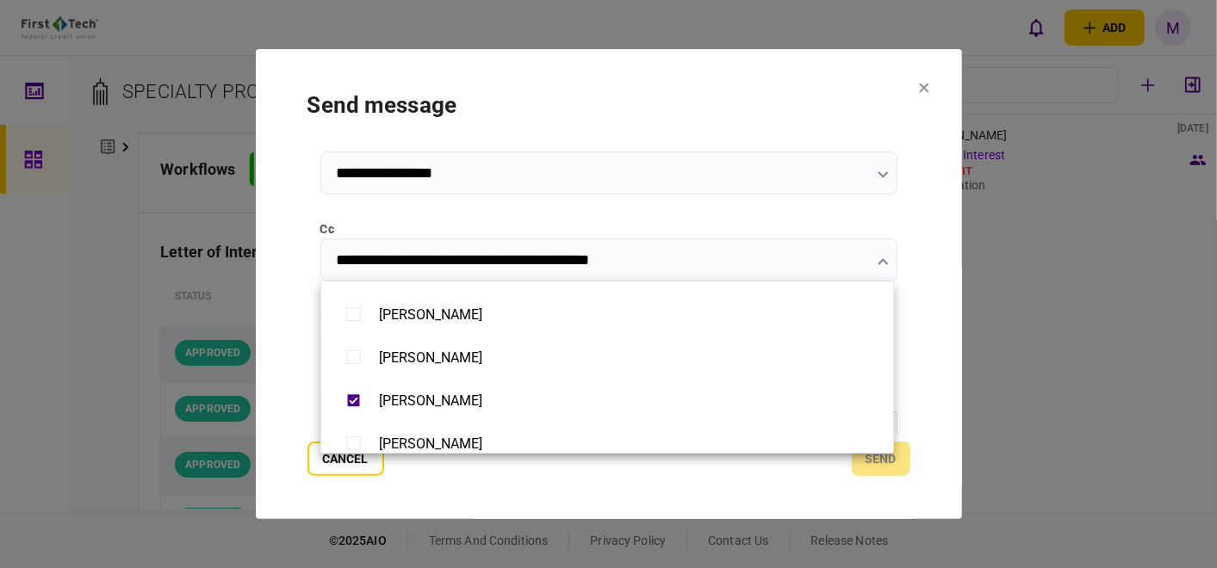
click at [765, 494] on div at bounding box center [608, 284] width 1217 height 568
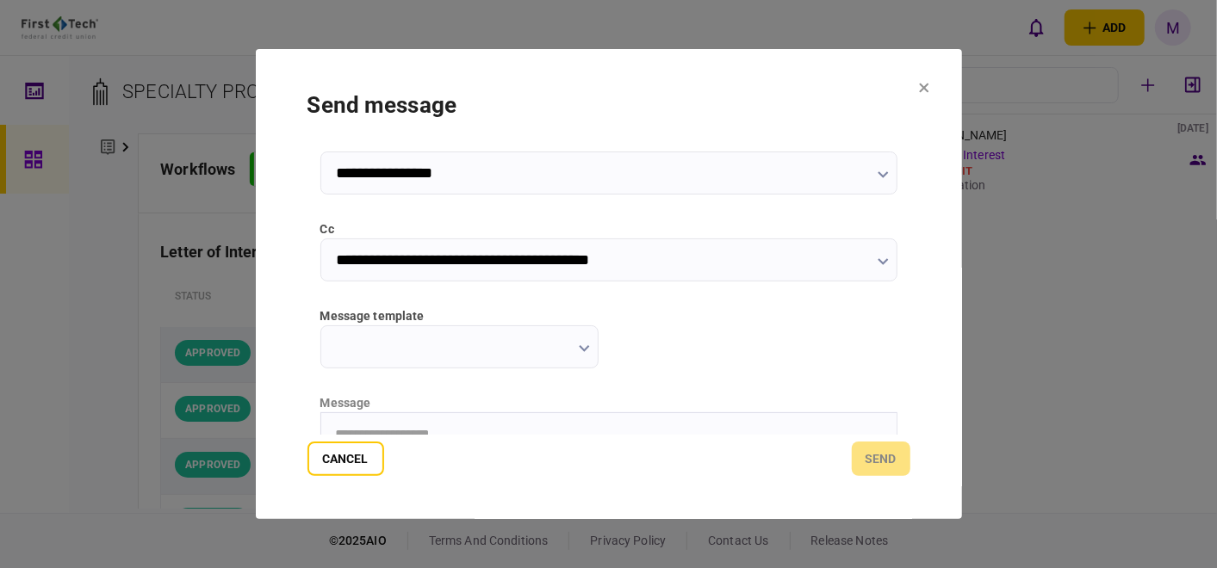
click at [586, 353] on button "button" at bounding box center [584, 348] width 11 height 14
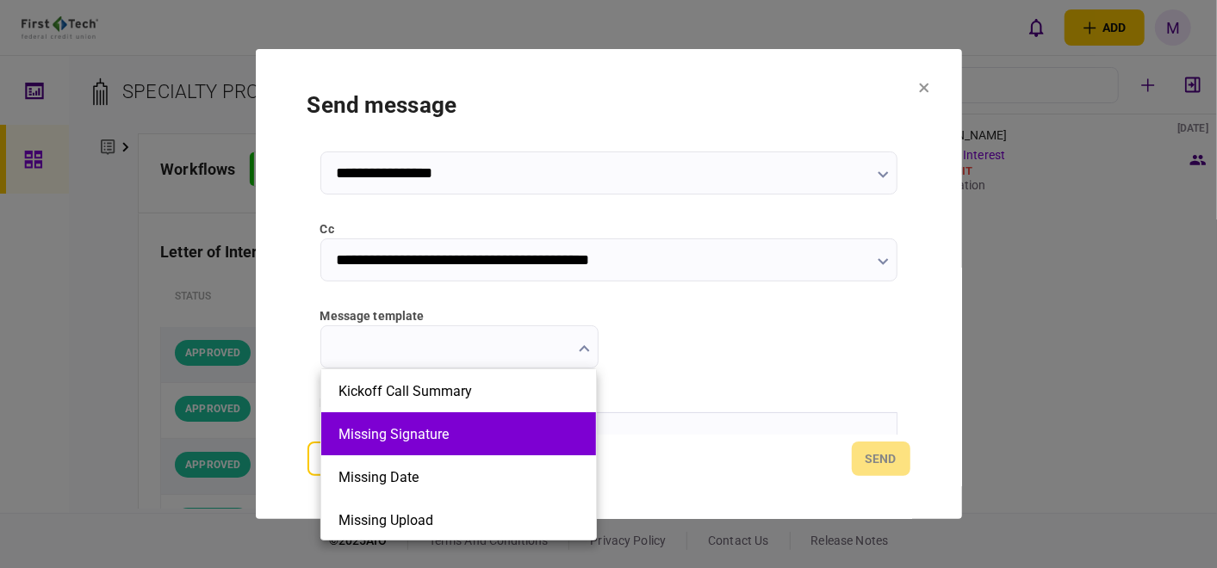
scroll to position [96, 0]
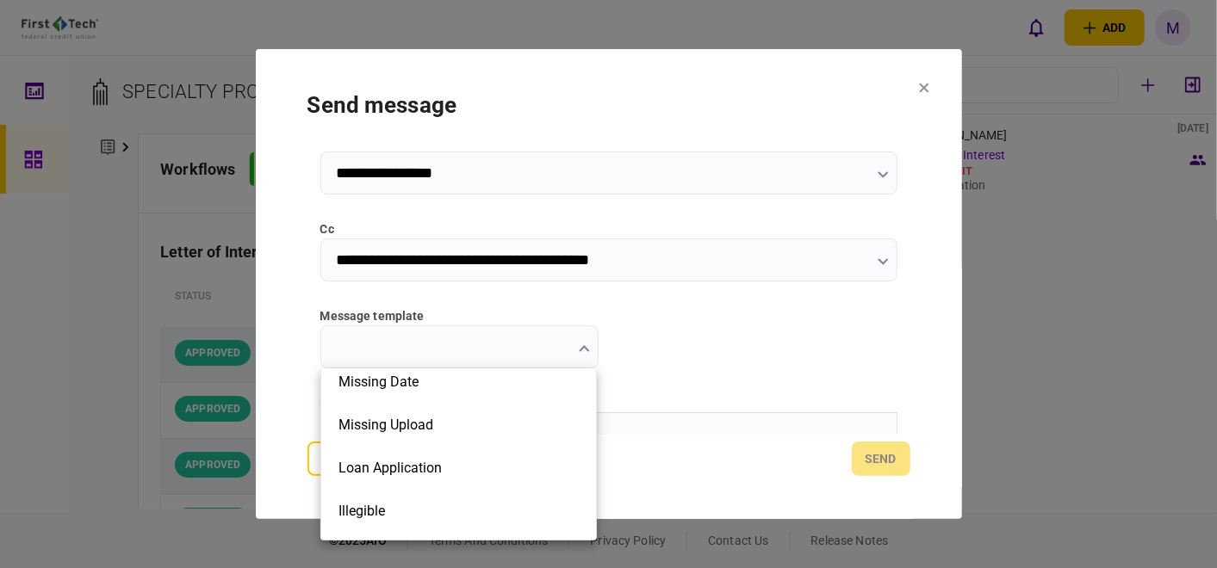
click at [512, 449] on li "Loan Application" at bounding box center [458, 467] width 275 height 43
type input "**********"
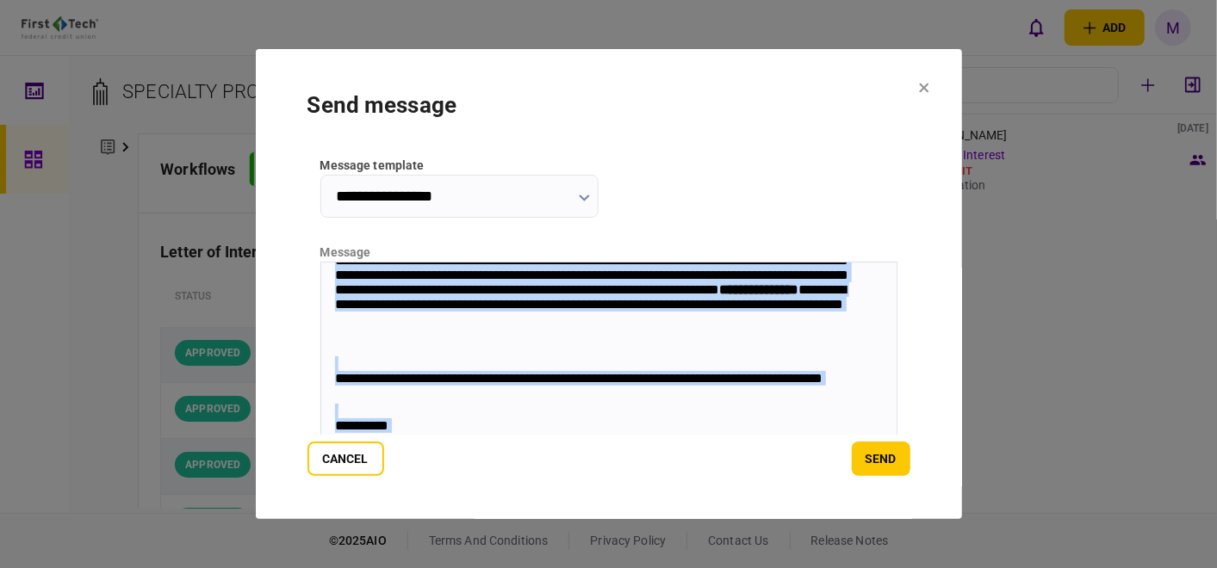
scroll to position [805, 0]
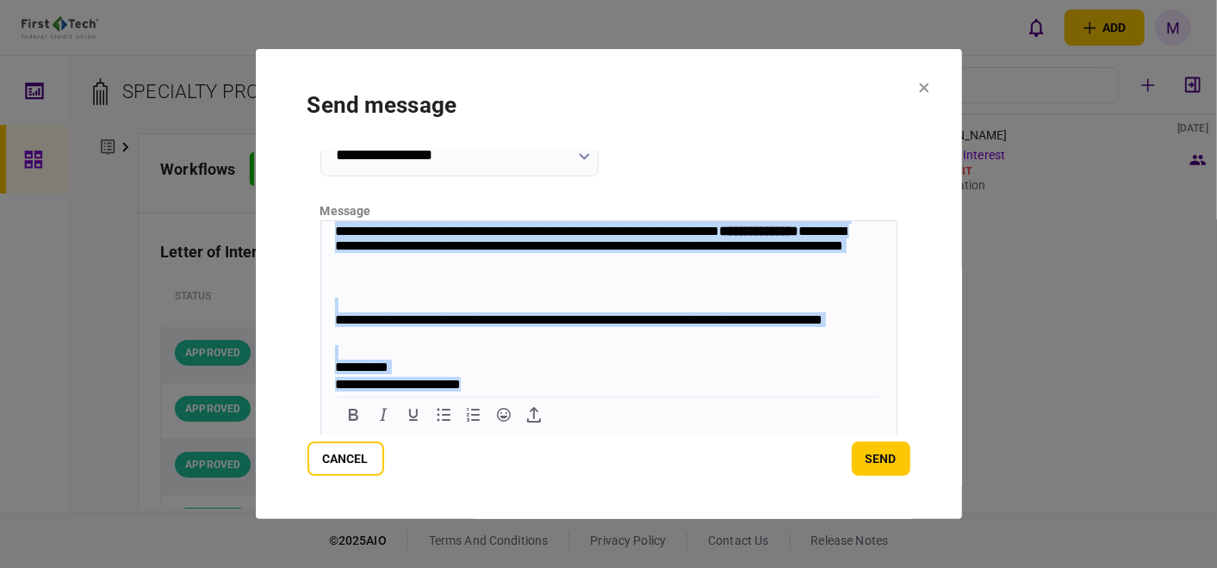
drag, startPoint x: 328, startPoint y: 234, endPoint x: 938, endPoint y: 711, distance: 774.1
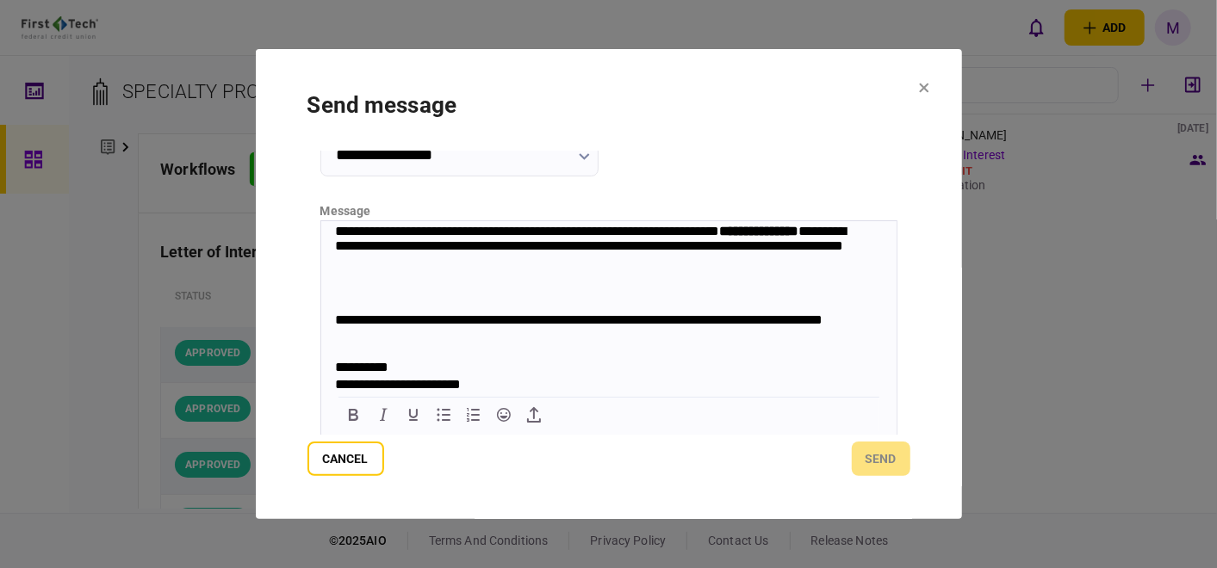
scroll to position [0, 0]
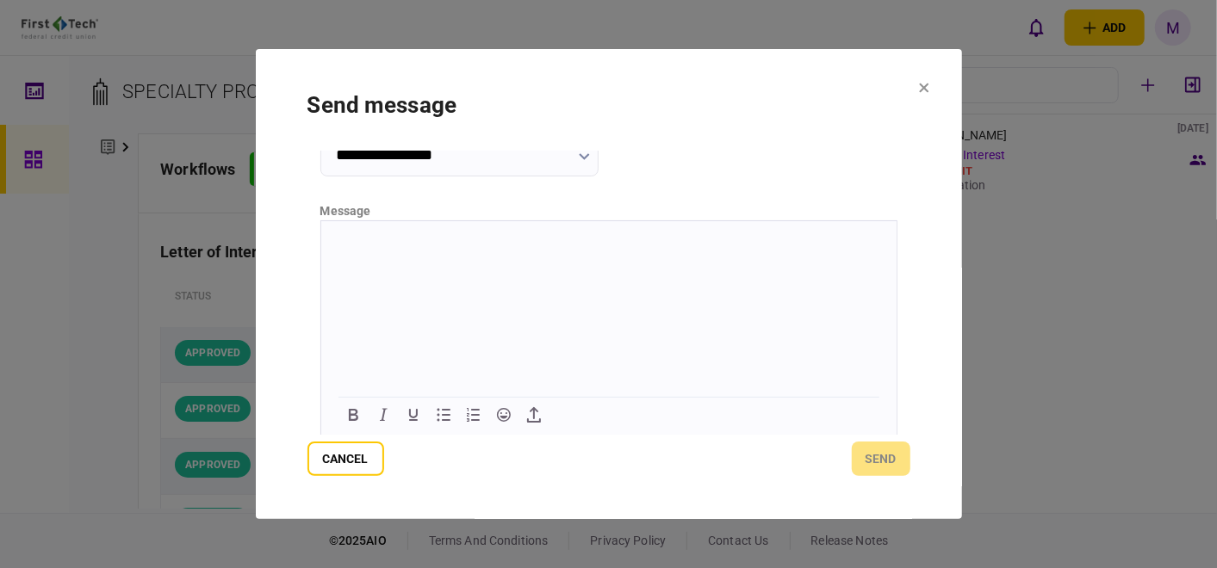
click at [385, 245] on p "Rich Text Area. Press ALT-0 for help." at bounding box center [608, 241] width 548 height 15
click at [351, 263] on html at bounding box center [607, 241] width 575 height 42
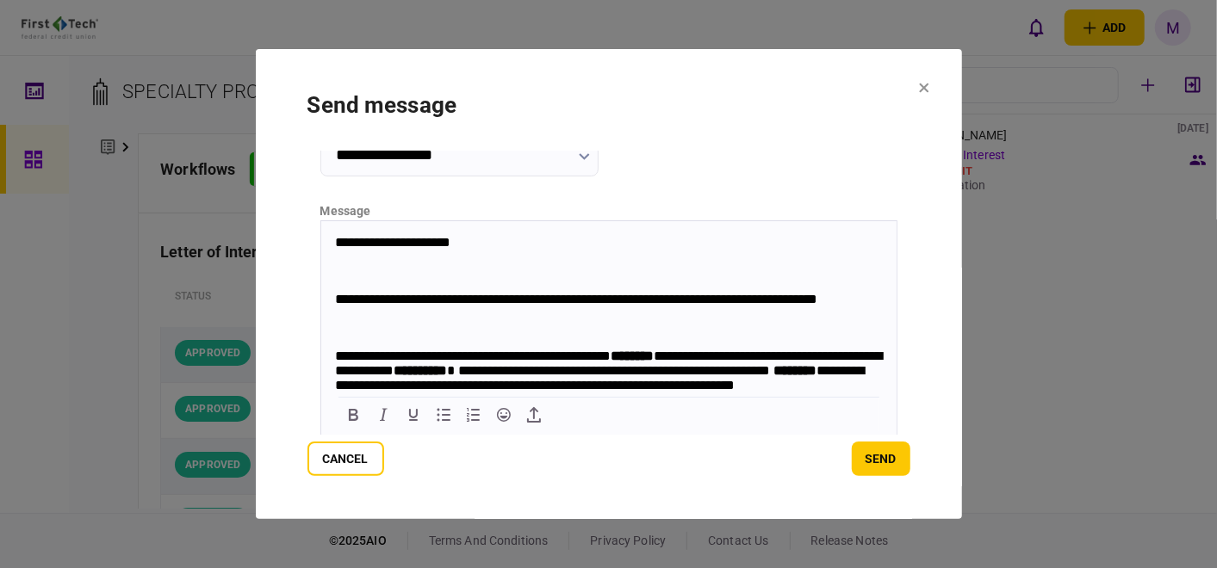
drag, startPoint x: 333, startPoint y: 303, endPoint x: 434, endPoint y: 301, distance: 100.8
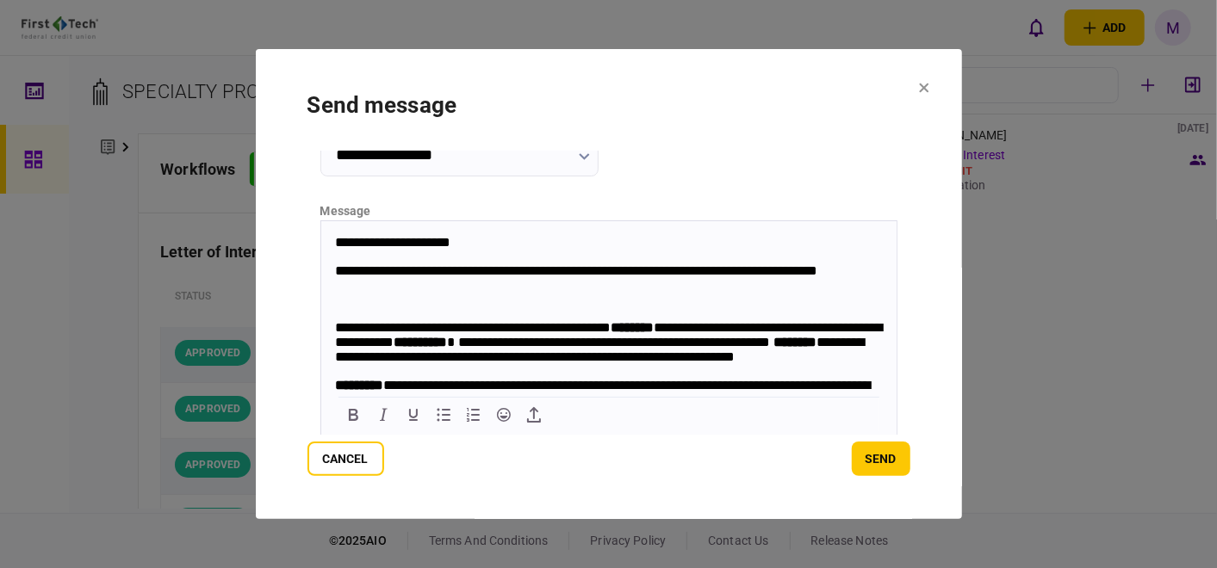
click at [335, 335] on span "**********" at bounding box center [607, 341] width 547 height 42
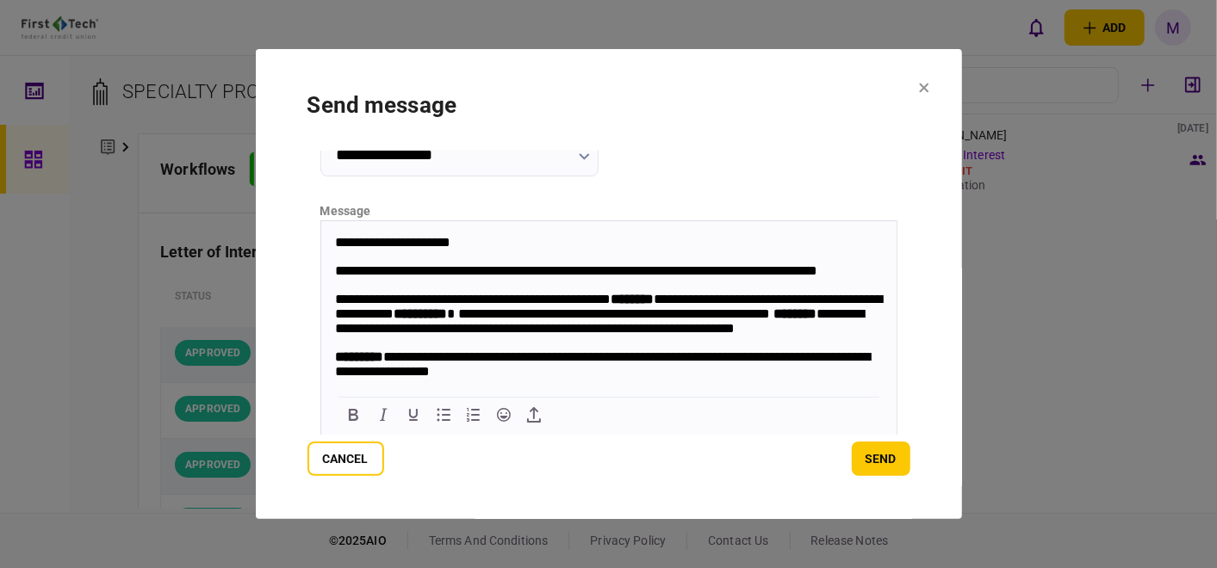
scroll to position [96, 0]
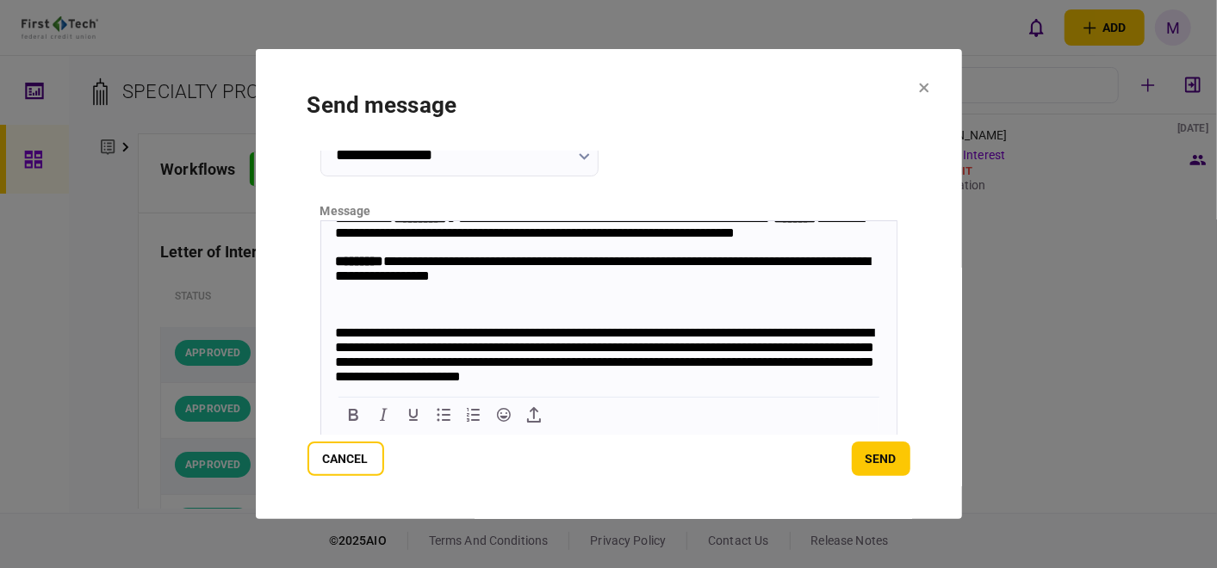
click at [333, 271] on body "**********" at bounding box center [607, 490] width 575 height 703
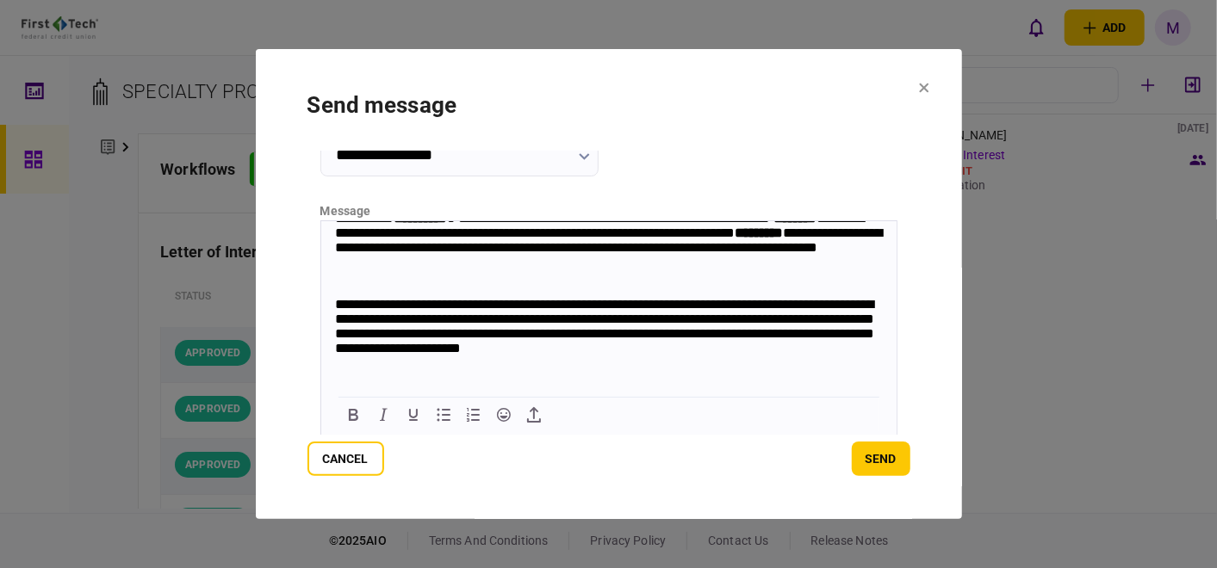
click at [769, 224] on strong "********" at bounding box center [792, 217] width 46 height 13
click at [337, 341] on span "**********" at bounding box center [603, 325] width 539 height 57
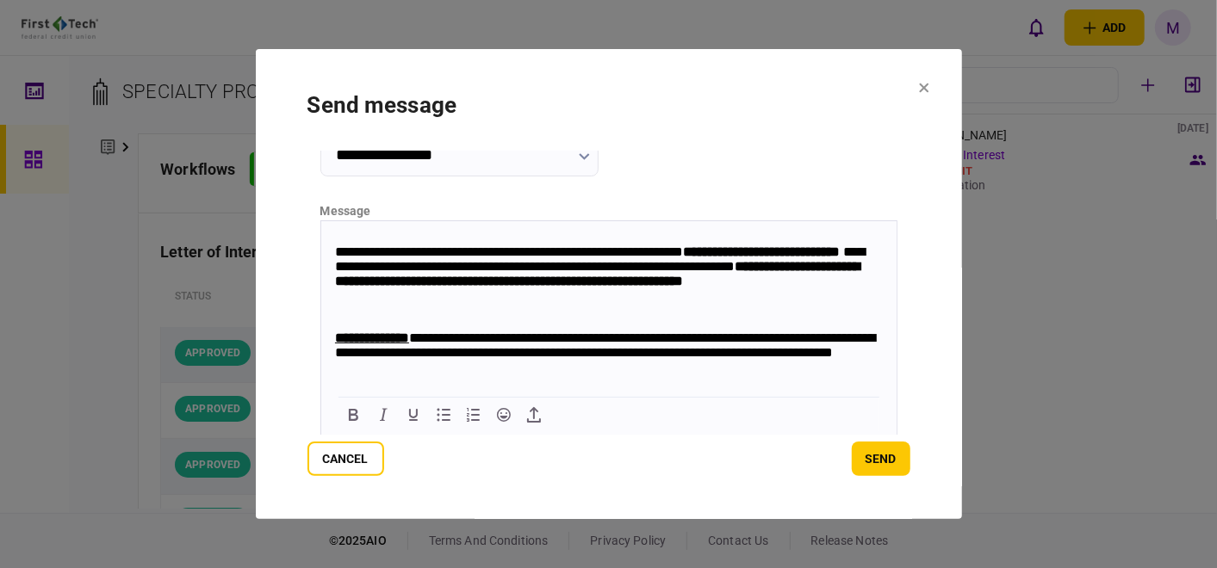
scroll to position [191, 0]
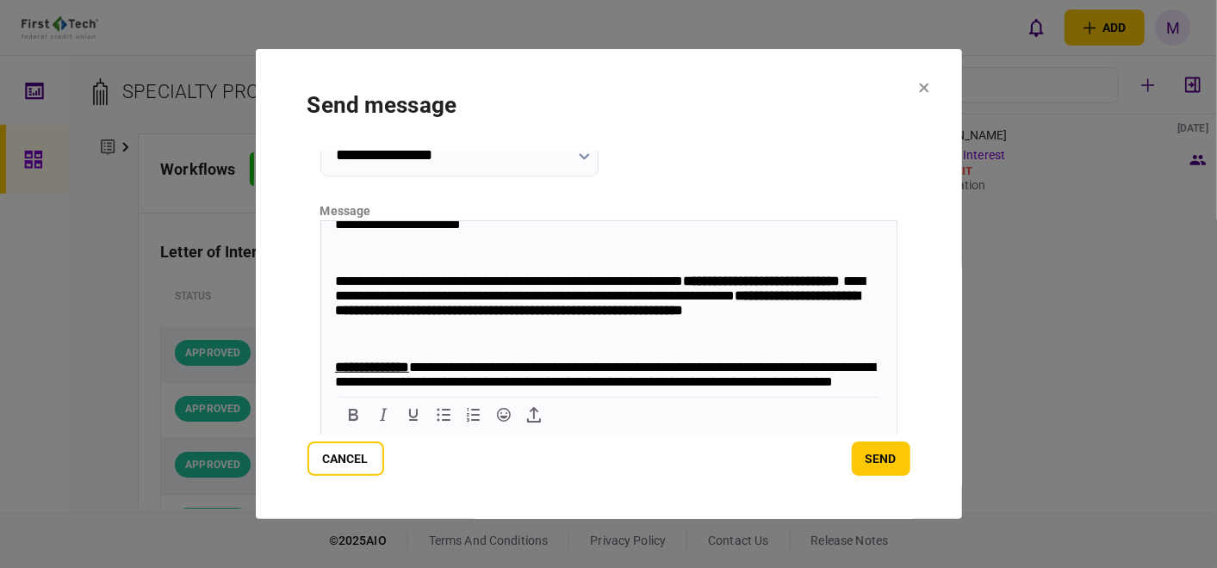
click at [335, 316] on span "**********" at bounding box center [599, 295] width 530 height 42
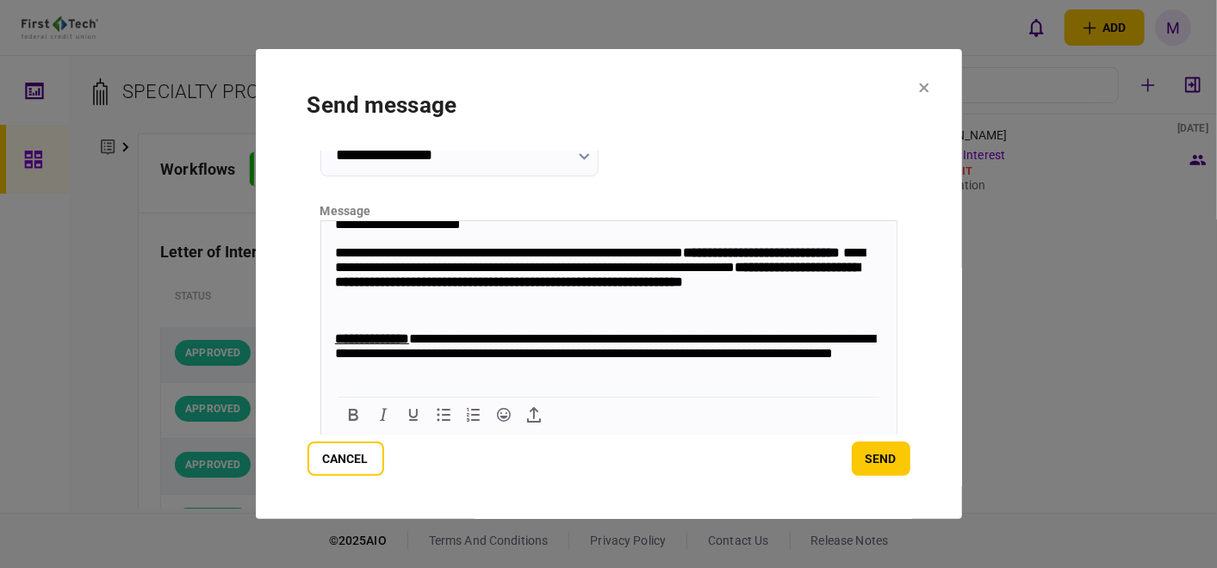
scroll to position [287, 0]
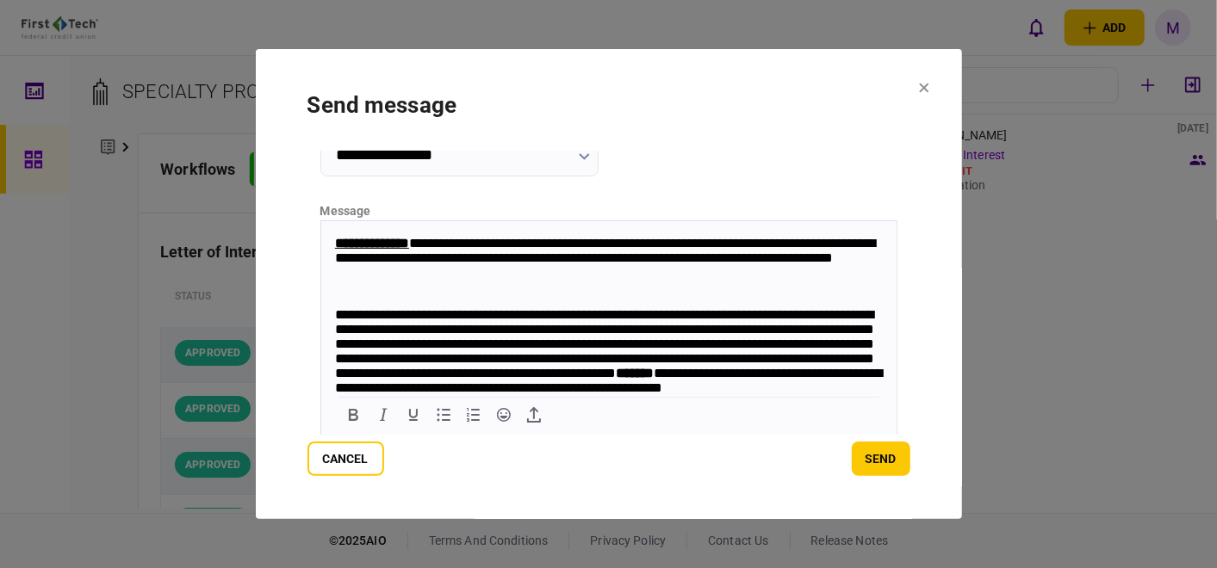
click at [338, 249] on span "**********" at bounding box center [371, 242] width 74 height 13
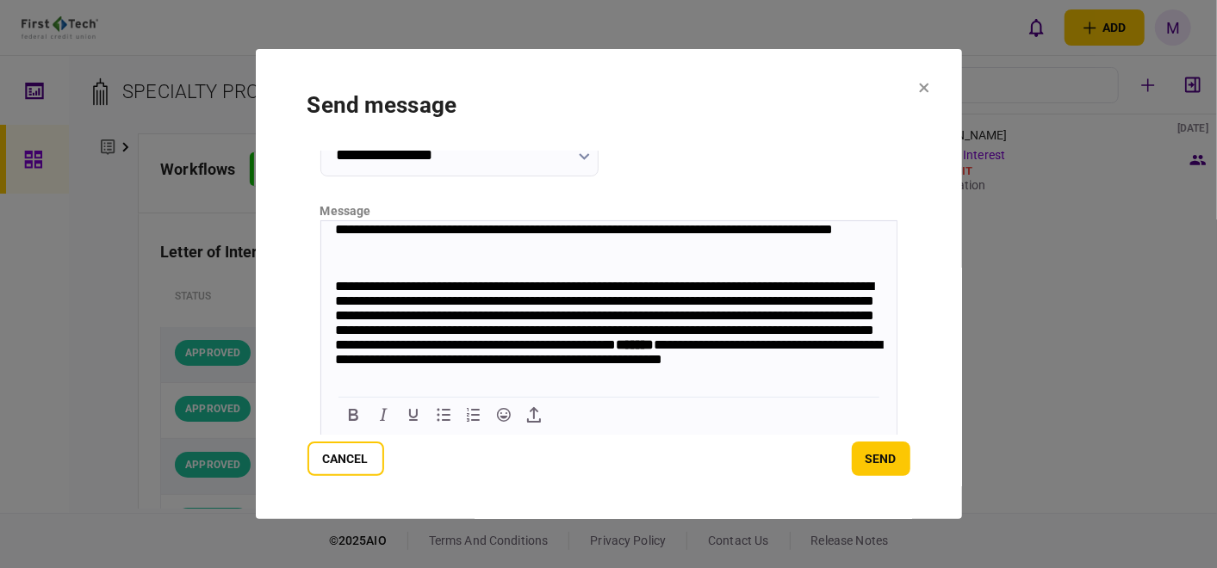
click at [335, 365] on span "**********" at bounding box center [607, 322] width 547 height 86
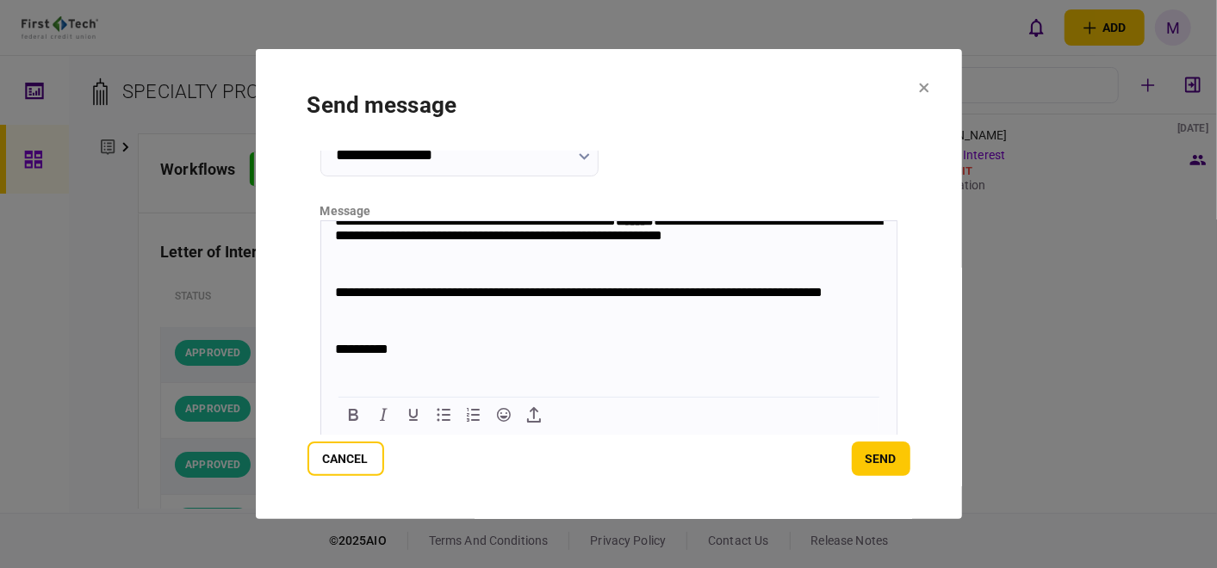
scroll to position [478, 0]
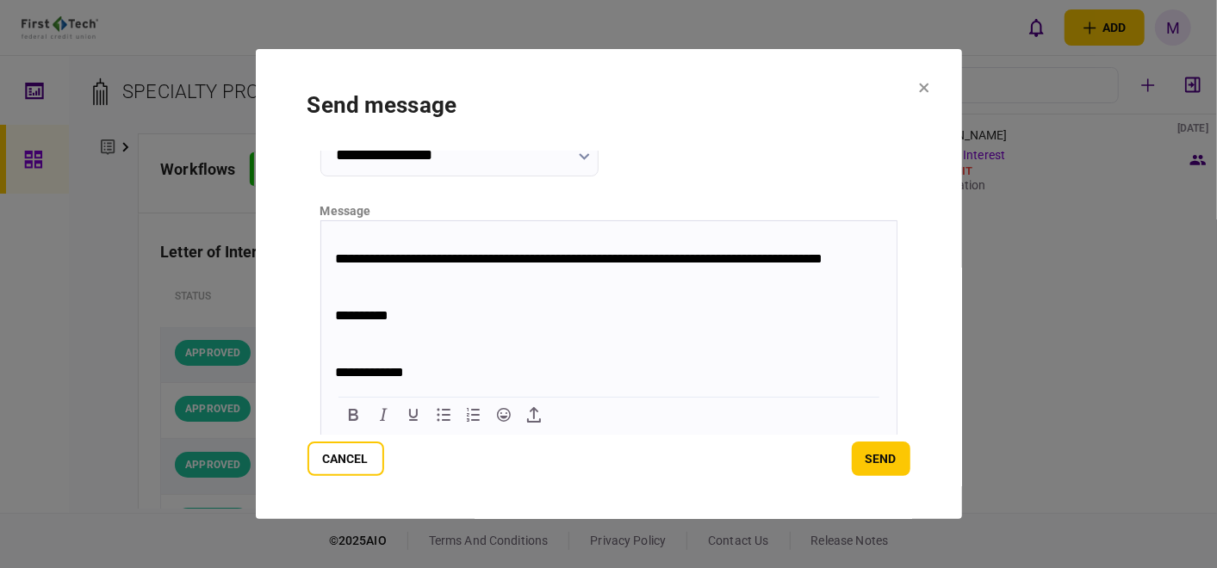
click at [336, 264] on span "**********" at bounding box center [577, 257] width 487 height 13
click at [336, 321] on span "**********" at bounding box center [360, 314] width 53 height 13
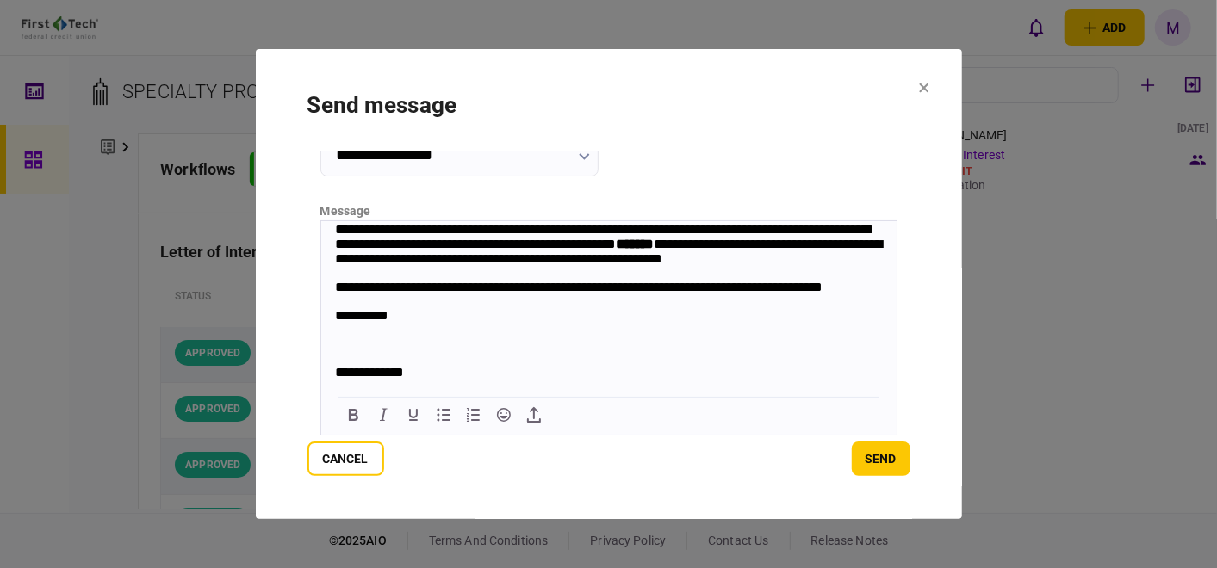
click at [338, 378] on span "**********" at bounding box center [368, 371] width 69 height 13
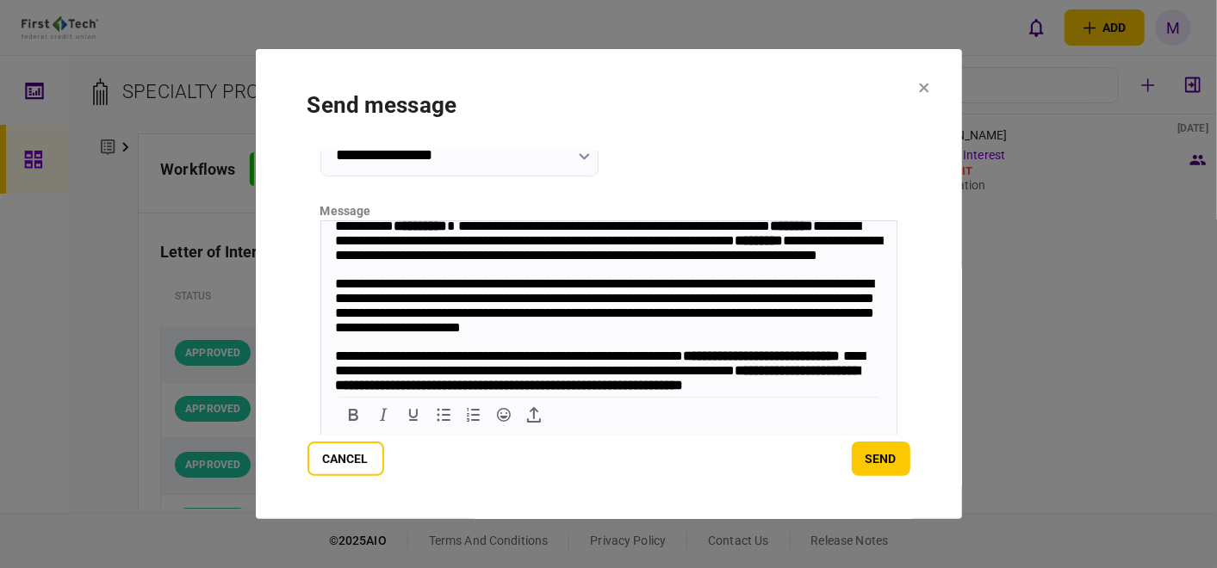
scroll to position [0, 0]
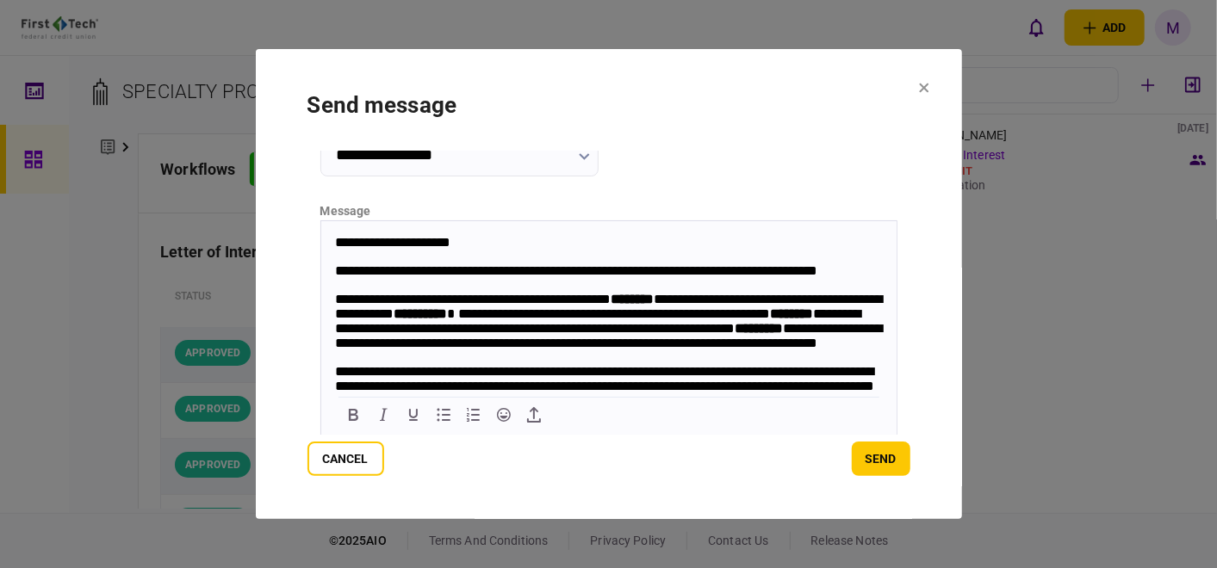
click at [734, 334] on span "********" at bounding box center [758, 327] width 48 height 13
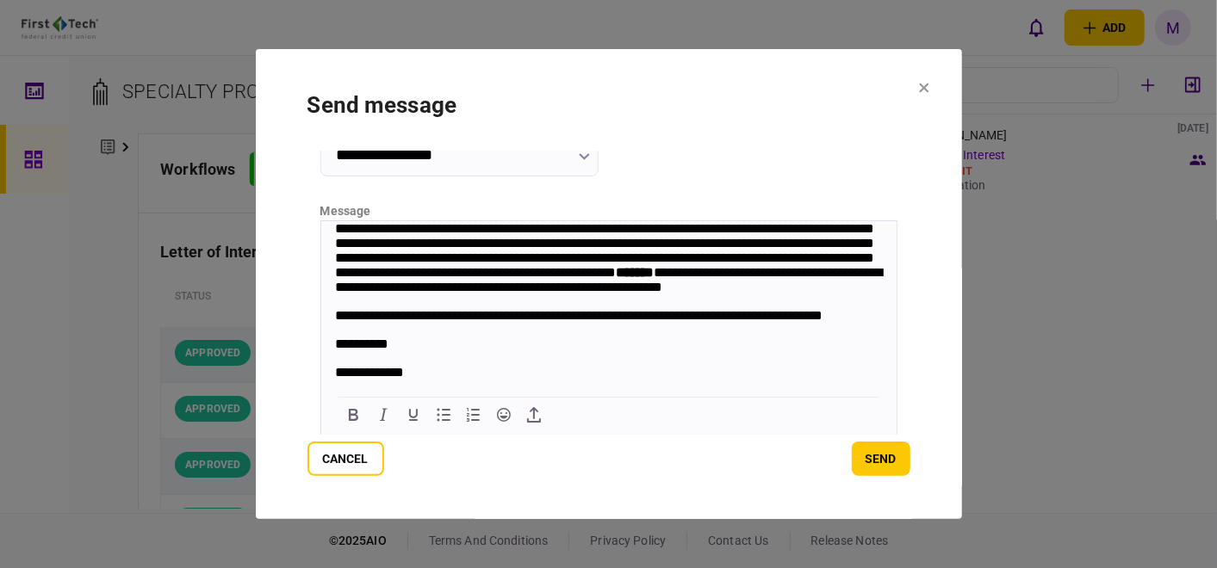
scroll to position [365, 0]
click at [883, 448] on button "send" at bounding box center [881, 459] width 59 height 34
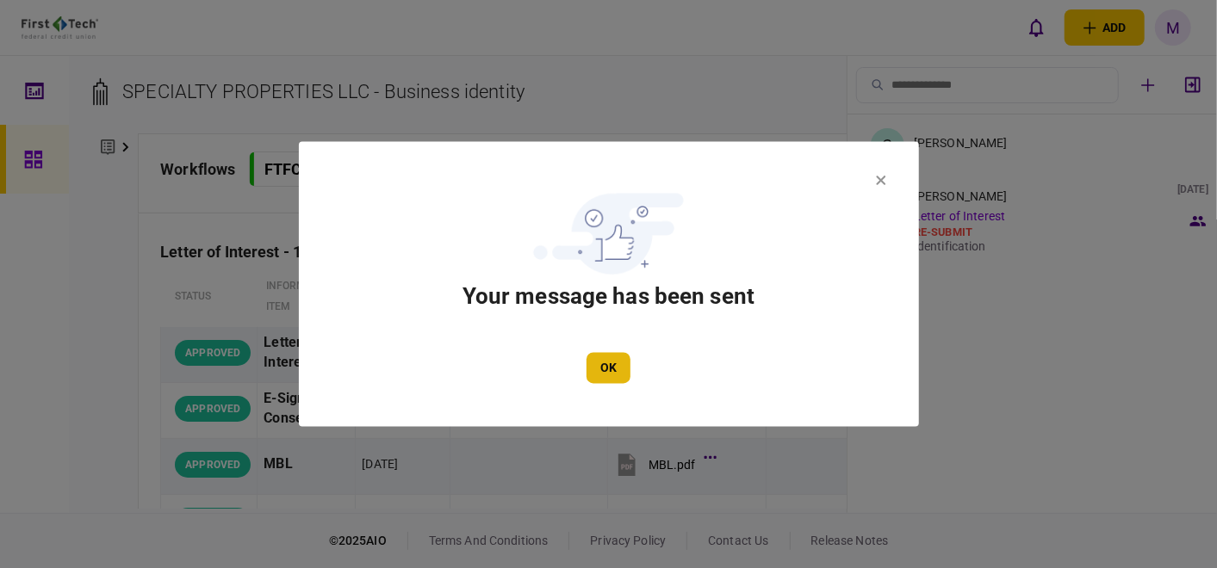
click at [610, 374] on button "OK" at bounding box center [608, 368] width 44 height 31
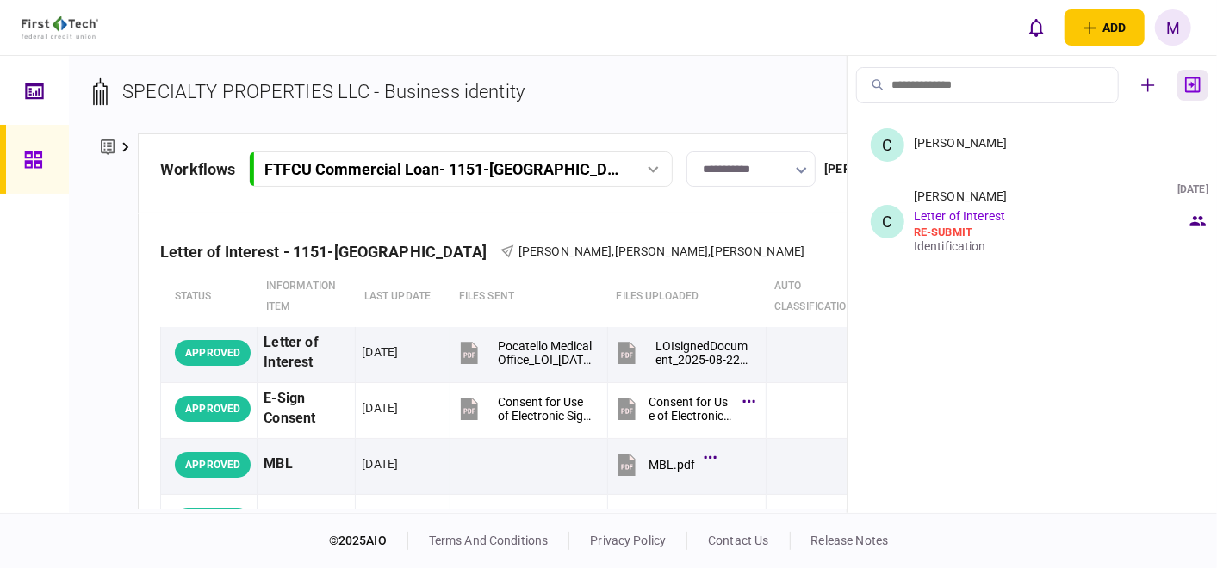
click at [1193, 88] on icon "button" at bounding box center [1192, 85] width 15 height 16
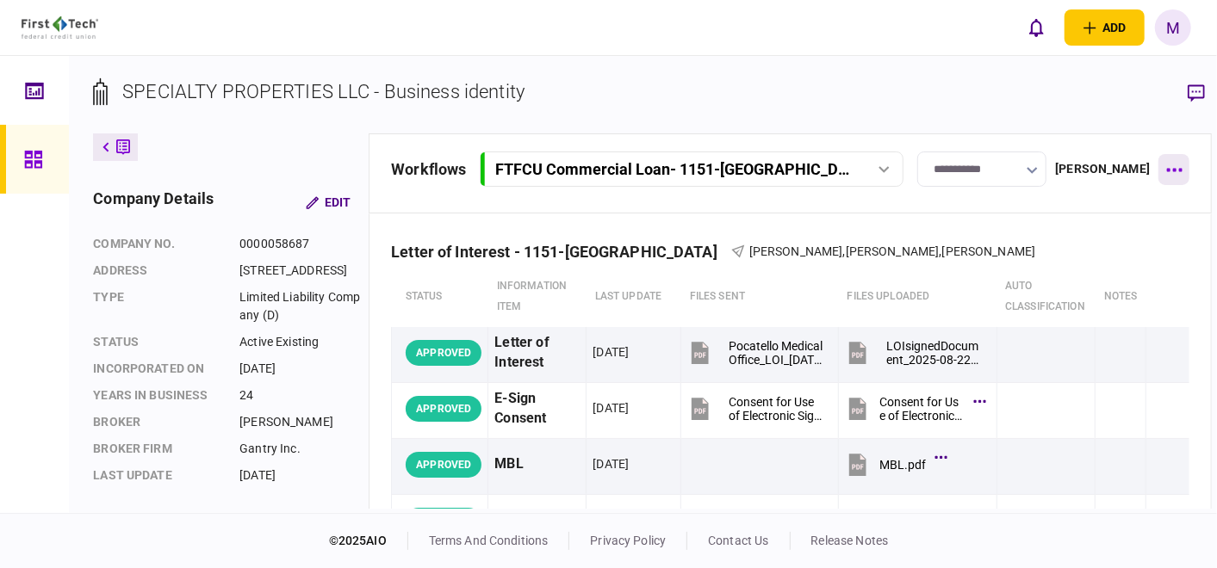
click at [1158, 172] on button "button" at bounding box center [1173, 169] width 31 height 31
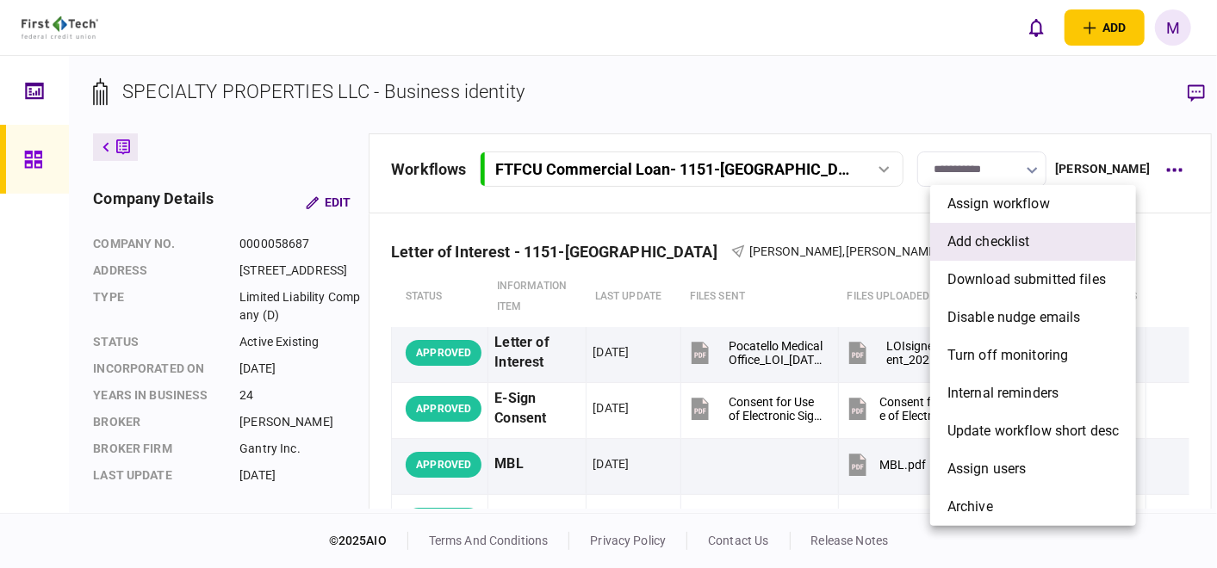
click at [1028, 244] on span "add checklist" at bounding box center [988, 242] width 83 height 21
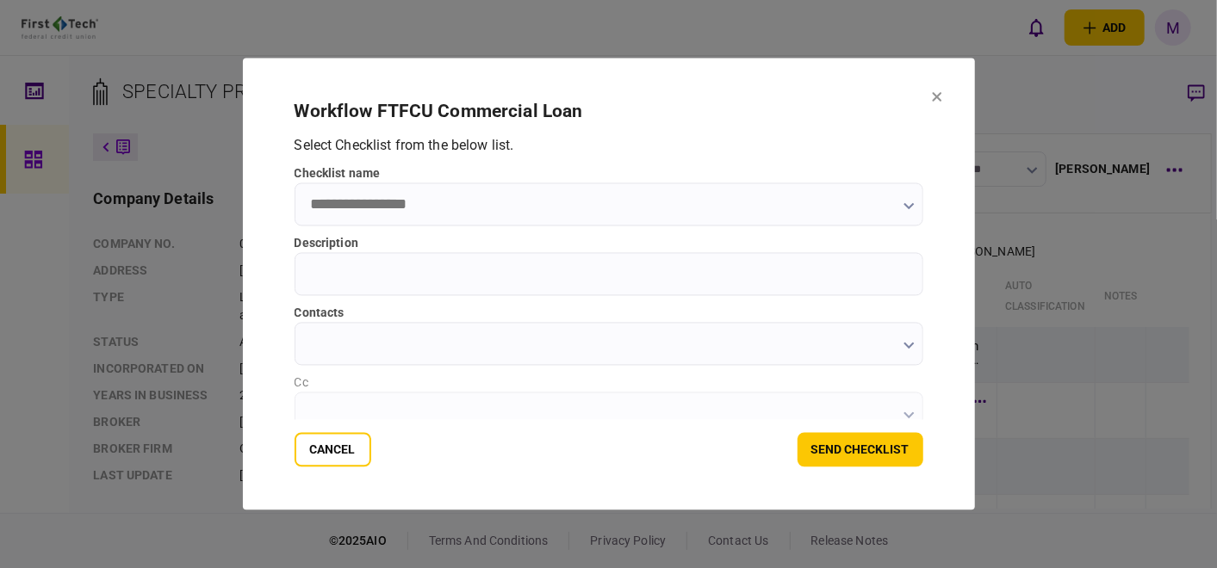
click at [906, 208] on icon "button" at bounding box center [908, 206] width 10 height 7
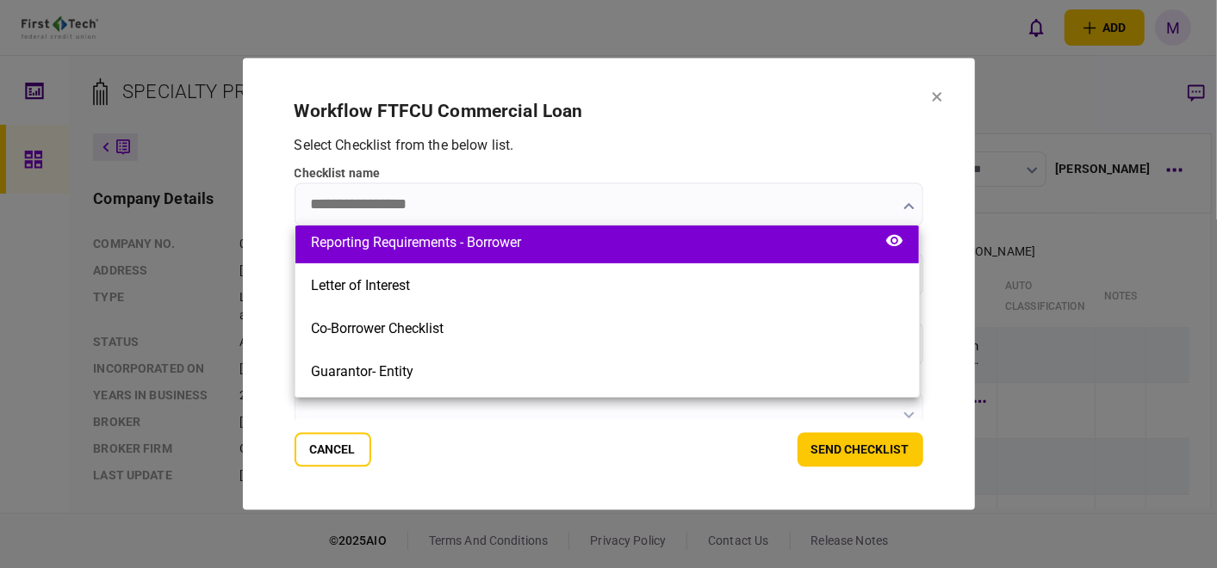
scroll to position [382, 0]
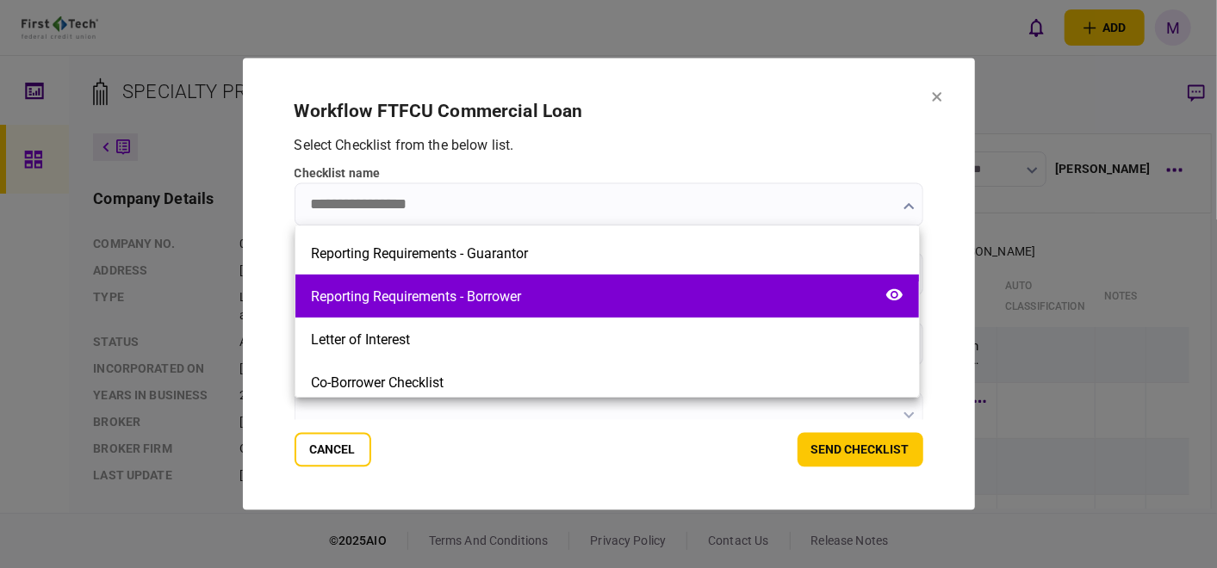
click at [553, 294] on div "Reporting Requirements - Borrower" at bounding box center [606, 296] width 623 height 43
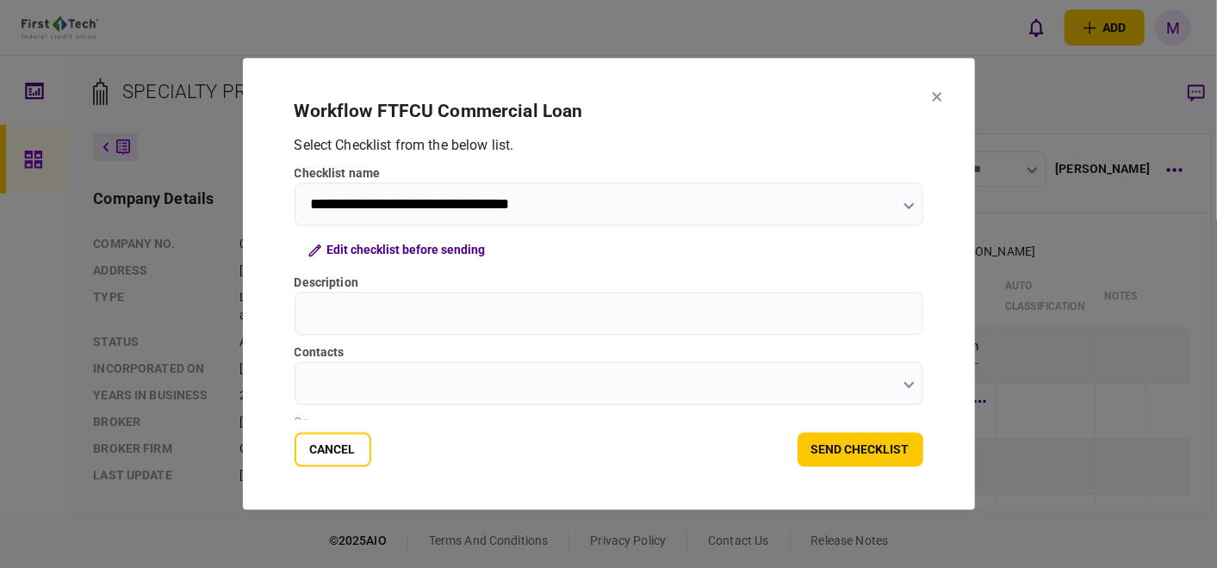
click at [909, 203] on icon "button" at bounding box center [908, 206] width 11 height 7
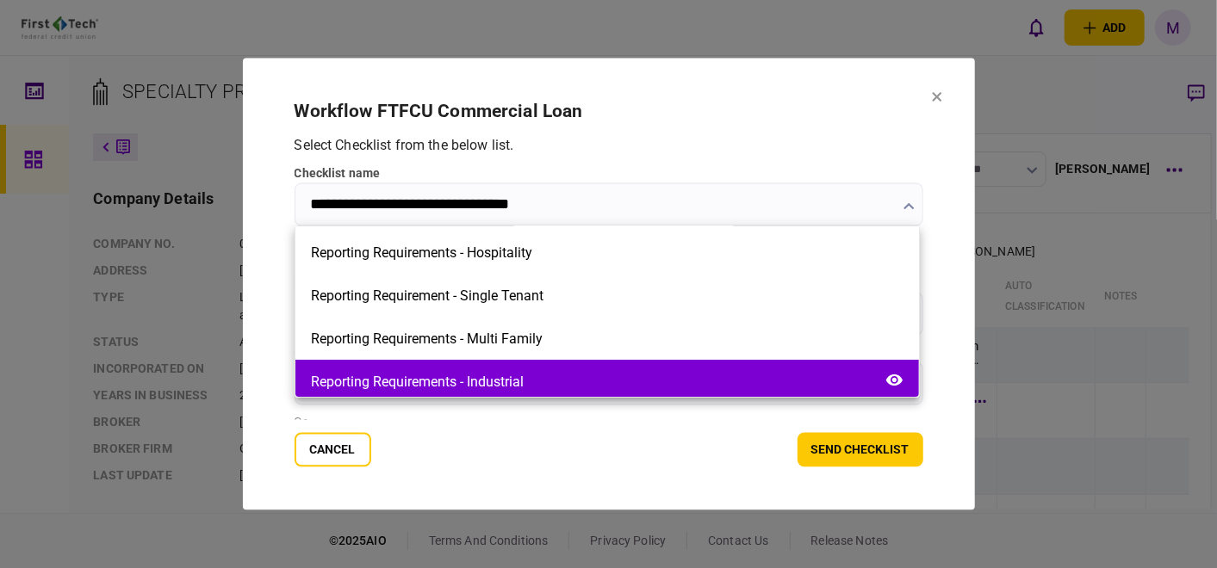
scroll to position [0, 0]
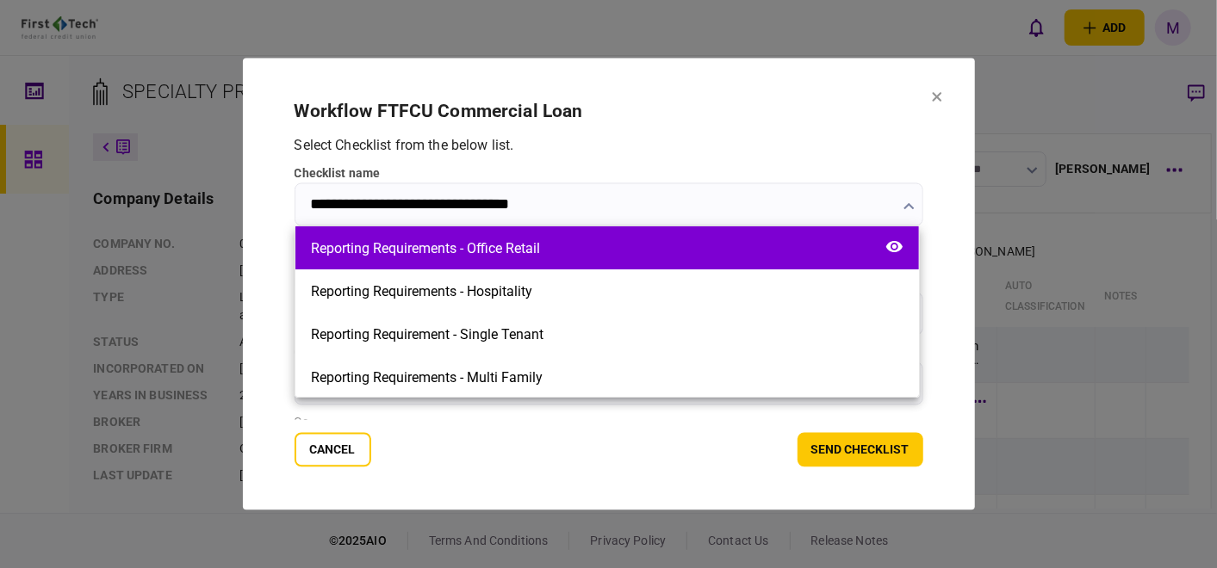
click at [577, 245] on div "Reporting Requirements - Office Retail" at bounding box center [606, 247] width 623 height 43
type input "**********"
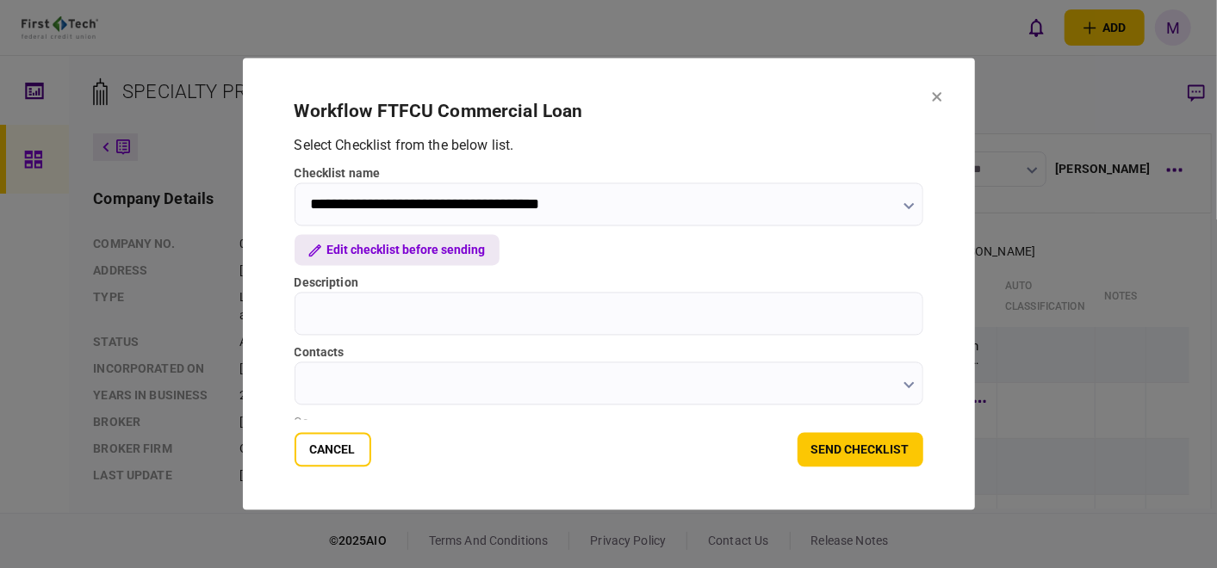
click at [413, 246] on button "Edit checklist before sending" at bounding box center [396, 250] width 205 height 31
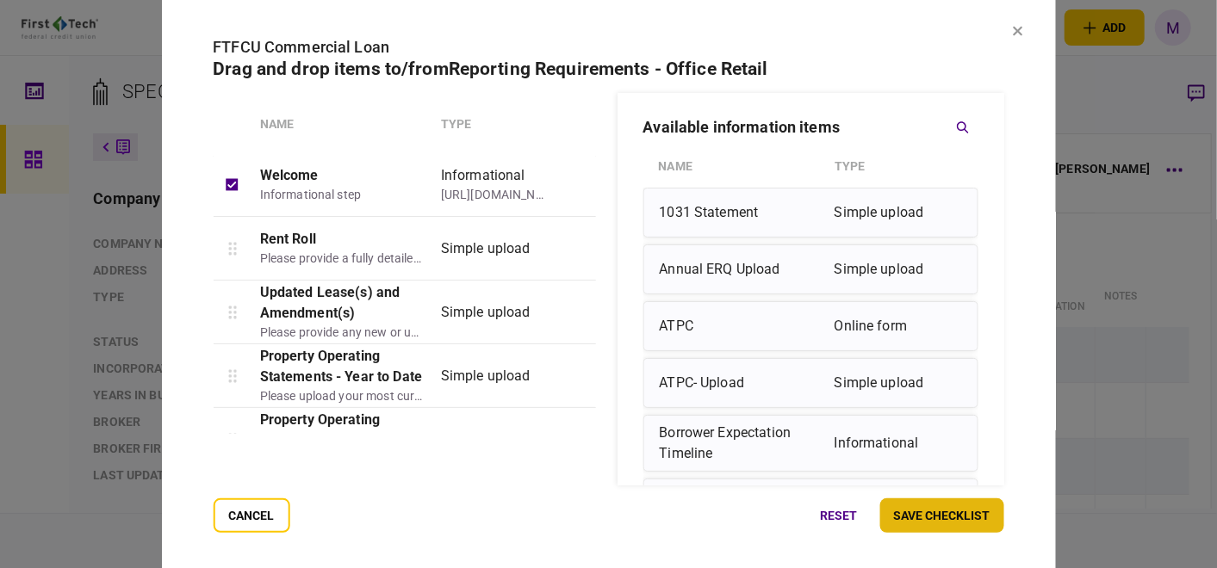
click at [902, 524] on button "save checklist" at bounding box center [942, 516] width 124 height 34
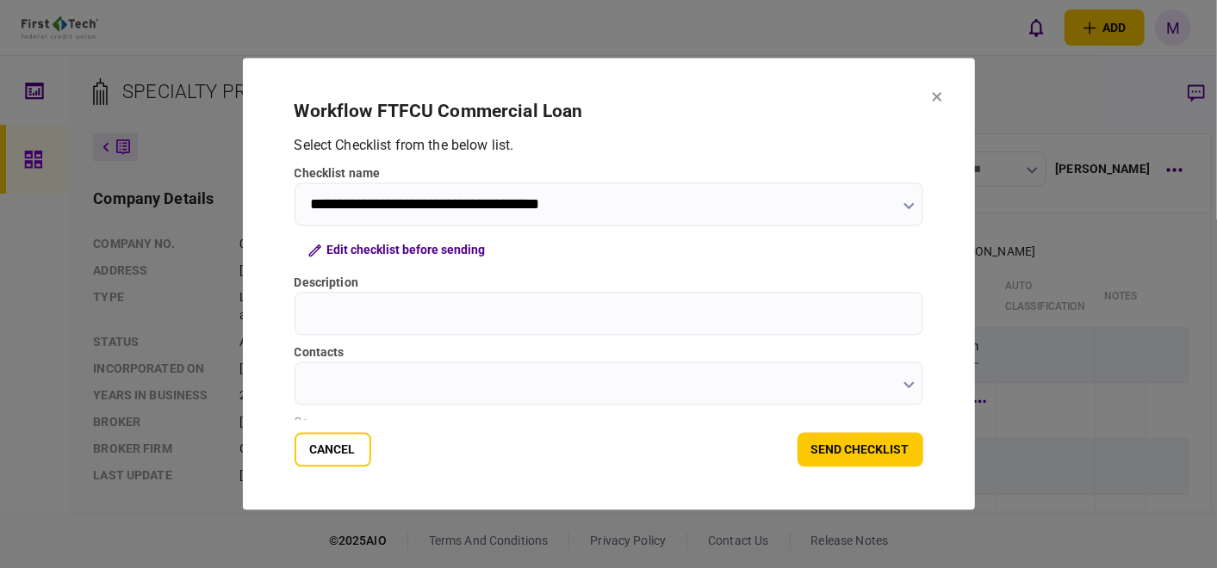
click at [903, 206] on icon "button" at bounding box center [908, 206] width 10 height 7
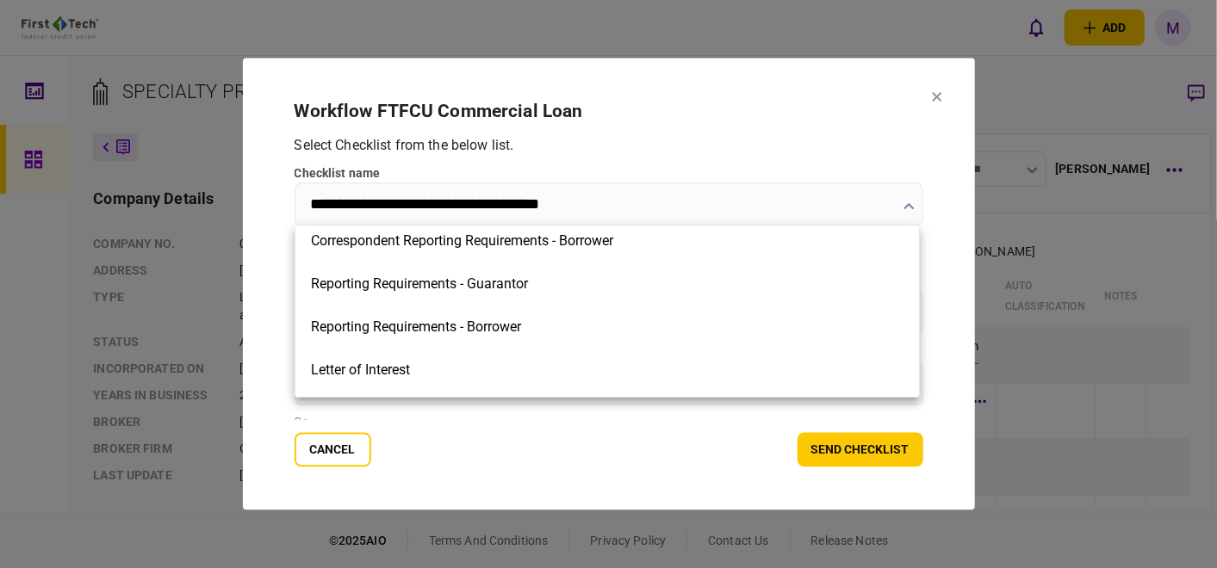
scroll to position [382, 0]
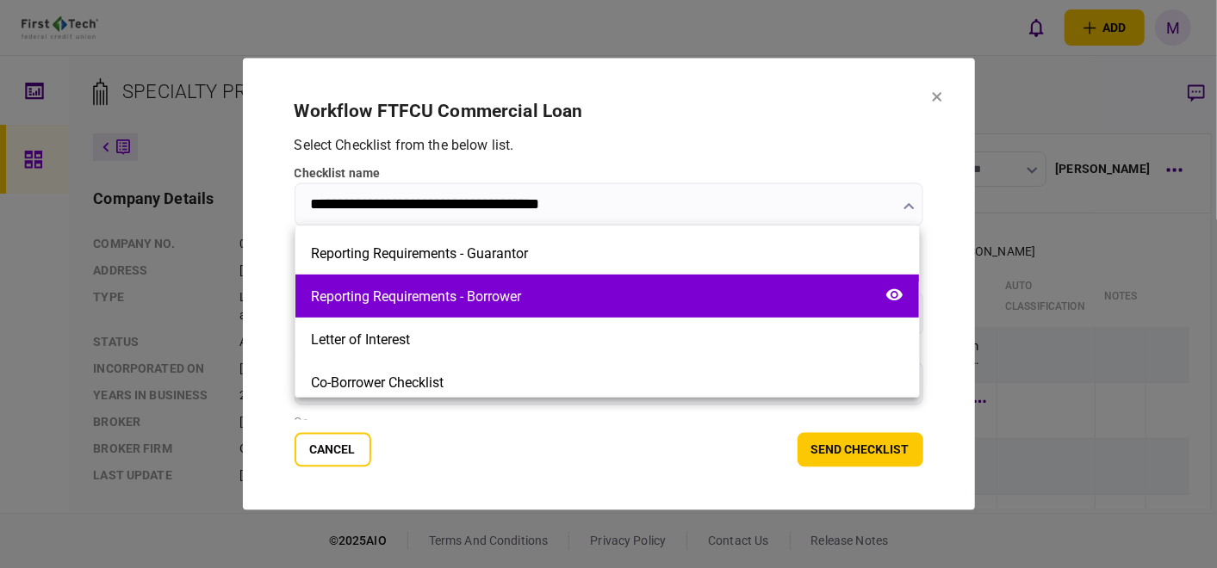
click at [656, 282] on div "Reporting Requirements - Borrower" at bounding box center [606, 296] width 623 height 43
type input "**********"
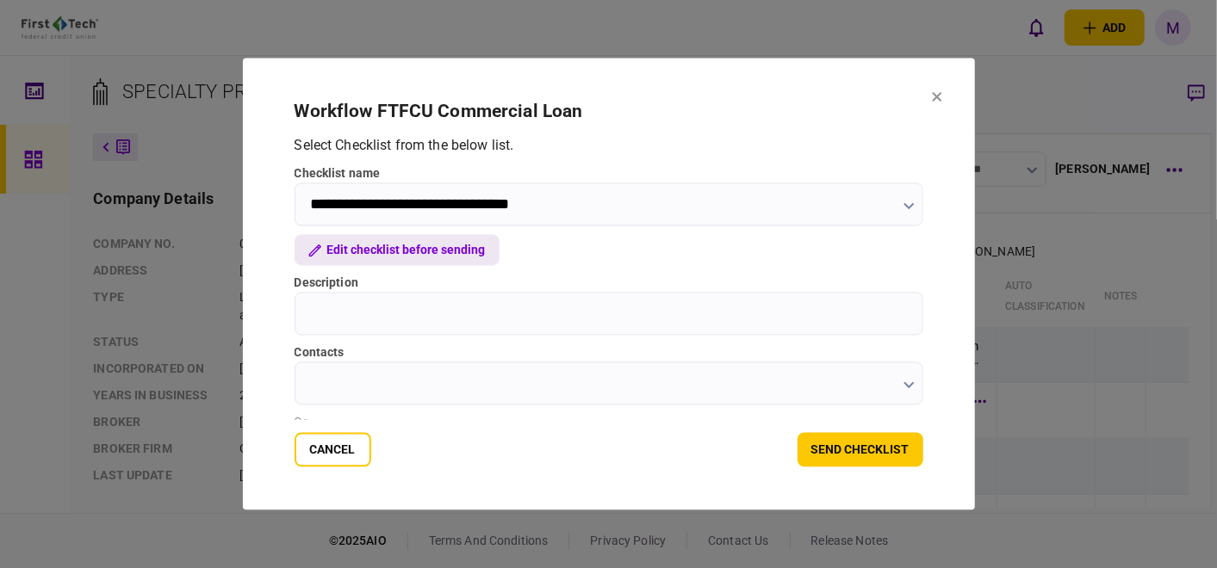
click at [396, 249] on button "Edit checklist before sending" at bounding box center [396, 250] width 205 height 31
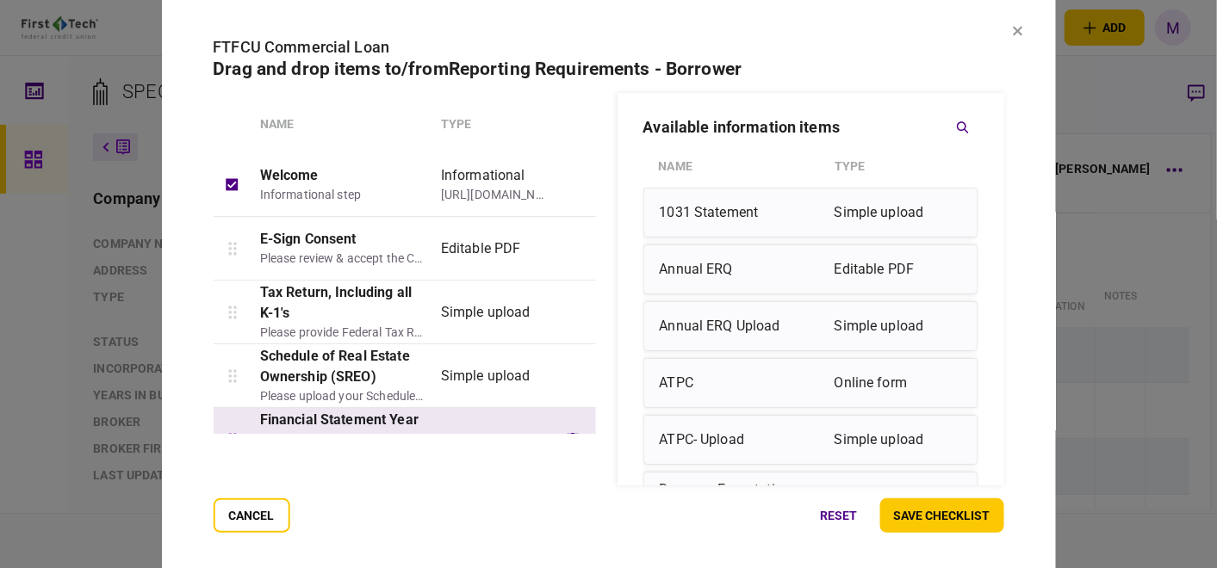
scroll to position [0, 0]
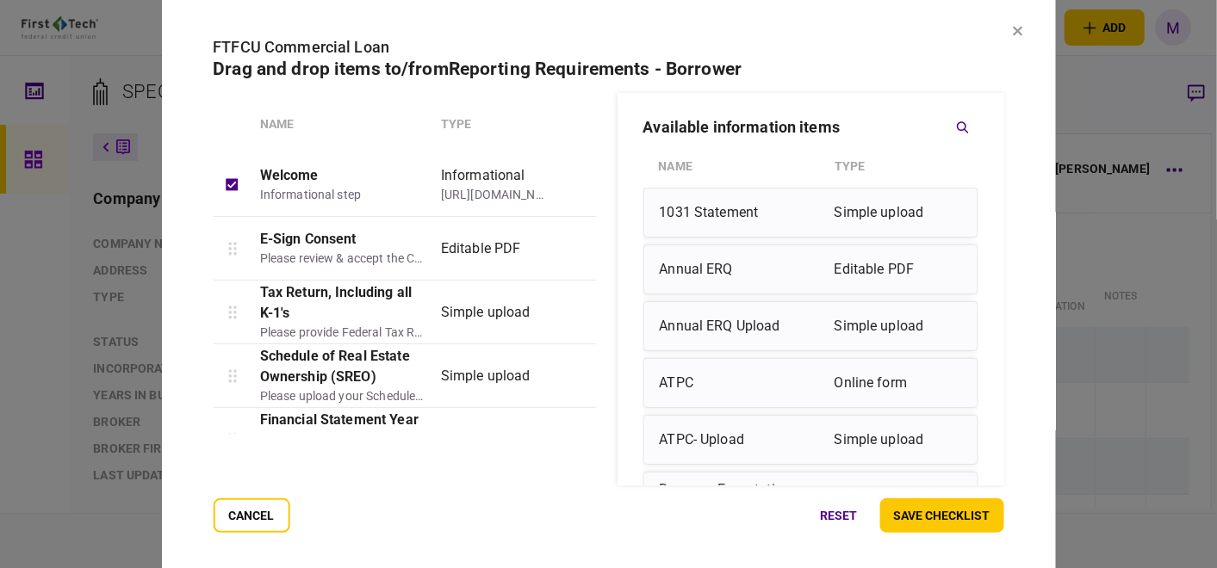
click at [245, 516] on button "cancel" at bounding box center [251, 516] width 77 height 34
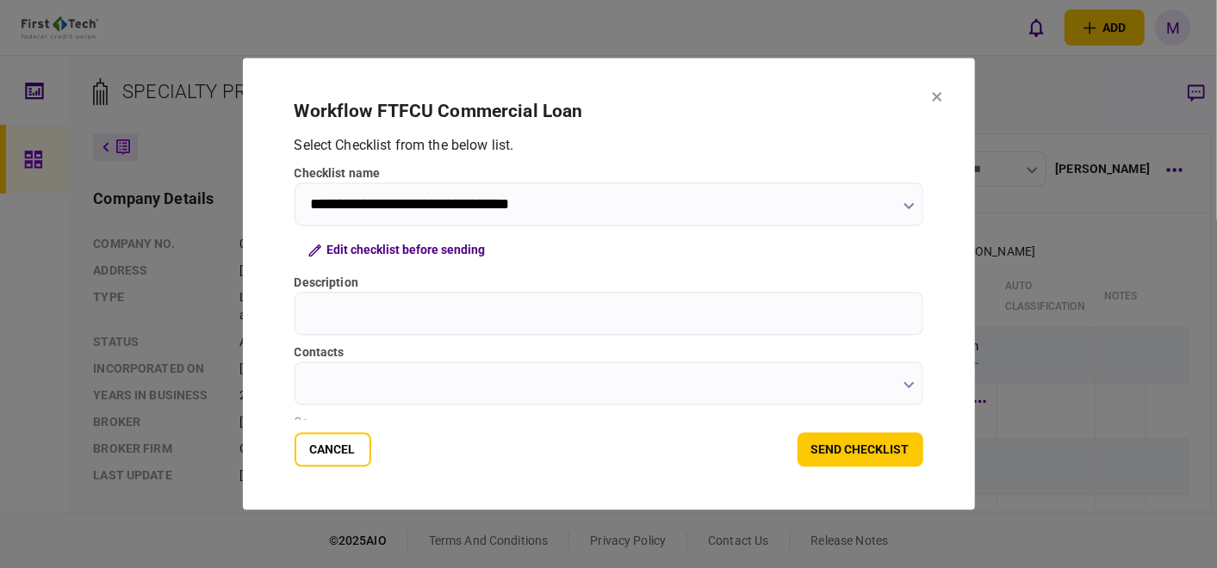
click at [317, 457] on button "Cancel" at bounding box center [332, 450] width 77 height 34
